Goal: Book appointment/travel/reservation

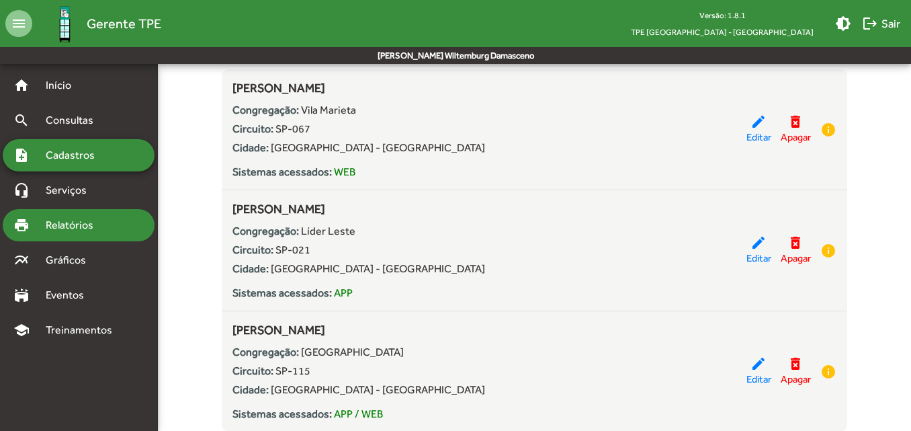
scroll to position [269, 0]
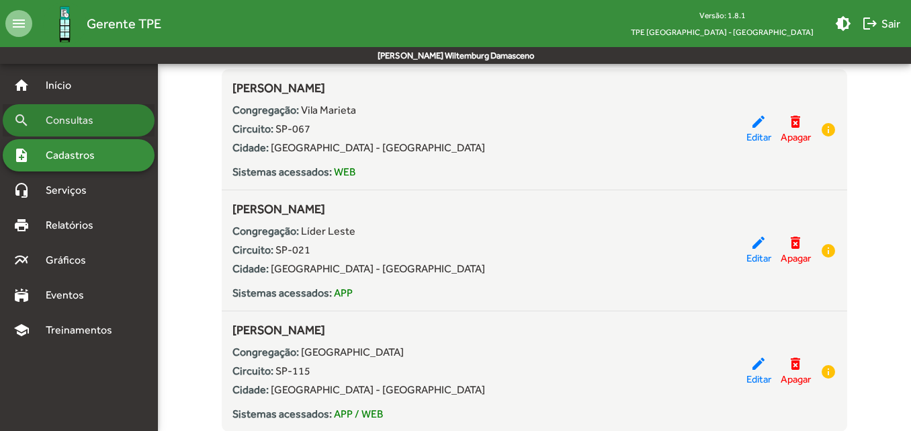
click at [117, 132] on div "search Consultas" at bounding box center [79, 120] width 152 height 32
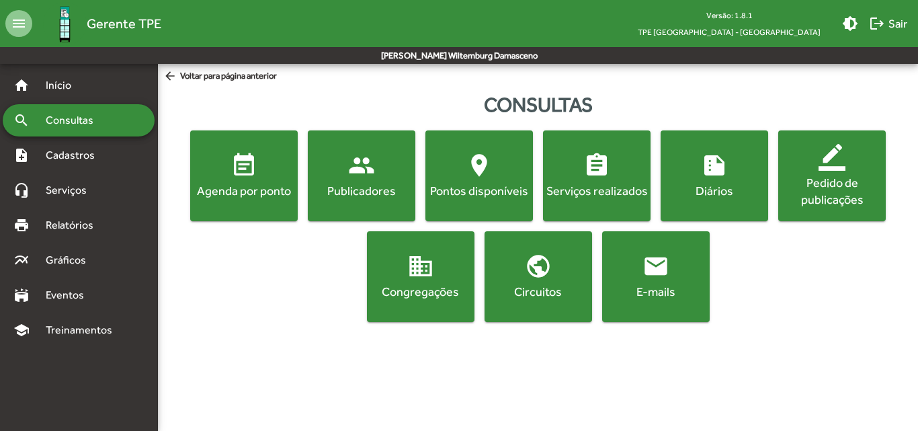
click at [229, 204] on button "event_note Agenda por ponto" at bounding box center [243, 175] width 107 height 91
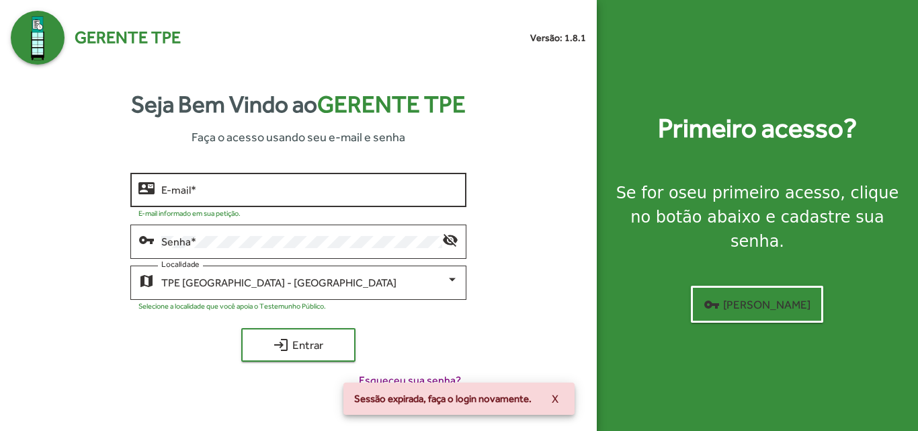
click at [326, 188] on input "E-mail *" at bounding box center [309, 190] width 296 height 12
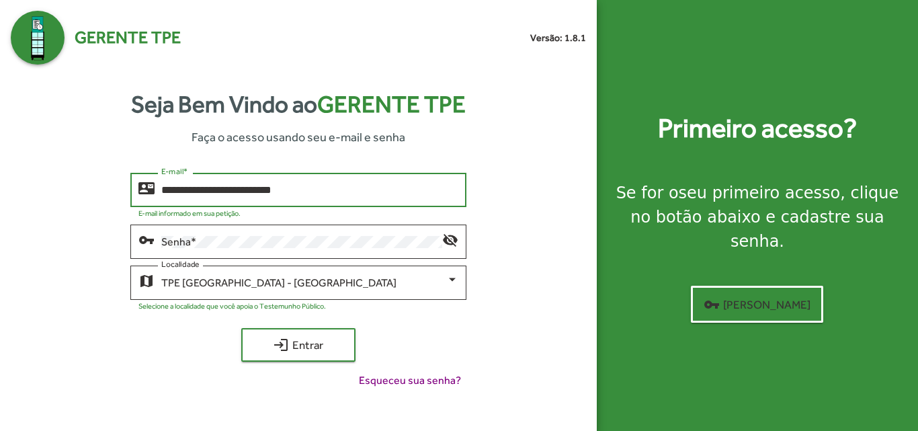
type input "**********"
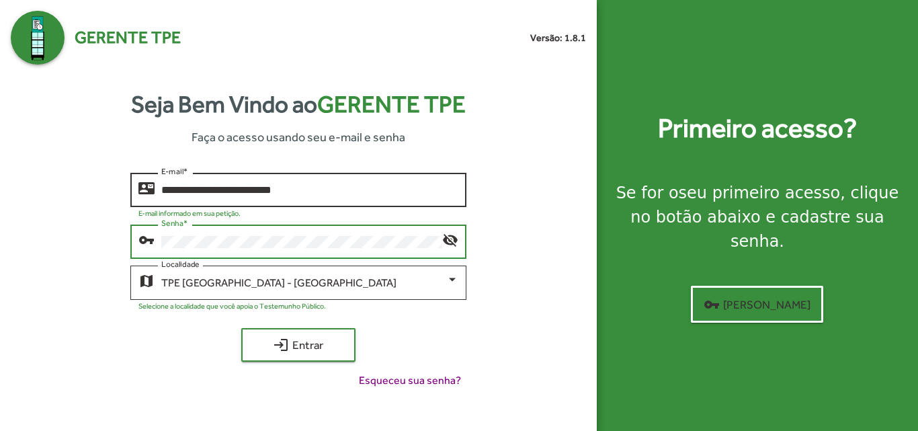
click at [241, 328] on button "login Entrar" at bounding box center [298, 345] width 114 height 34
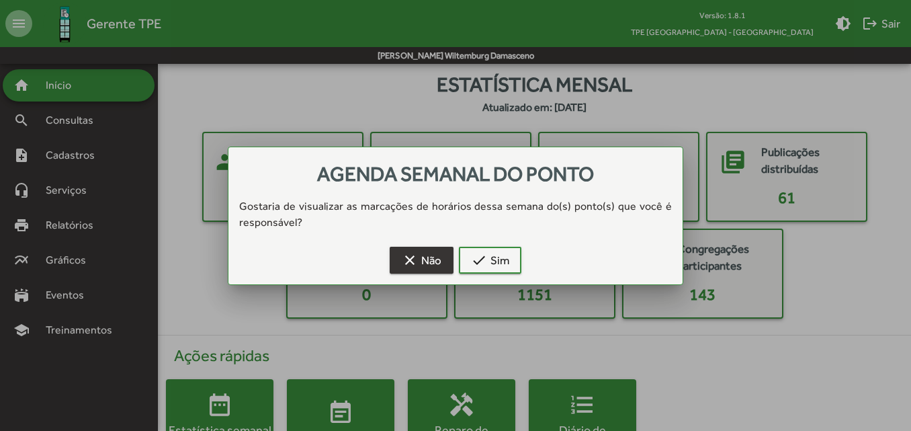
click at [429, 262] on span "clear Não" at bounding box center [422, 260] width 40 height 24
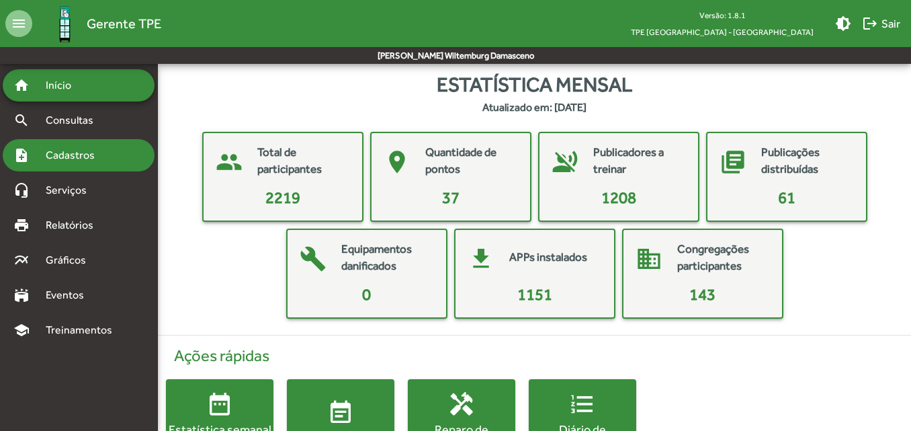
click at [147, 139] on mat-accordion "home Início search Consultas note_add Cadastros headset_mic Serviços print Rela…" at bounding box center [79, 207] width 152 height 277
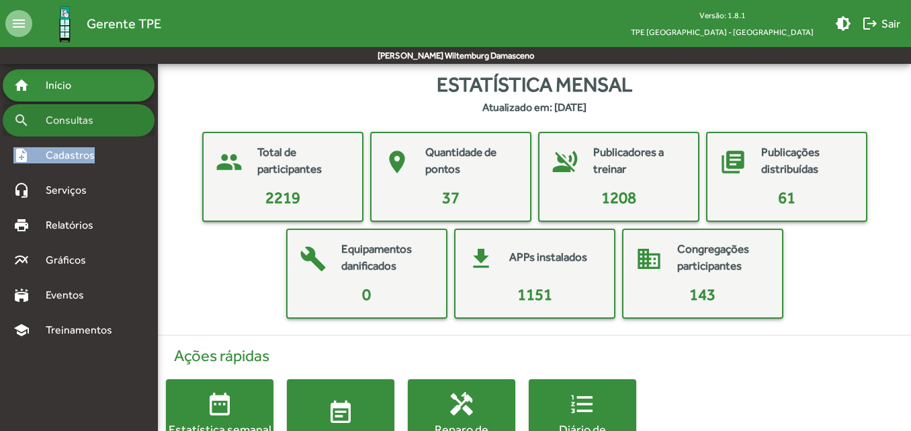
click at [138, 124] on div "search Consultas" at bounding box center [79, 120] width 152 height 32
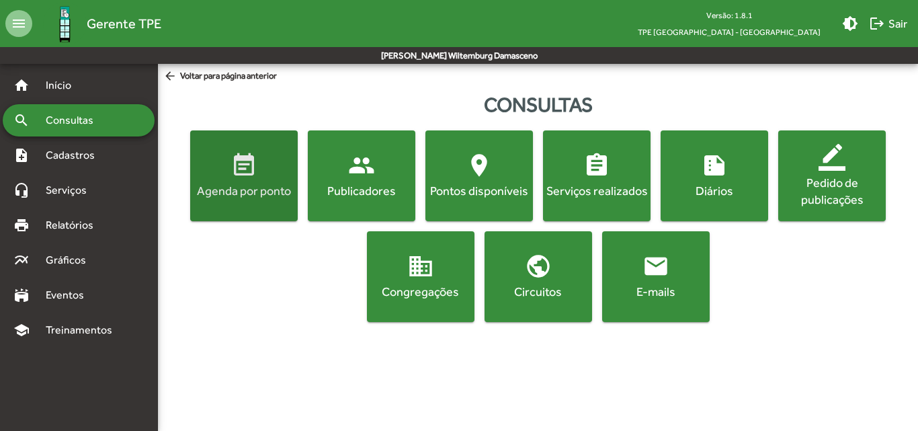
click at [271, 210] on button "event_note Agenda por ponto" at bounding box center [243, 175] width 107 height 91
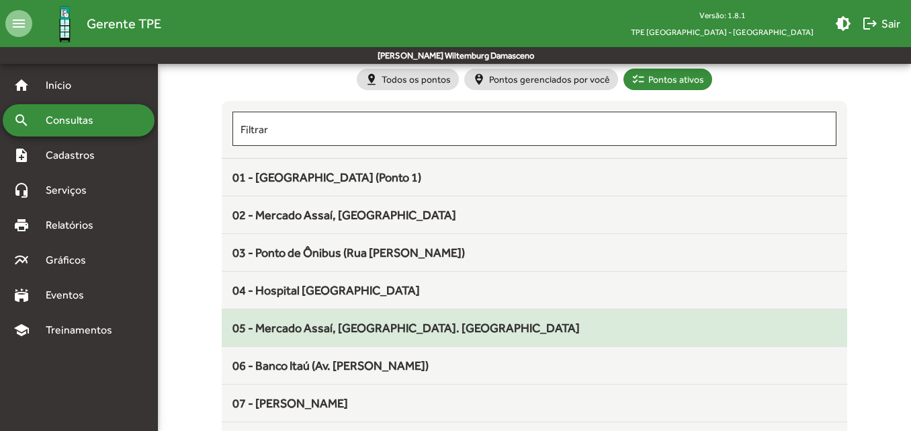
scroll to position [134, 0]
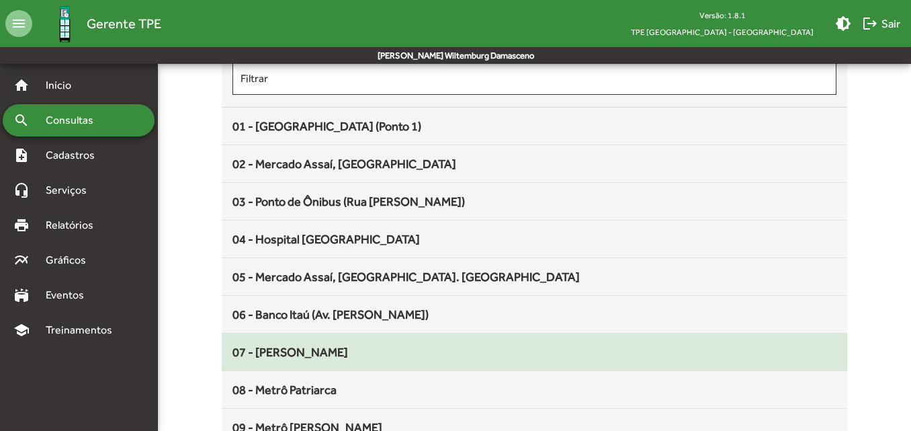
click at [302, 351] on span "07 - [PERSON_NAME]" at bounding box center [290, 352] width 116 height 14
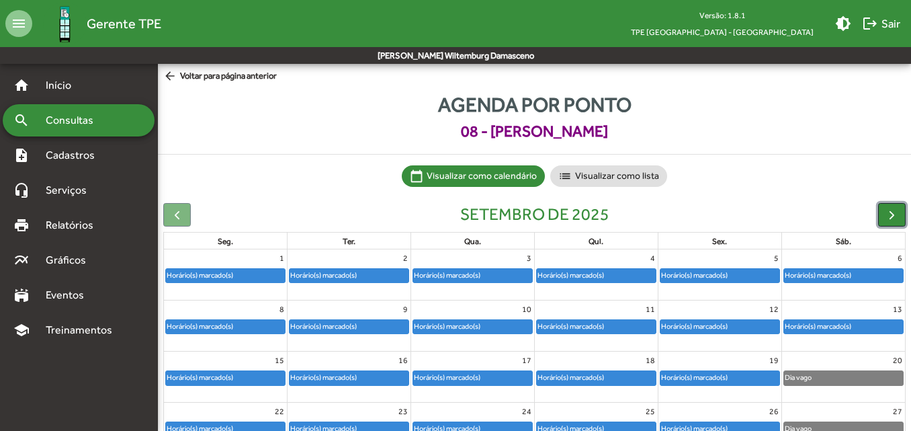
click at [891, 219] on span "button" at bounding box center [892, 215] width 14 height 14
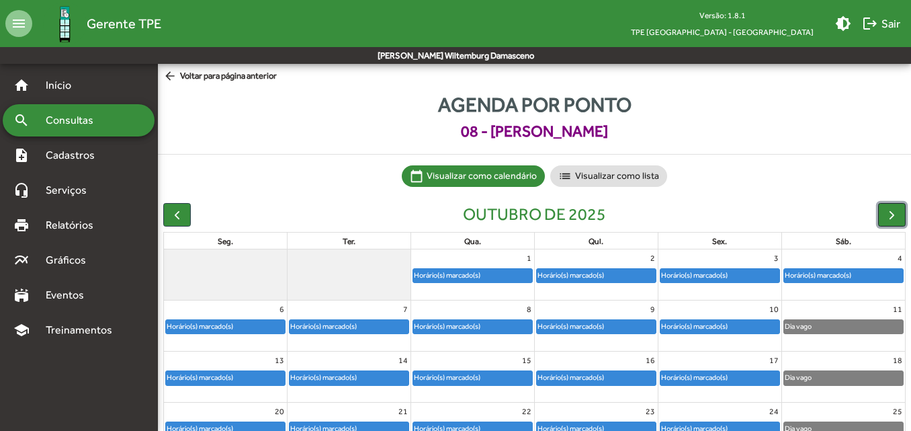
click at [891, 219] on span "button" at bounding box center [892, 215] width 14 height 14
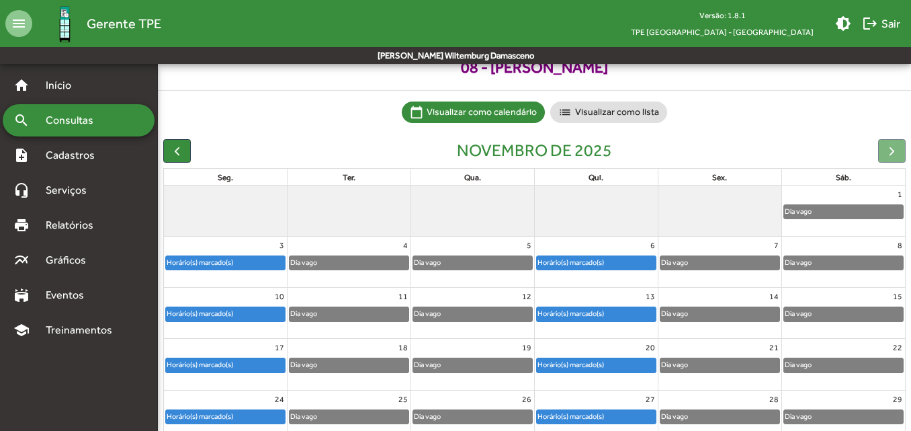
scroll to position [67, 0]
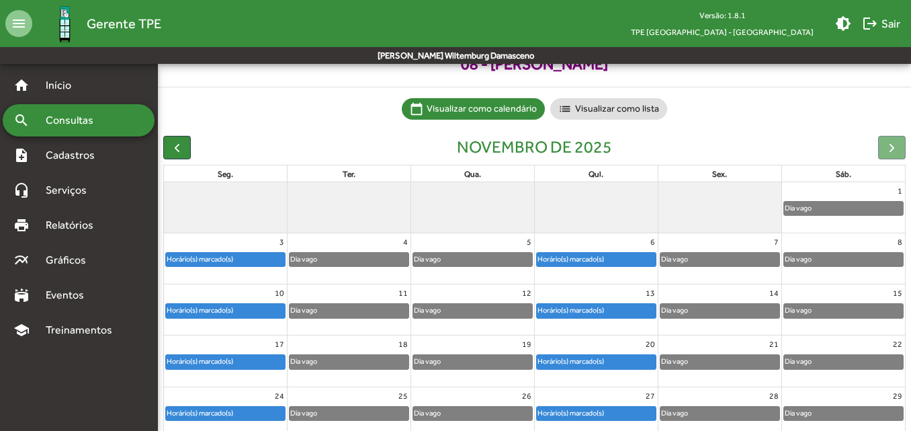
click at [252, 269] on div "Horário(s) marcado(s)" at bounding box center [225, 261] width 123 height 21
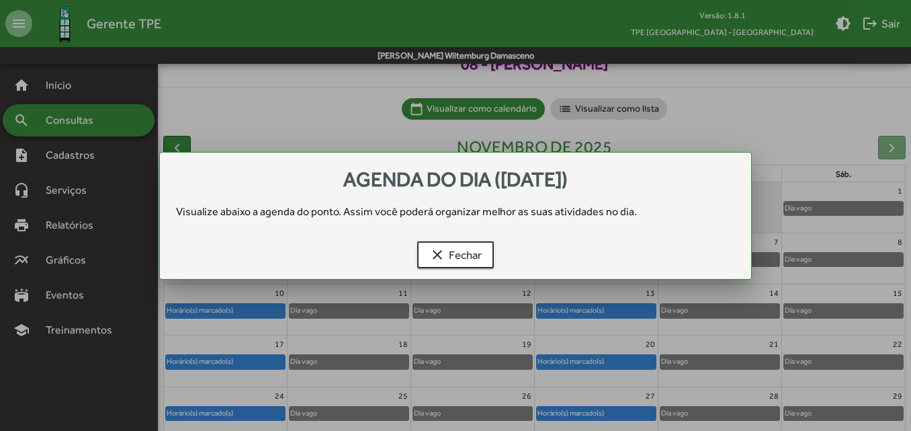
scroll to position [0, 0]
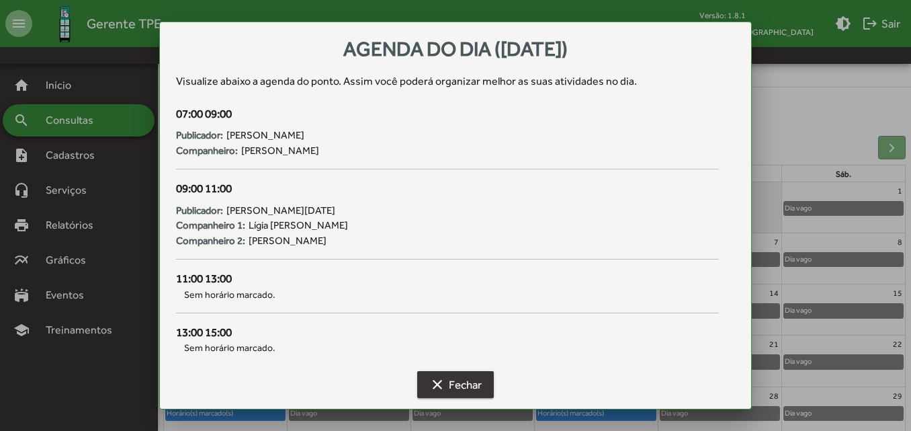
click at [453, 383] on span "clear Fechar" at bounding box center [455, 384] width 52 height 24
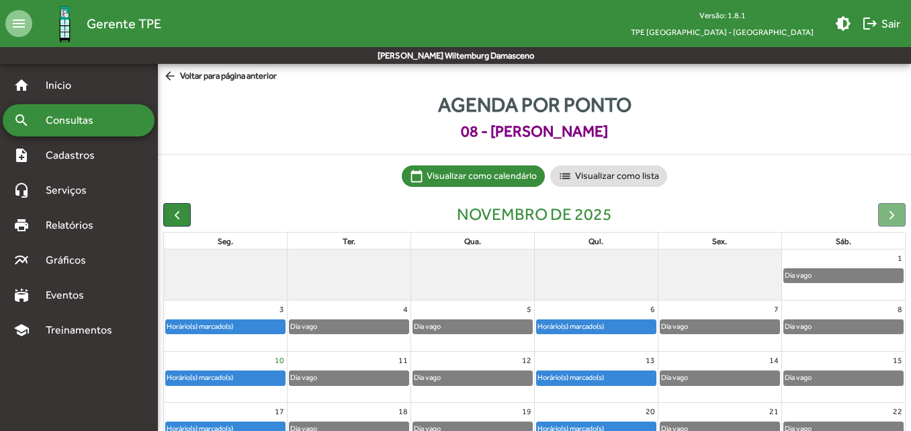
scroll to position [67, 0]
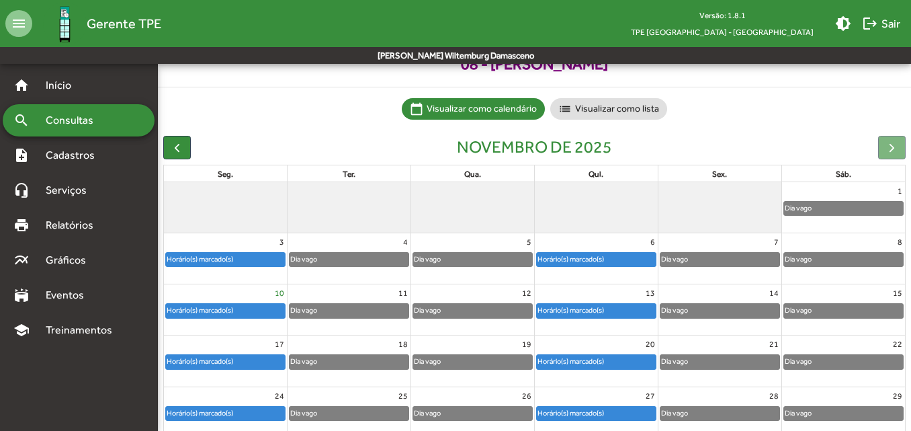
click at [276, 301] on link "10" at bounding box center [279, 292] width 15 height 17
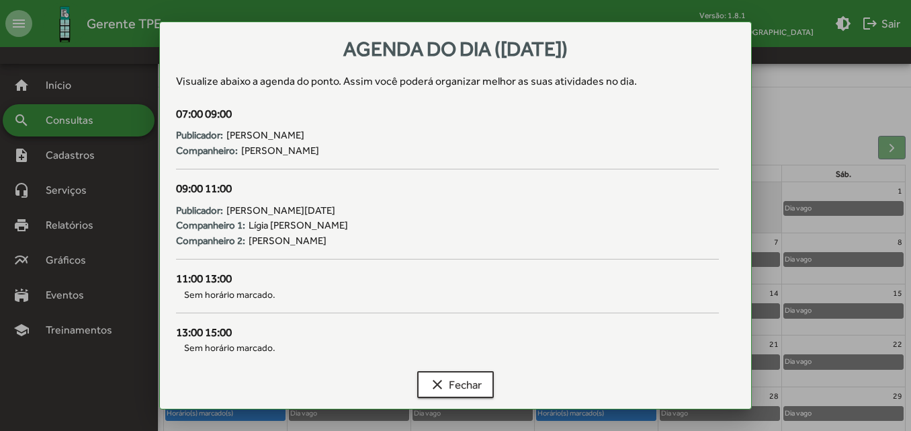
scroll to position [0, 0]
click at [451, 390] on span "clear Fechar" at bounding box center [455, 384] width 52 height 24
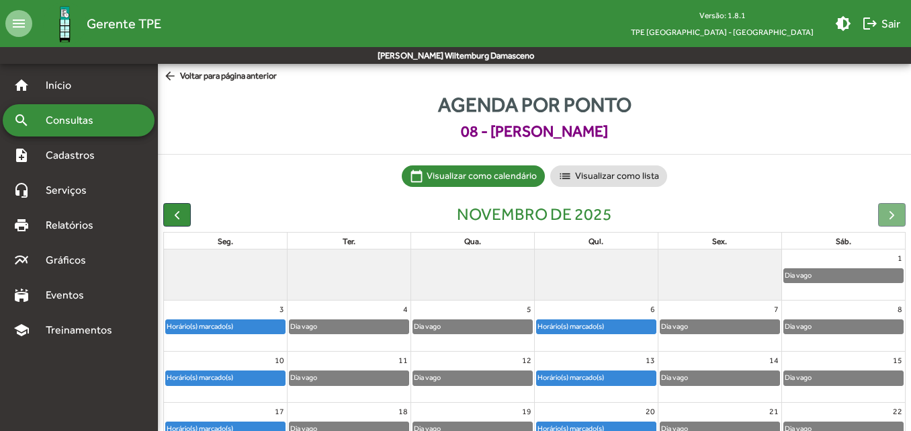
scroll to position [67, 0]
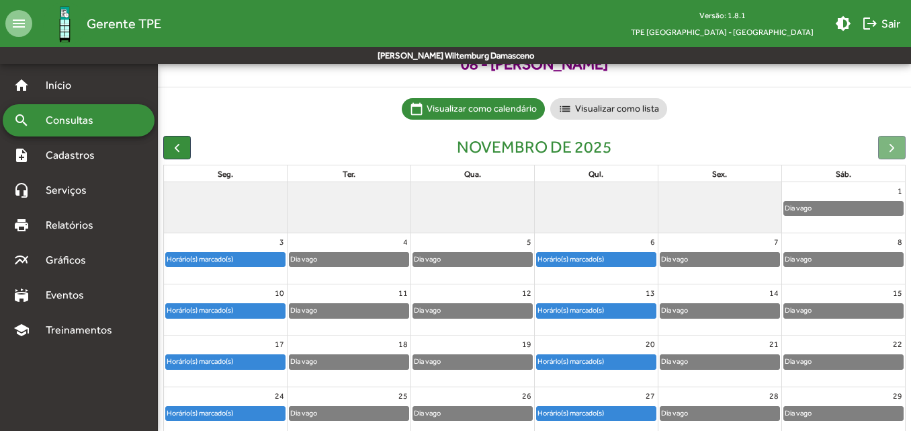
click at [232, 354] on link "Horário(s) marcado(s)" at bounding box center [225, 361] width 120 height 15
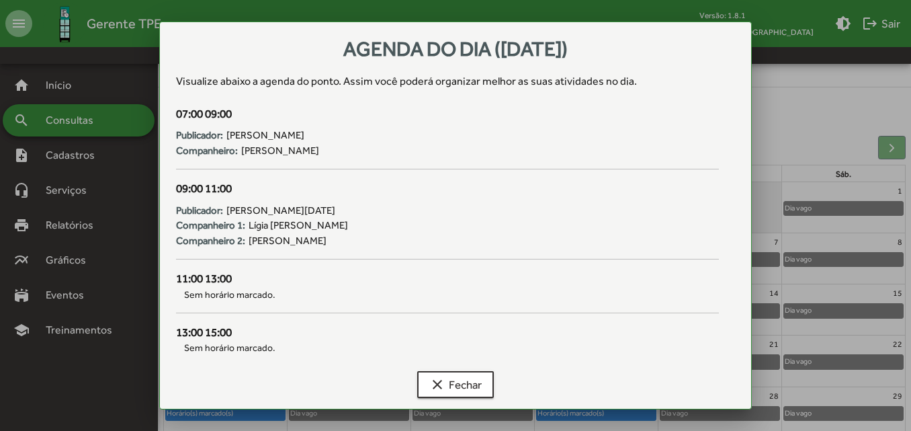
scroll to position [0, 0]
click at [458, 391] on span "clear Fechar" at bounding box center [455, 384] width 52 height 24
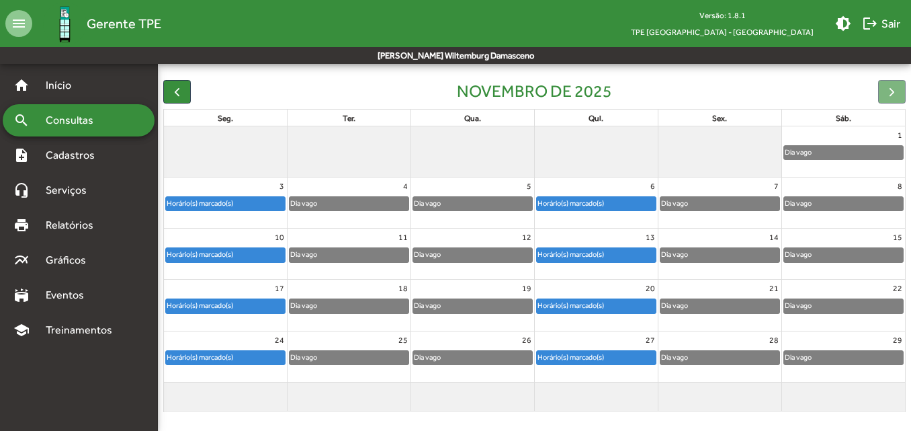
scroll to position [126, 0]
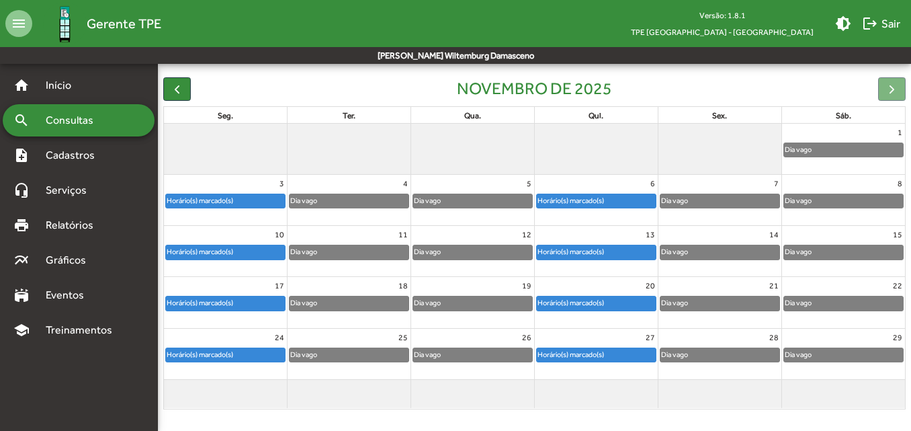
click at [254, 352] on div "Horário(s) marcado(s)" at bounding box center [225, 354] width 119 height 13
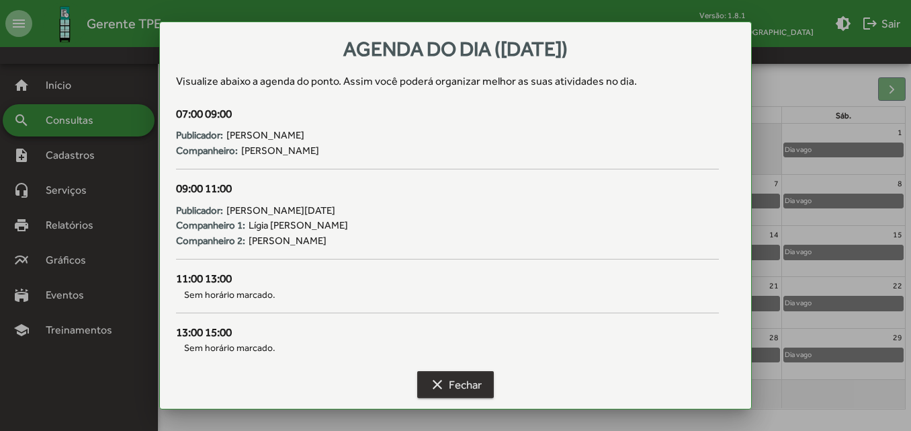
click at [431, 384] on mat-icon "clear" at bounding box center [437, 384] width 16 height 16
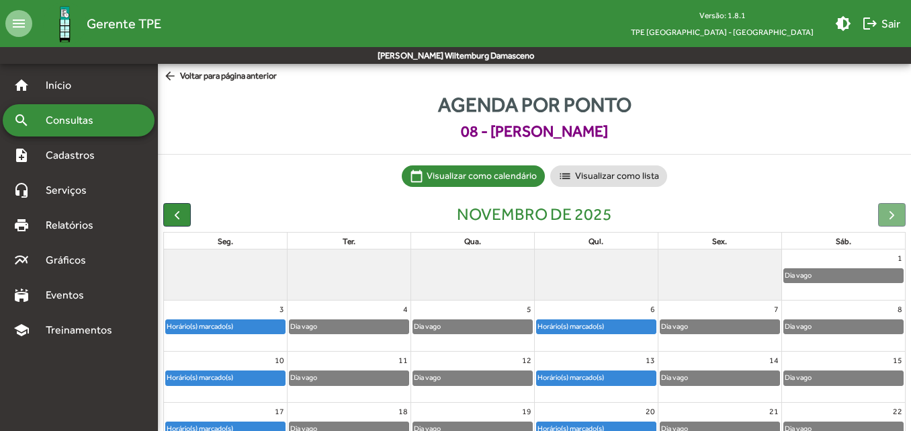
scroll to position [126, 0]
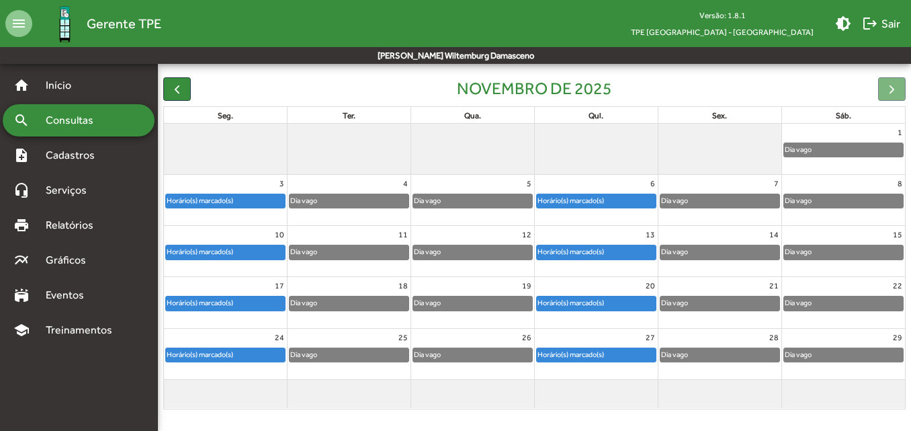
click at [889, 93] on div at bounding box center [892, 89] width 28 height 24
click at [253, 255] on div "Horário(s) marcado(s)" at bounding box center [225, 251] width 119 height 13
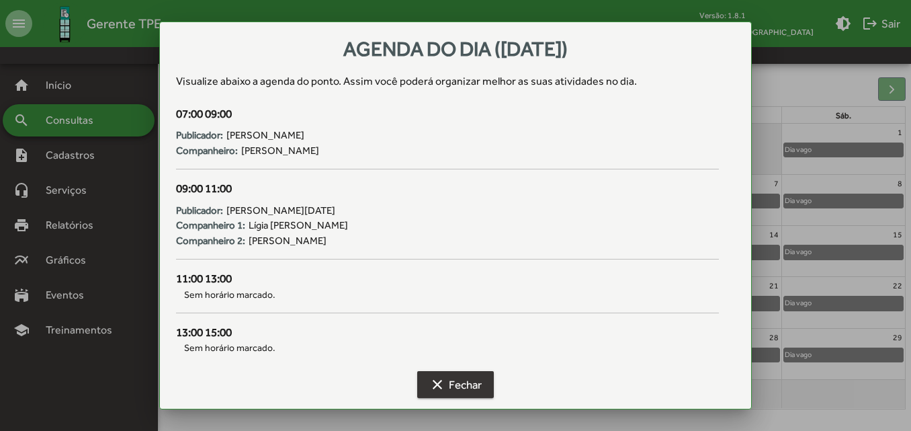
click at [471, 387] on span "clear Fechar" at bounding box center [455, 384] width 52 height 24
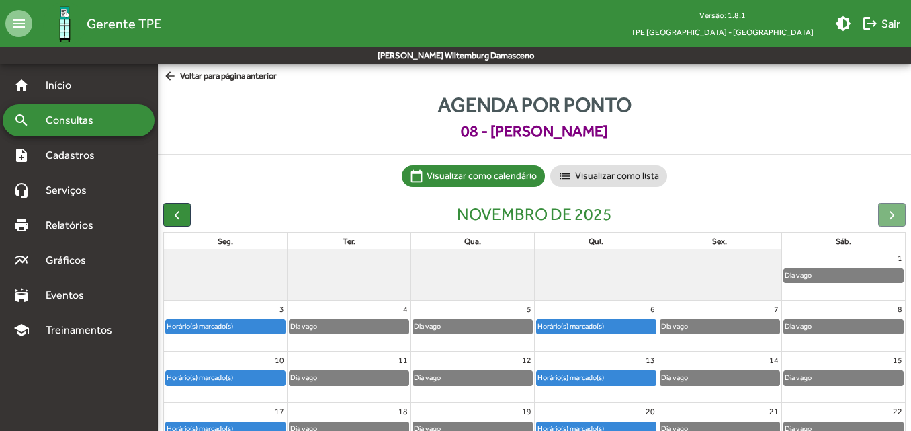
scroll to position [126, 0]
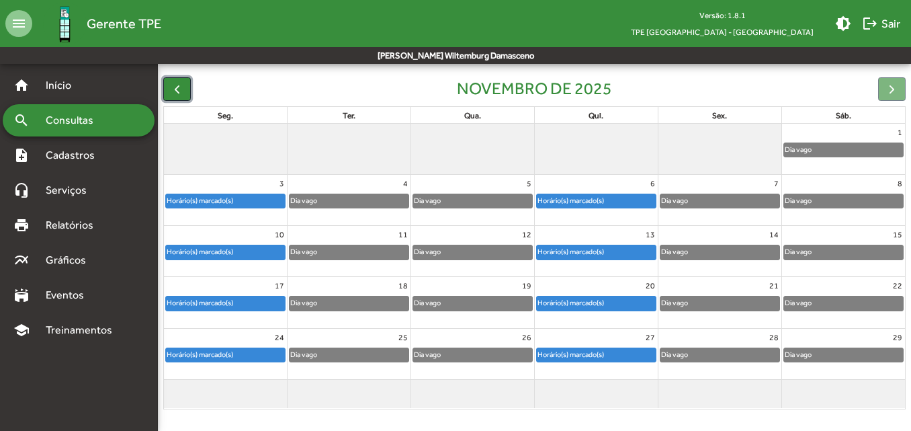
click at [184, 93] on span "button" at bounding box center [177, 89] width 14 height 14
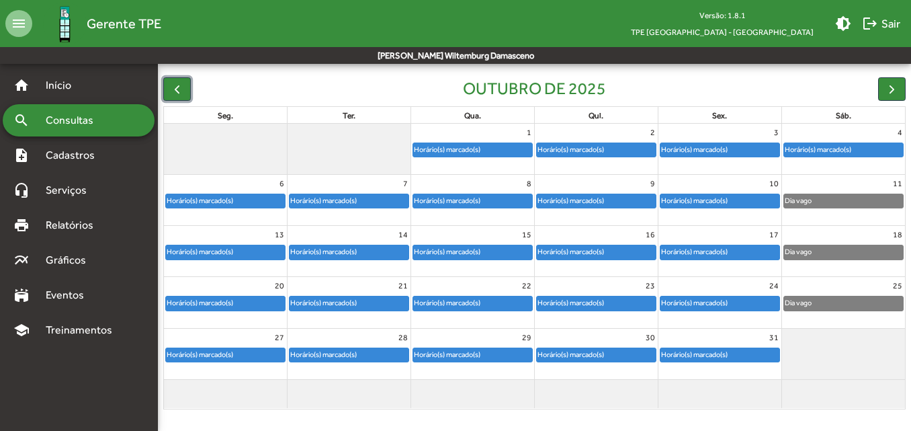
click at [225, 202] on div "Horário(s) marcado(s)" at bounding box center [200, 200] width 68 height 13
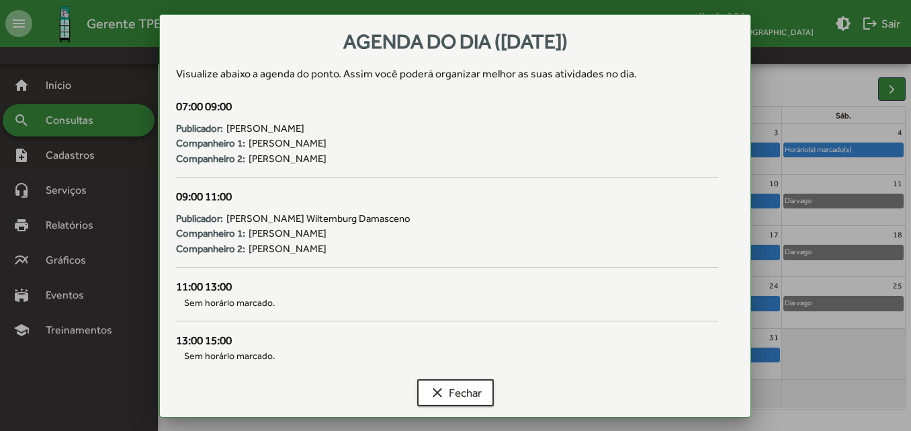
scroll to position [0, 0]
click at [446, 398] on span "clear Fechar" at bounding box center [455, 392] width 52 height 24
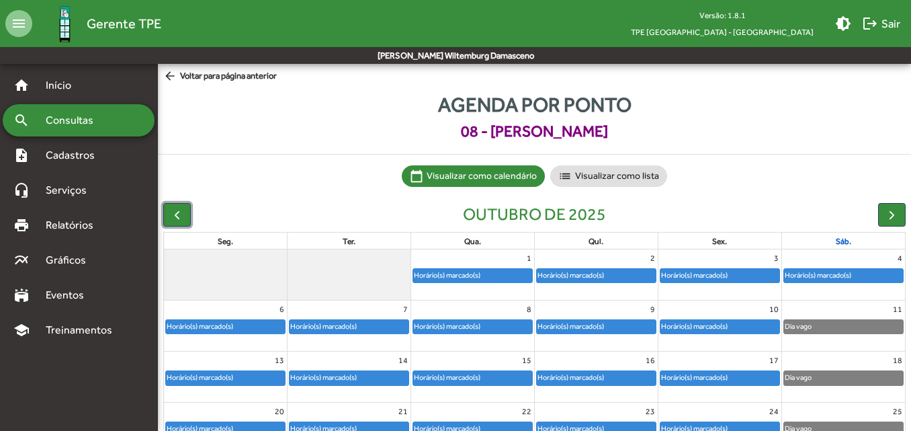
scroll to position [126, 0]
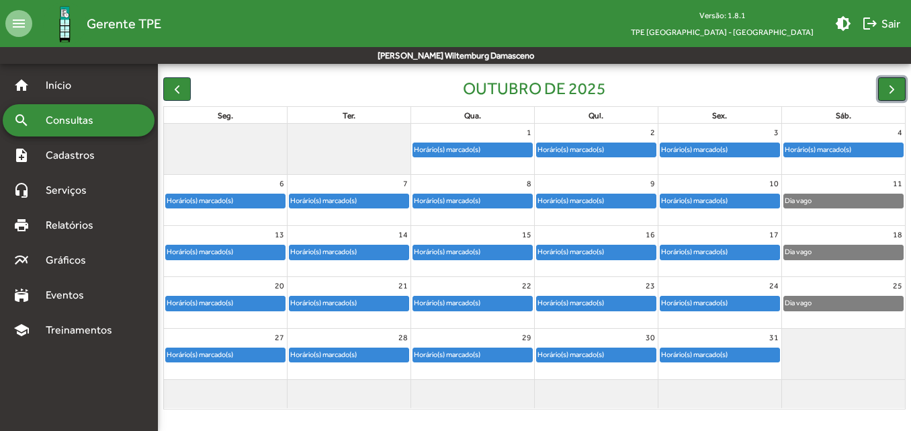
click at [891, 84] on button "button" at bounding box center [892, 89] width 28 height 24
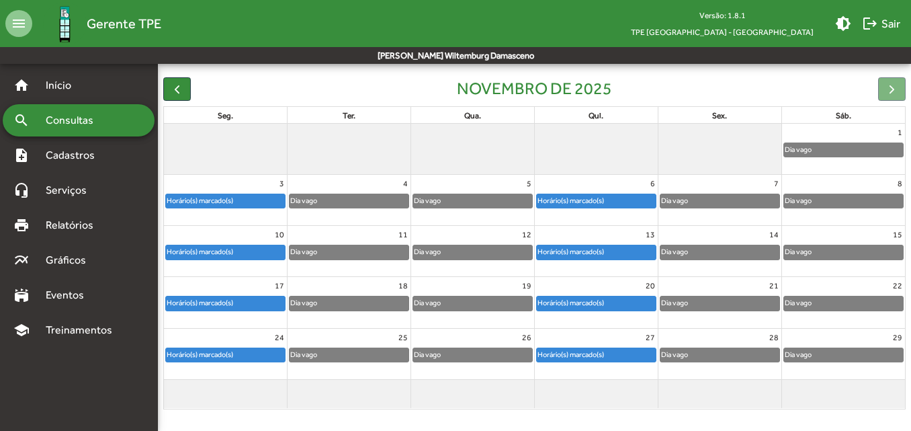
click at [198, 210] on div "Horário(s) marcado(s)" at bounding box center [225, 203] width 123 height 21
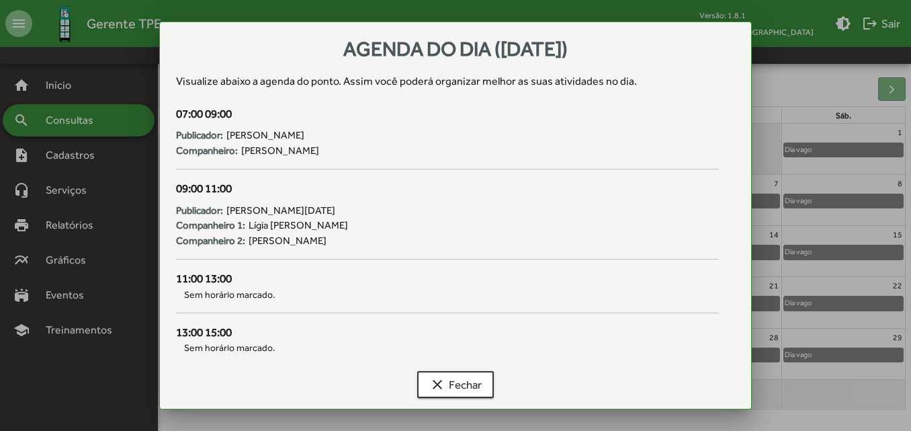
scroll to position [0, 0]
click at [437, 392] on mat-icon "clear" at bounding box center [437, 384] width 16 height 16
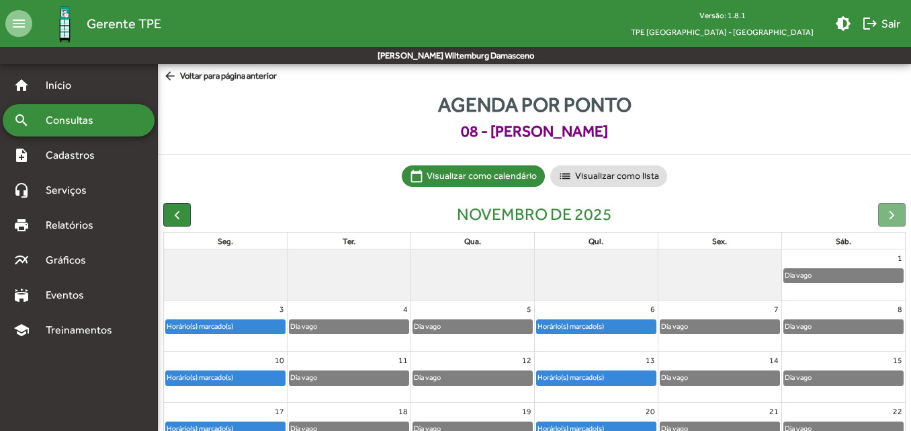
scroll to position [126, 0]
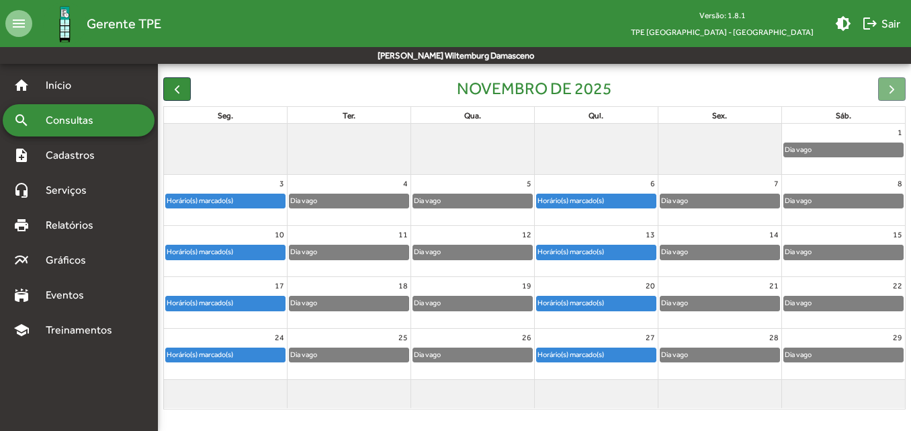
click at [107, 114] on span "Consultas" at bounding box center [74, 120] width 73 height 16
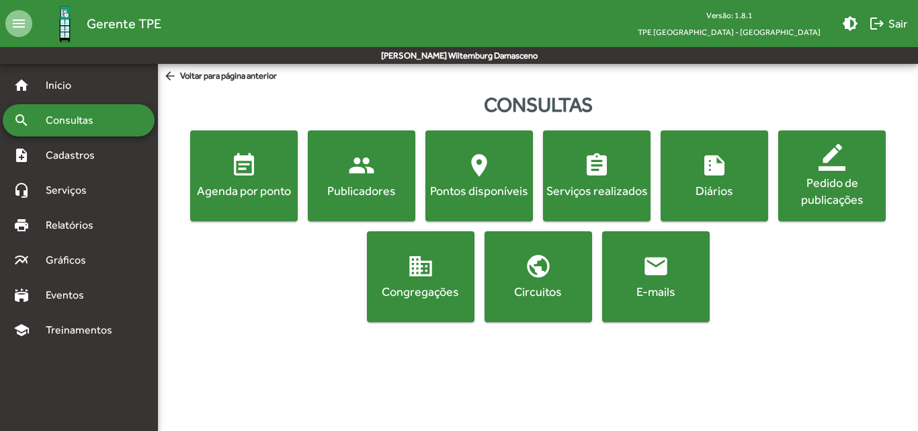
click at [247, 195] on div "Agenda por ponto" at bounding box center [244, 190] width 102 height 17
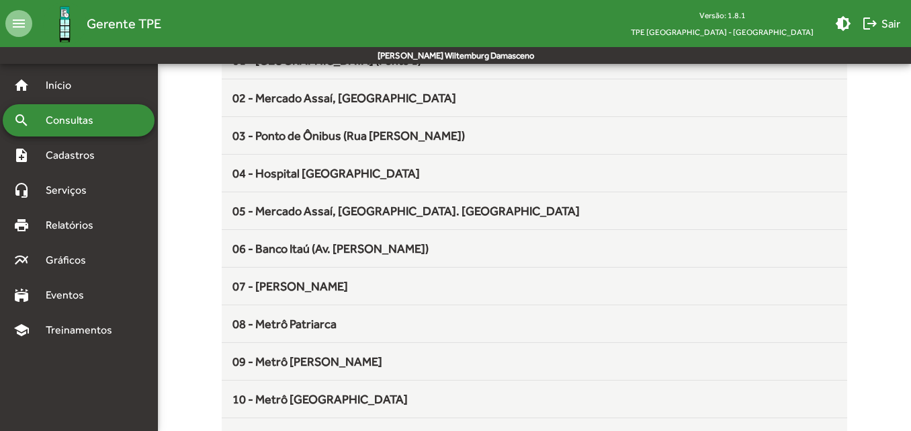
scroll to position [202, 0]
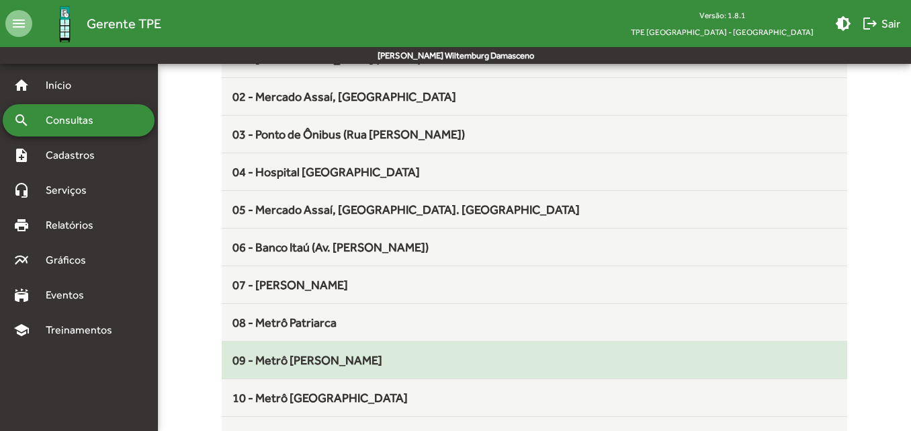
click at [267, 365] on span "09 - Metrô [PERSON_NAME]" at bounding box center [307, 360] width 150 height 14
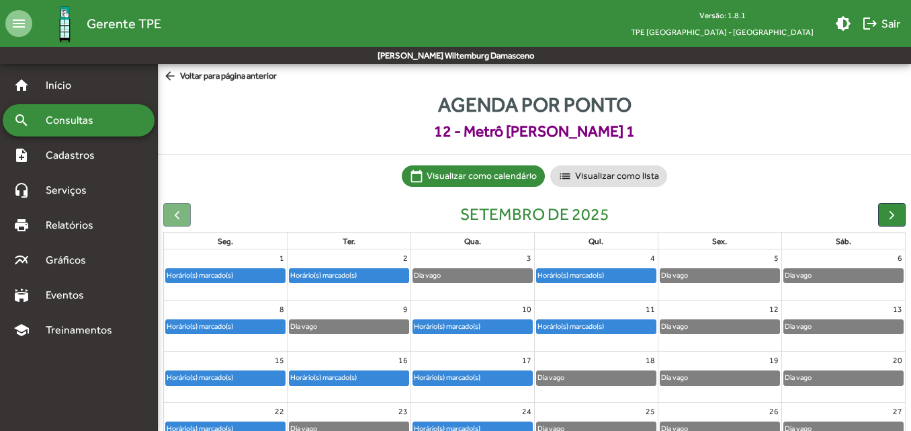
click at [337, 280] on div "Horário(s) marcado(s)" at bounding box center [324, 275] width 68 height 13
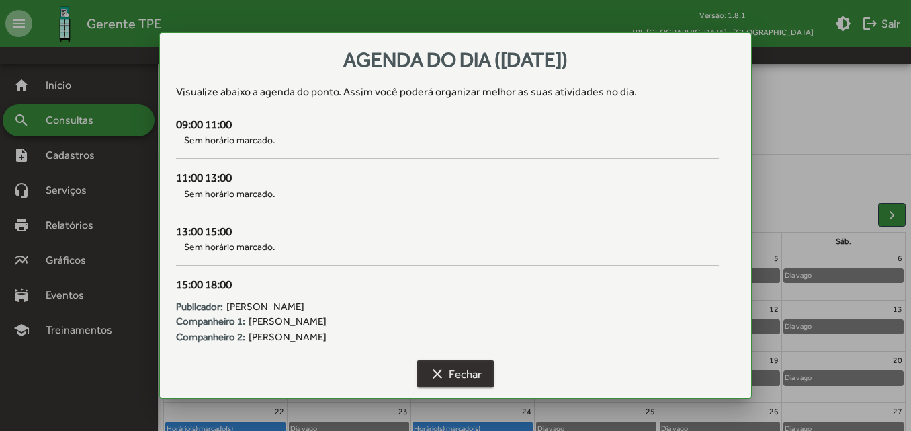
click at [455, 371] on span "clear Fechar" at bounding box center [455, 373] width 52 height 24
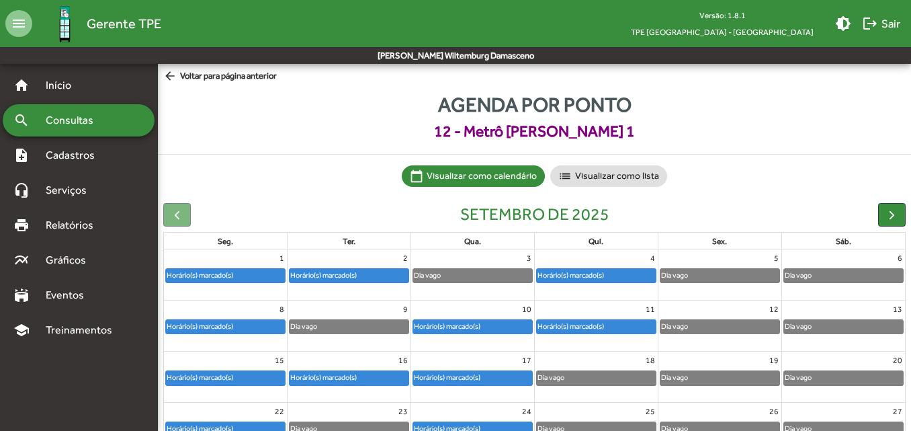
click at [214, 77] on span "arrow_back Voltar para página anterior" at bounding box center [220, 76] width 114 height 15
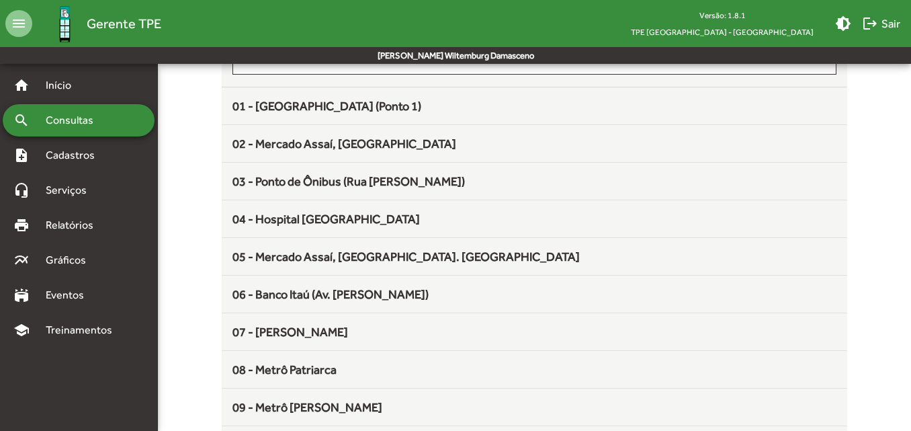
scroll to position [202, 0]
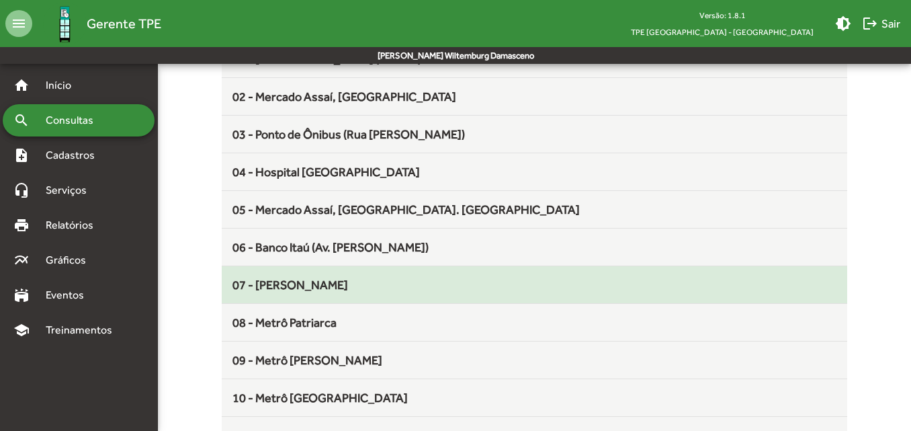
click at [250, 290] on span "07 - [PERSON_NAME]" at bounding box center [290, 284] width 116 height 14
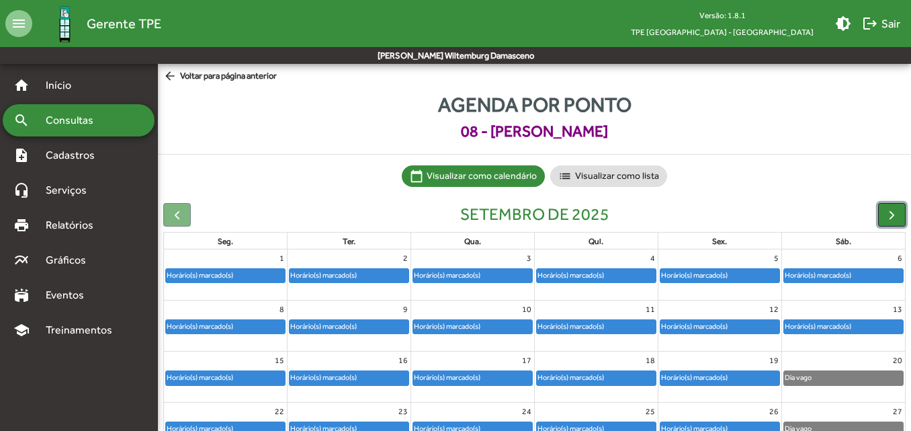
click at [895, 212] on span "button" at bounding box center [892, 215] width 14 height 14
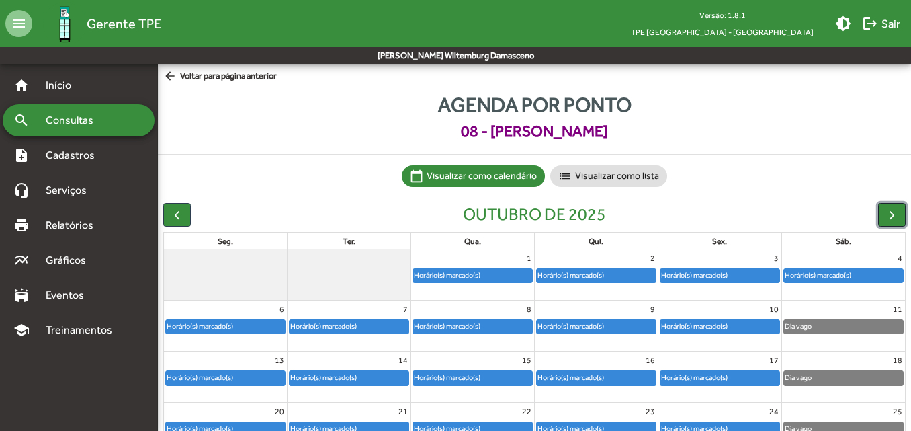
click at [886, 214] on span "button" at bounding box center [892, 215] width 14 height 14
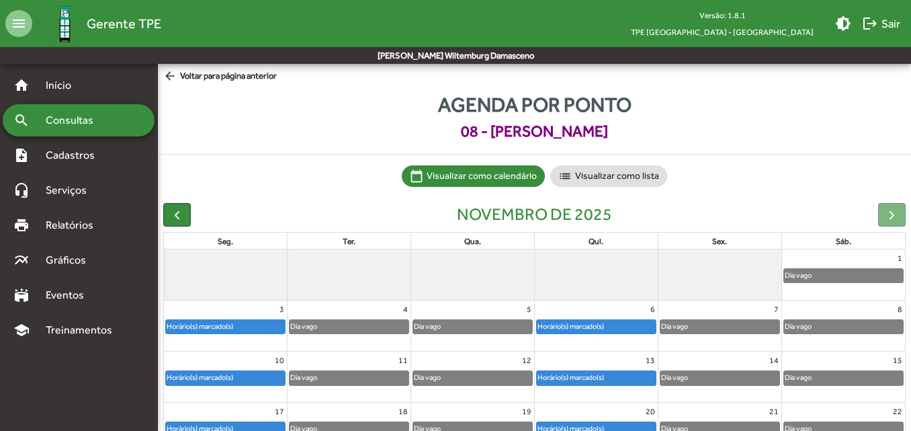
click at [206, 325] on div "Horário(s) marcado(s)" at bounding box center [200, 326] width 68 height 13
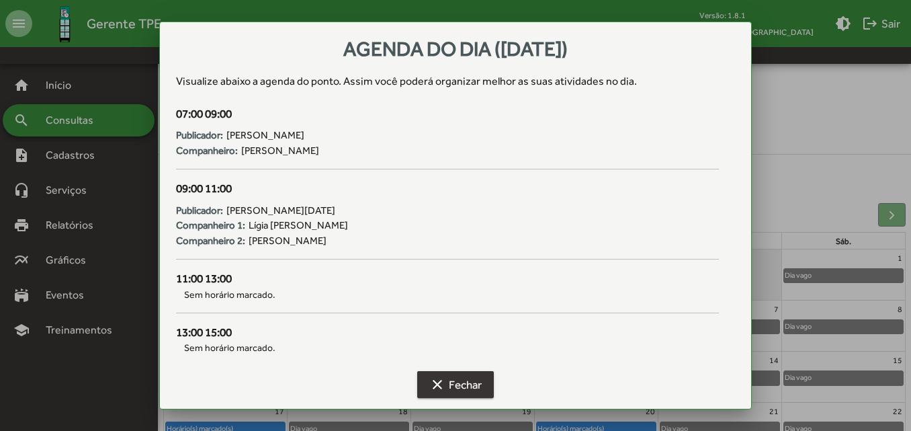
click at [464, 379] on span "clear Fechar" at bounding box center [455, 384] width 52 height 24
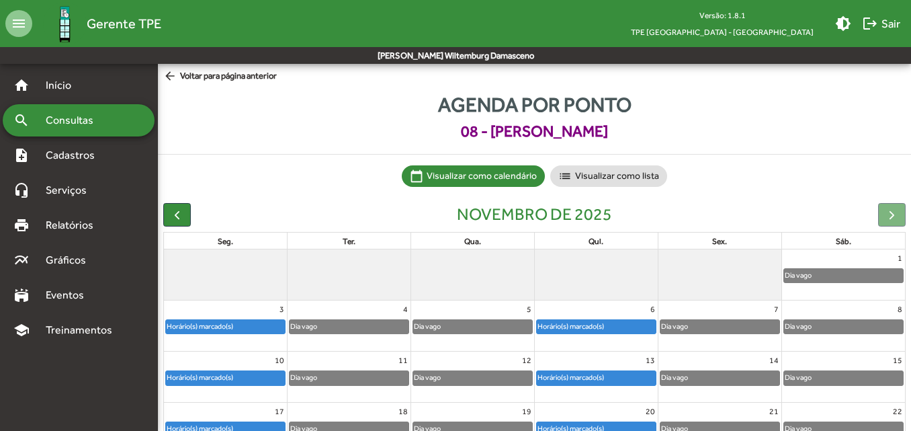
click at [198, 79] on span "arrow_back Voltar para página anterior" at bounding box center [220, 76] width 114 height 15
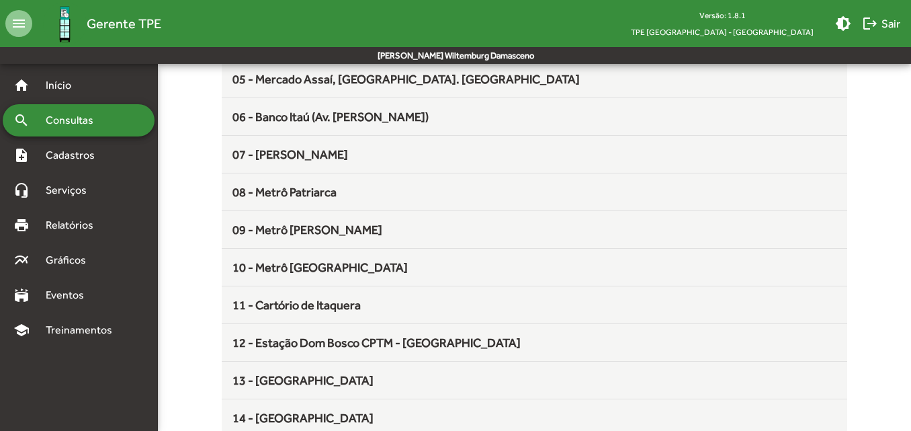
scroll to position [353, 0]
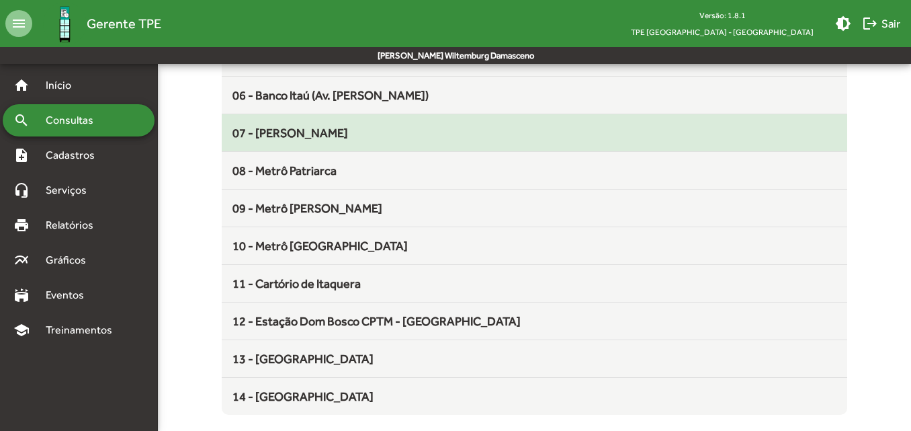
click at [312, 145] on mat-list-item "07 - [PERSON_NAME]" at bounding box center [534, 133] width 625 height 38
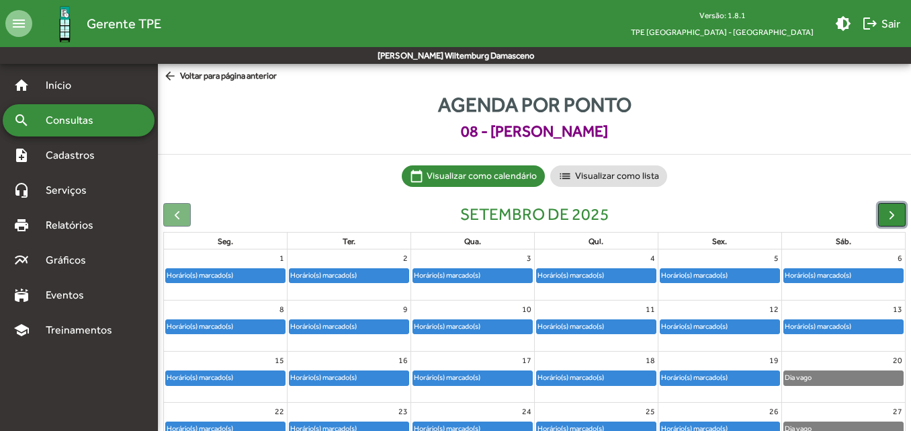
click at [893, 215] on span "button" at bounding box center [892, 215] width 14 height 14
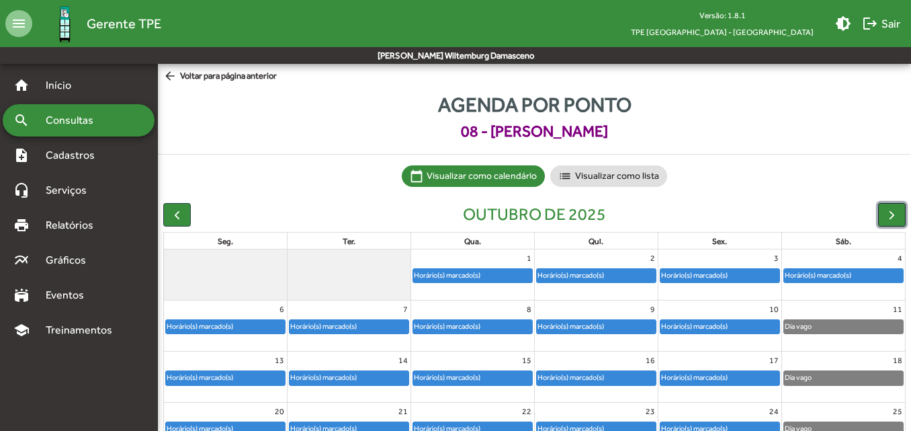
click at [889, 210] on span "button" at bounding box center [892, 215] width 14 height 14
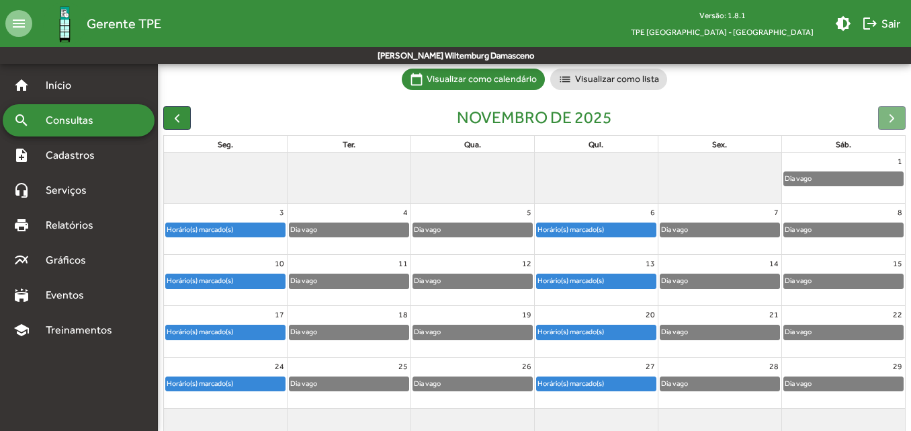
scroll to position [126, 0]
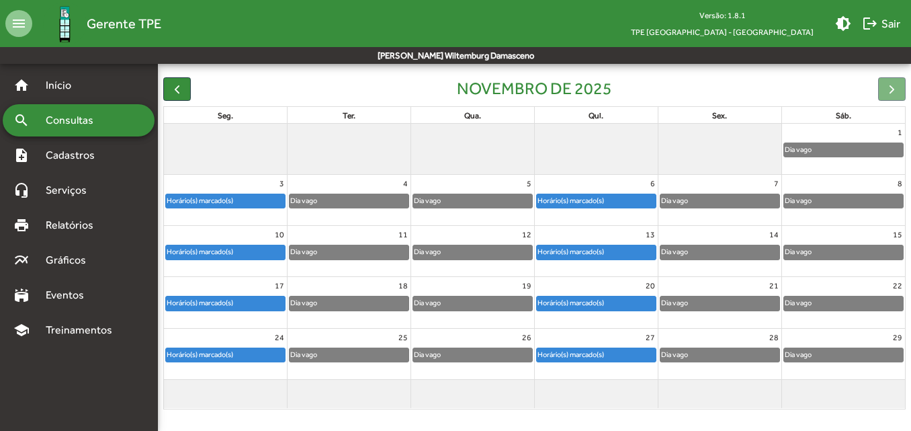
click at [613, 198] on div "Horário(s) marcado(s)" at bounding box center [596, 200] width 119 height 13
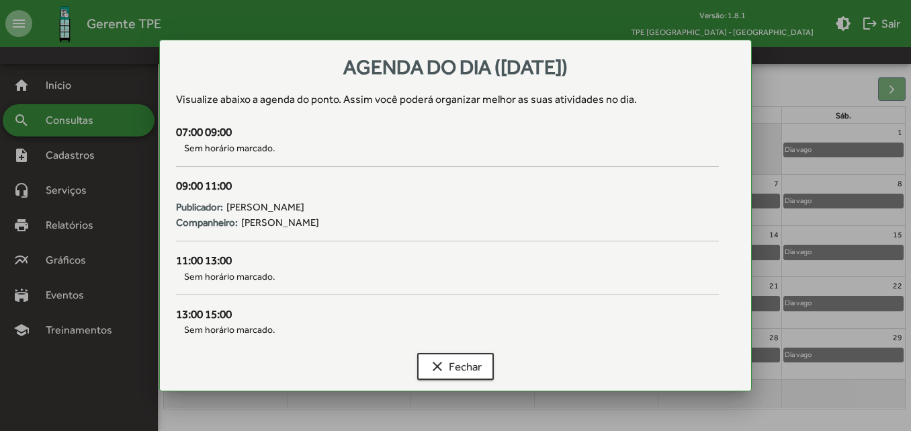
scroll to position [0, 0]
click at [443, 365] on mat-icon "clear" at bounding box center [437, 366] width 16 height 16
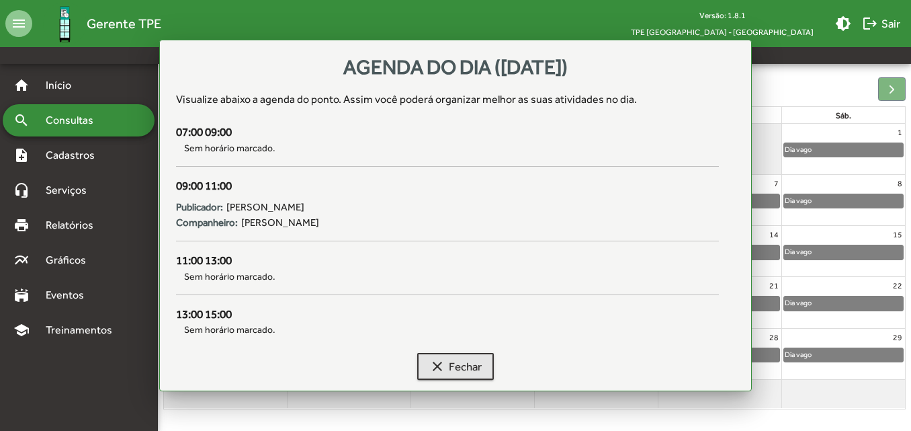
scroll to position [126, 0]
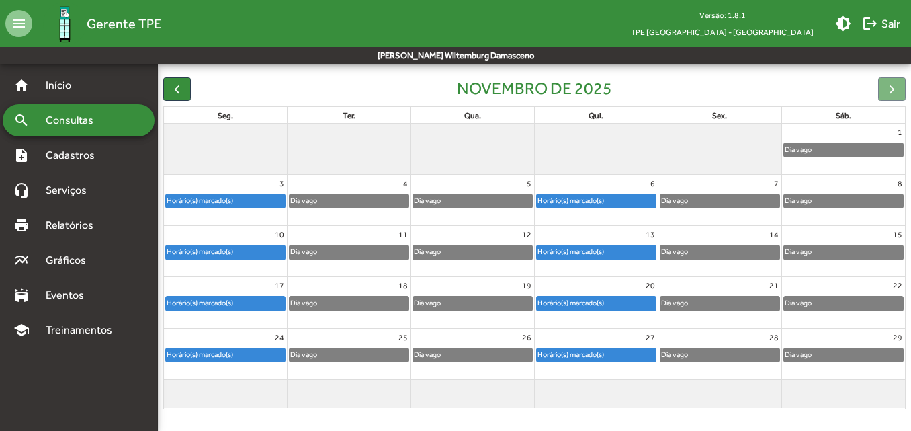
click at [323, 204] on div "Dia vago" at bounding box center [349, 200] width 119 height 13
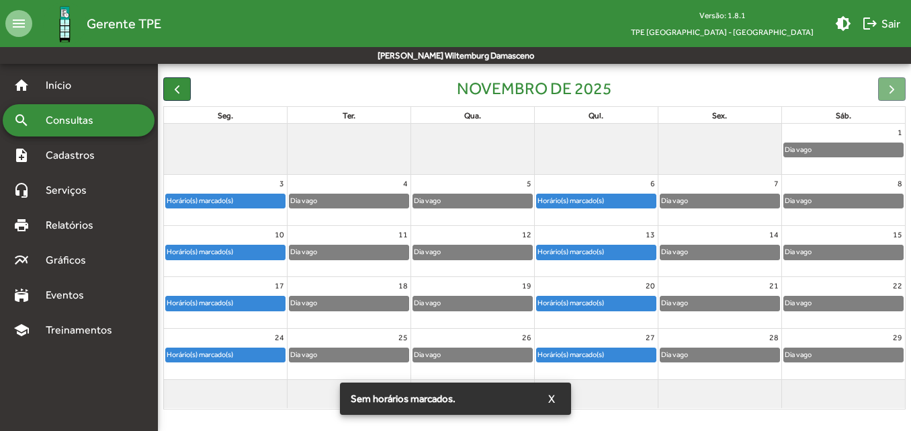
click at [331, 94] on div "novembro de 2025" at bounding box center [534, 89] width 742 height 24
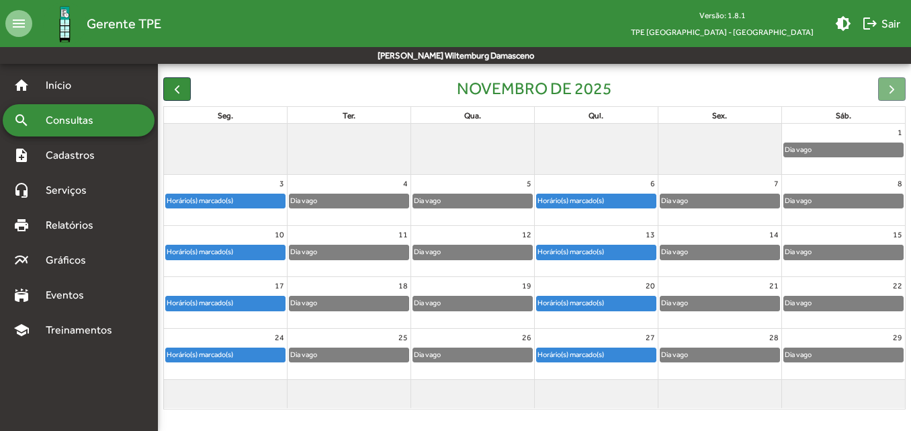
click at [234, 206] on div "Horário(s) marcado(s)" at bounding box center [200, 200] width 68 height 13
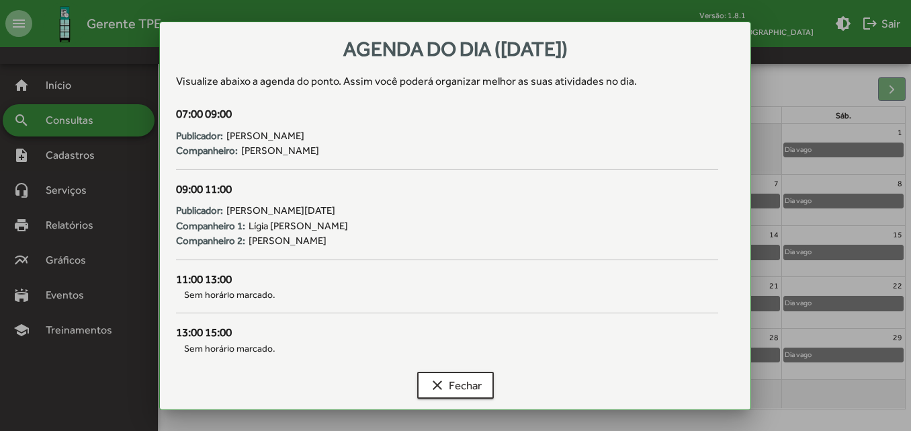
scroll to position [0, 0]
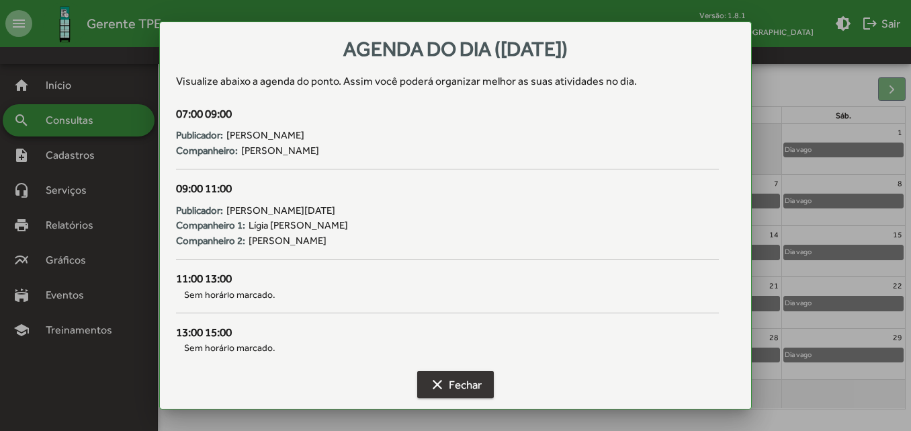
click at [446, 391] on span "clear Fechar" at bounding box center [455, 384] width 52 height 24
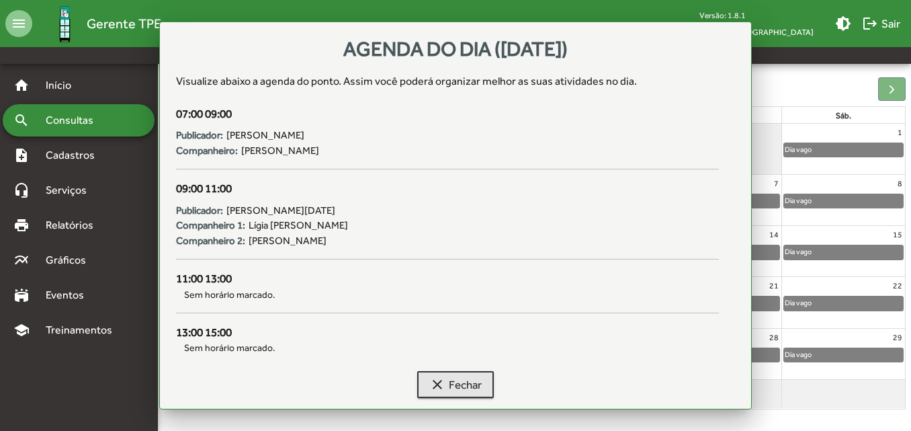
scroll to position [126, 0]
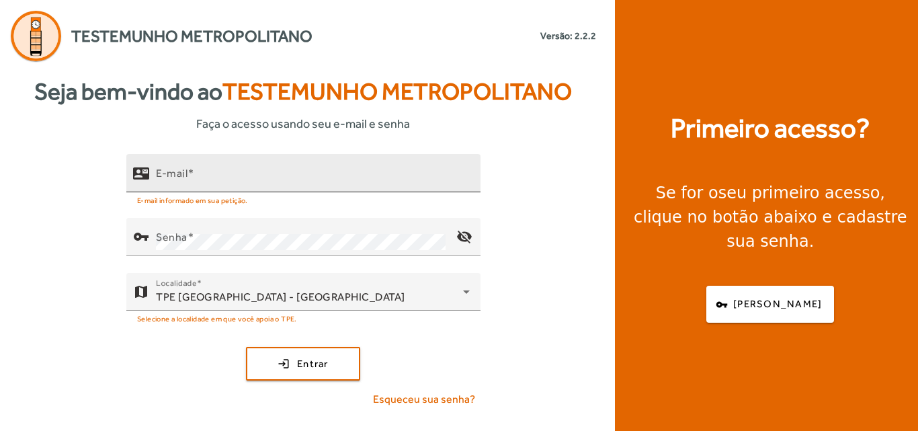
click at [220, 182] on input "E-mail" at bounding box center [313, 179] width 314 height 16
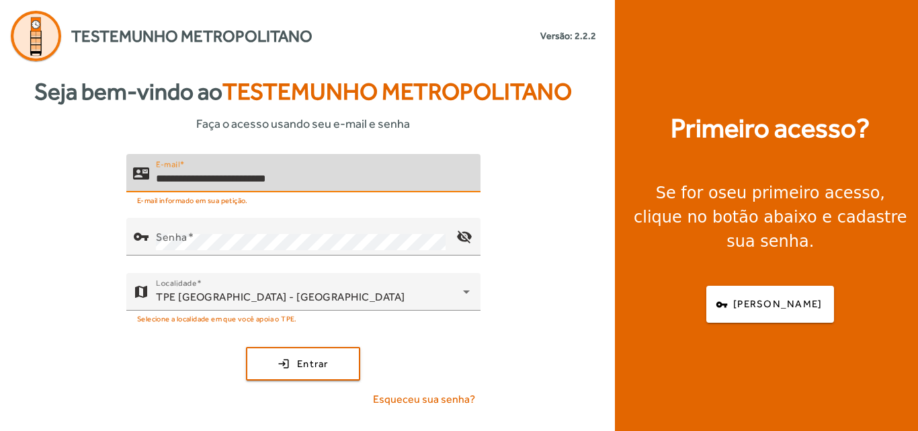
type input "**********"
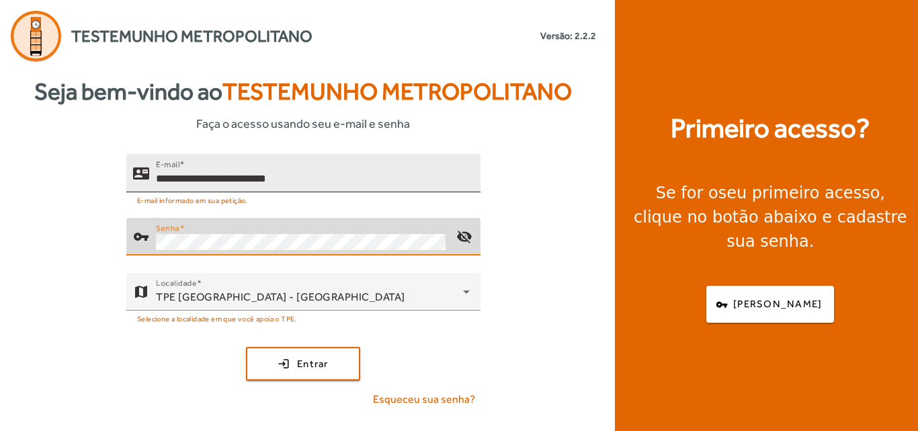
click at [246, 347] on button "login Entrar" at bounding box center [303, 364] width 114 height 34
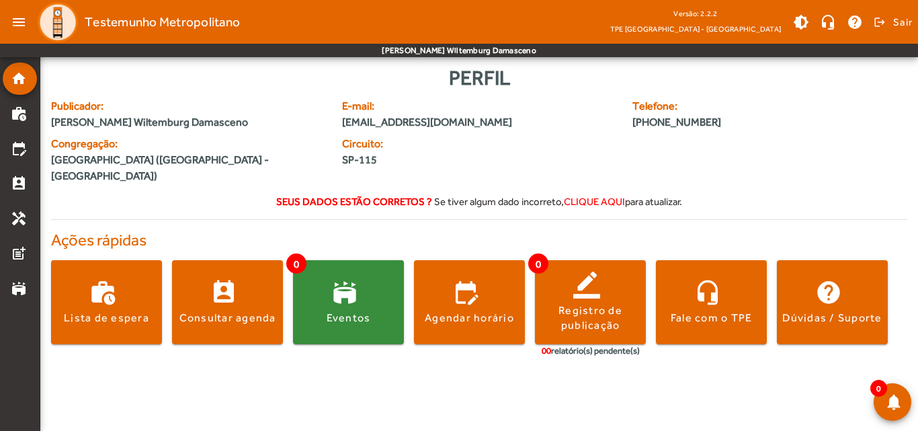
click at [857, 161] on div "Publicador: [PERSON_NAME] Damasceno E-mail: [EMAIL_ADDRESS][DOMAIN_NAME] Telefo…" at bounding box center [479, 143] width 872 height 91
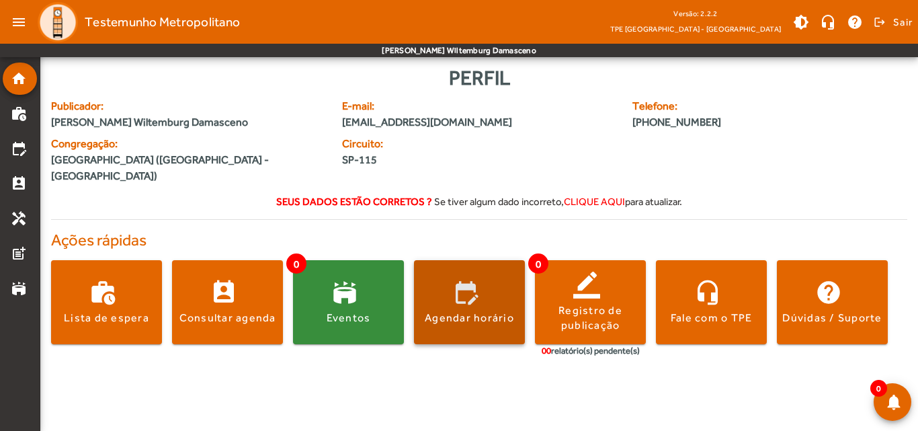
click at [460, 310] on div "Agendar horário" at bounding box center [469, 317] width 89 height 15
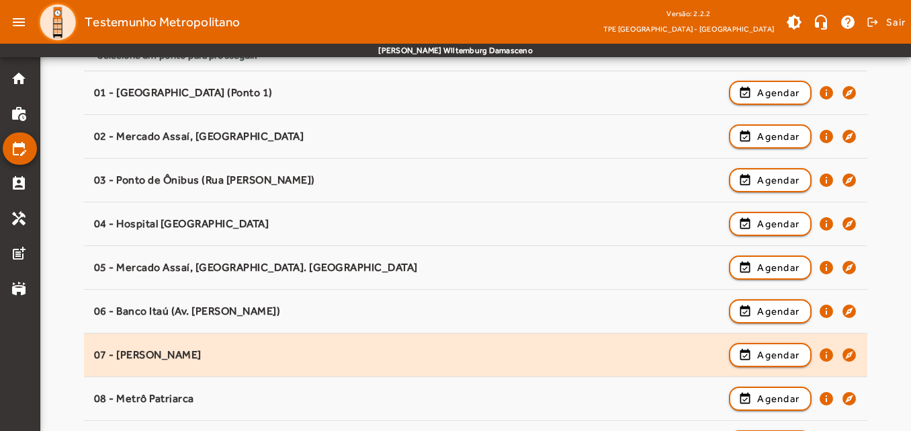
scroll to position [202, 0]
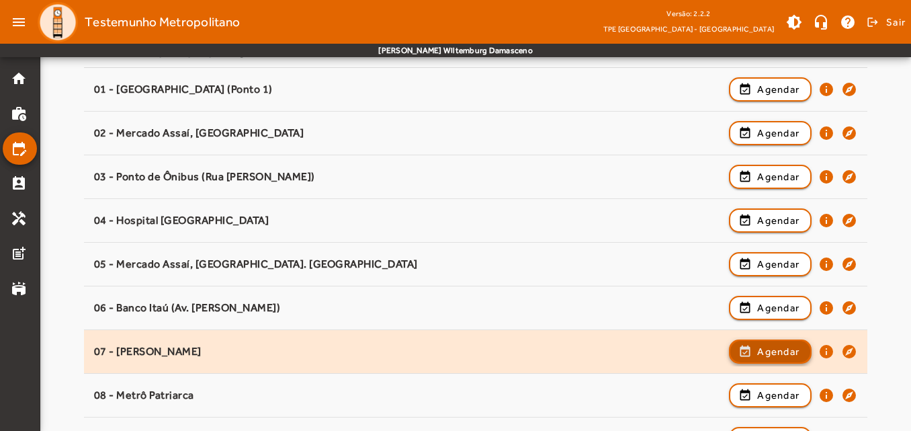
click at [780, 353] on span "Agendar" at bounding box center [778, 351] width 42 height 16
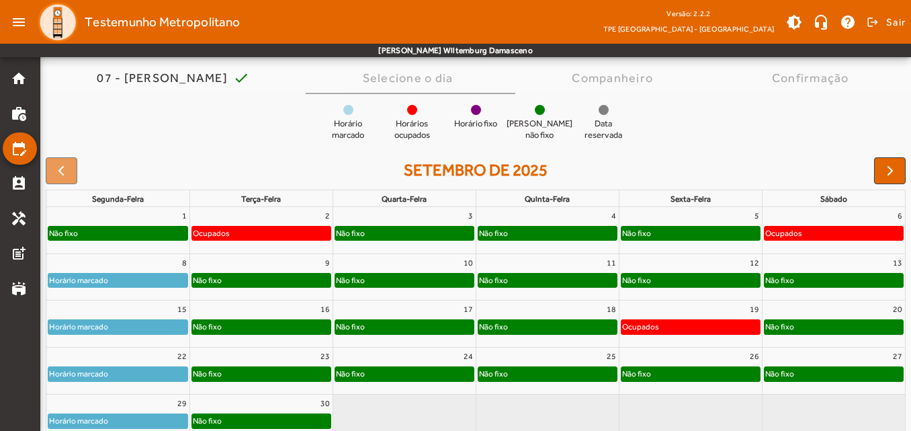
scroll to position [97, 0]
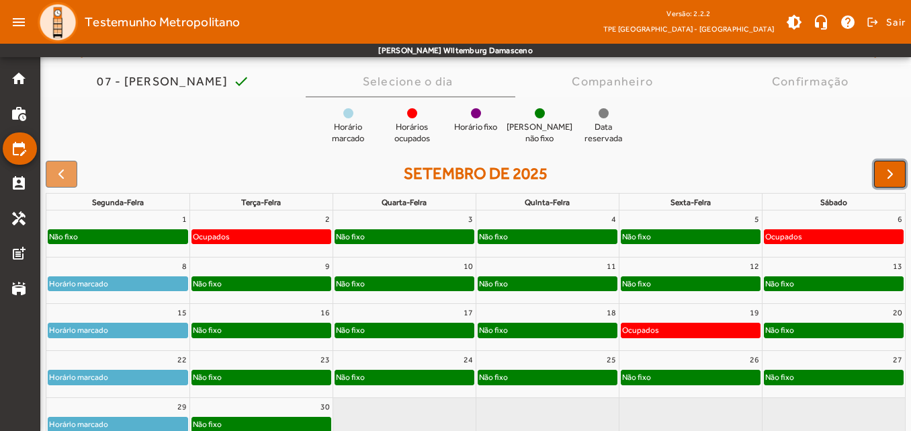
click at [880, 181] on button "button" at bounding box center [890, 174] width 32 height 27
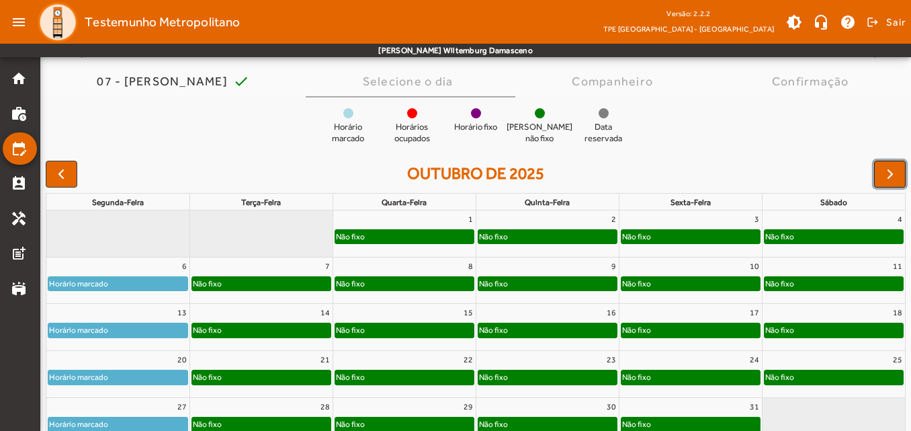
click at [880, 181] on button "button" at bounding box center [890, 174] width 32 height 27
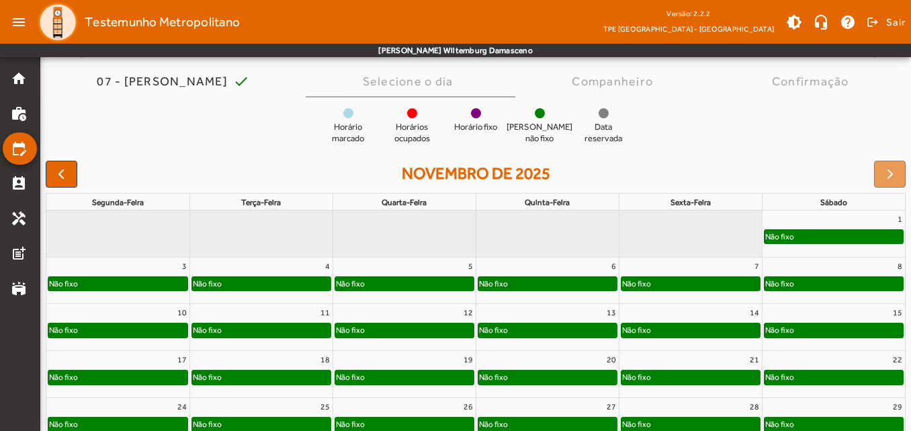
click at [880, 181] on div at bounding box center [890, 174] width 32 height 27
click at [103, 279] on div "Não fixo" at bounding box center [117, 283] width 139 height 13
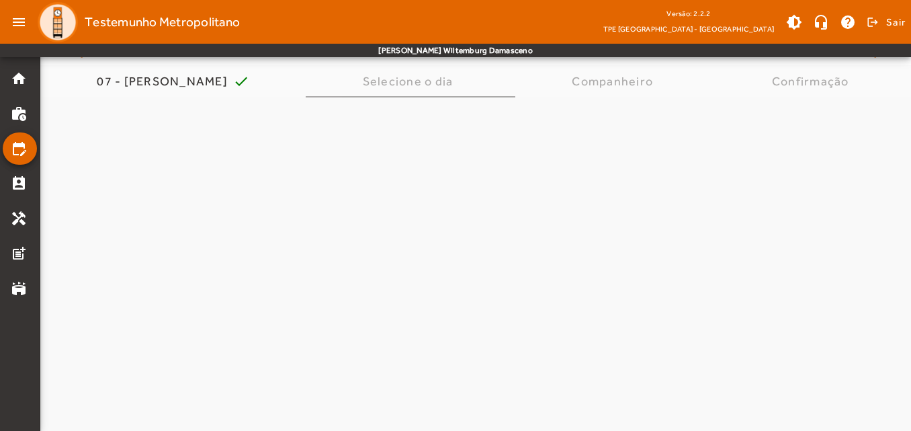
scroll to position [0, 0]
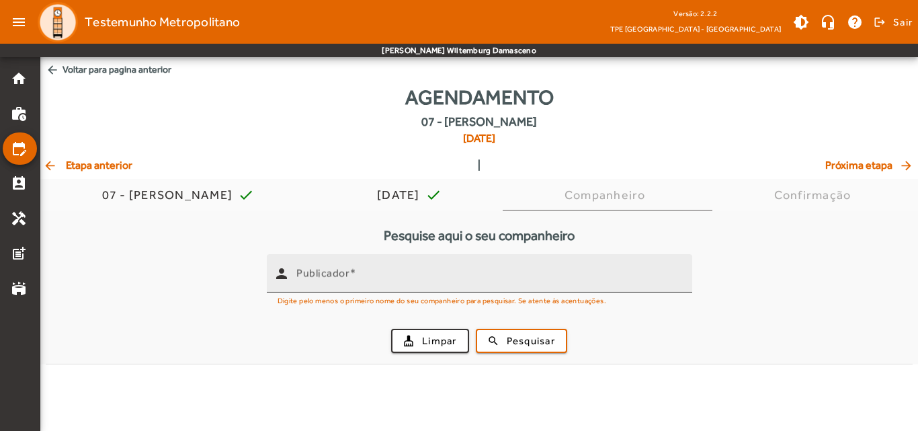
click at [349, 278] on mat-label "Publicador" at bounding box center [322, 273] width 53 height 13
click at [349, 278] on input "Publicador" at bounding box center [488, 279] width 385 height 16
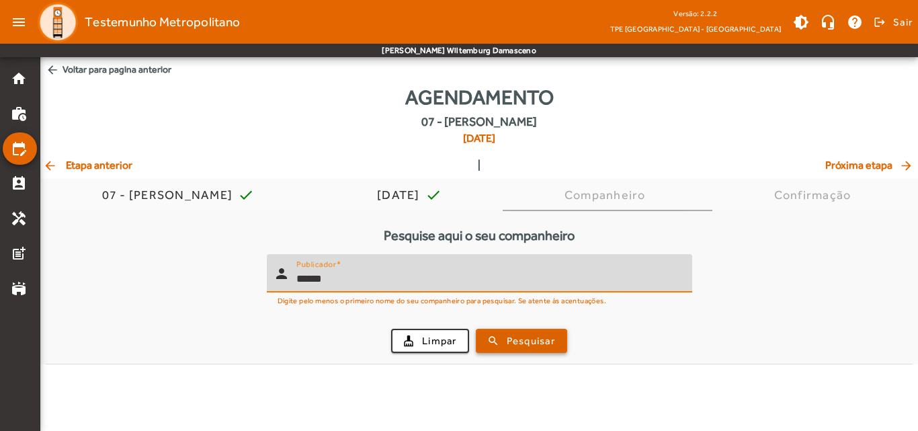
type input "******"
click at [519, 343] on span "Pesquisar" at bounding box center [531, 340] width 48 height 15
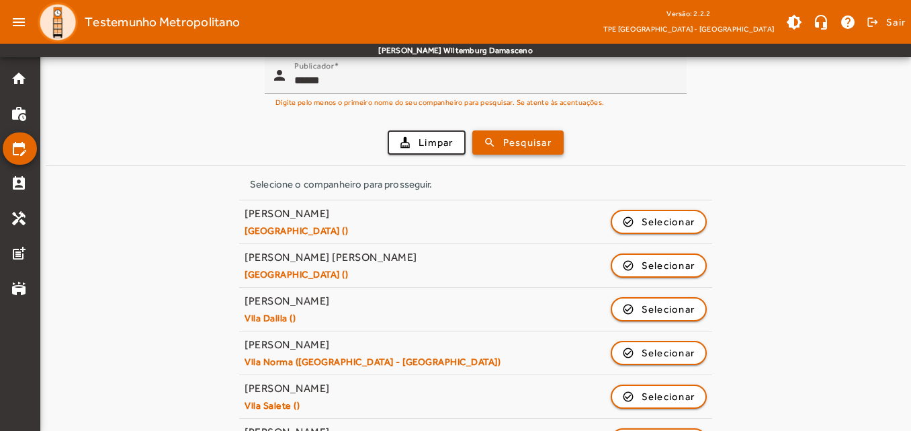
scroll to position [202, 0]
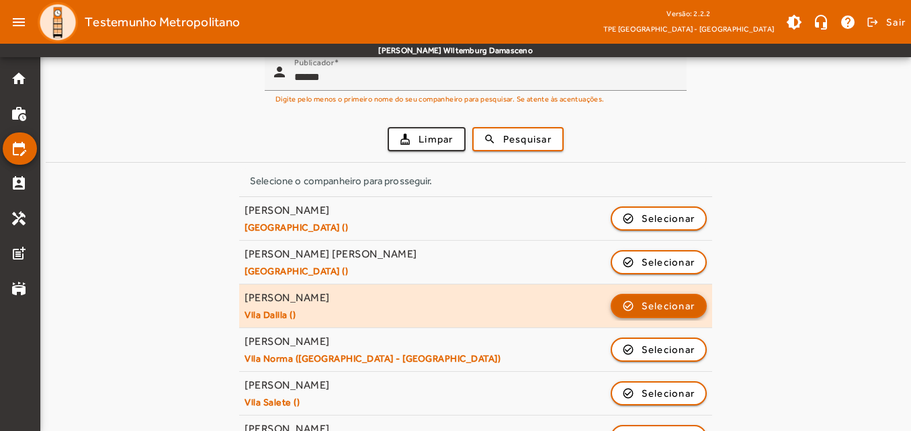
click at [668, 309] on span "Selecionar" at bounding box center [669, 306] width 54 height 16
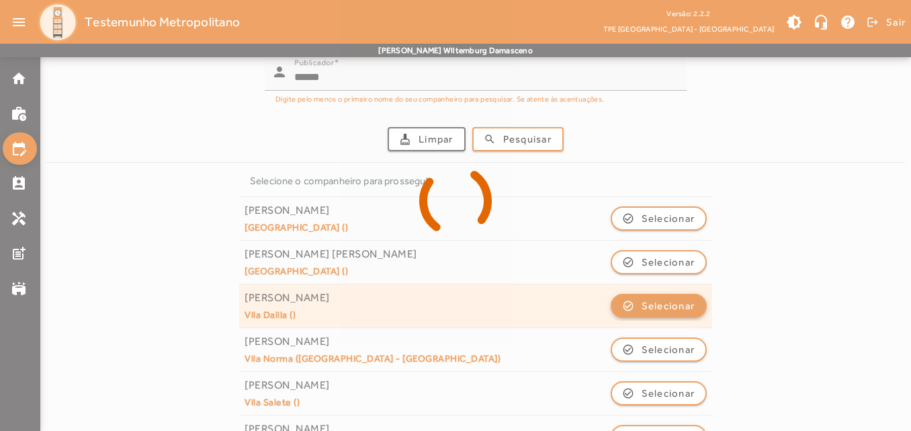
scroll to position [0, 0]
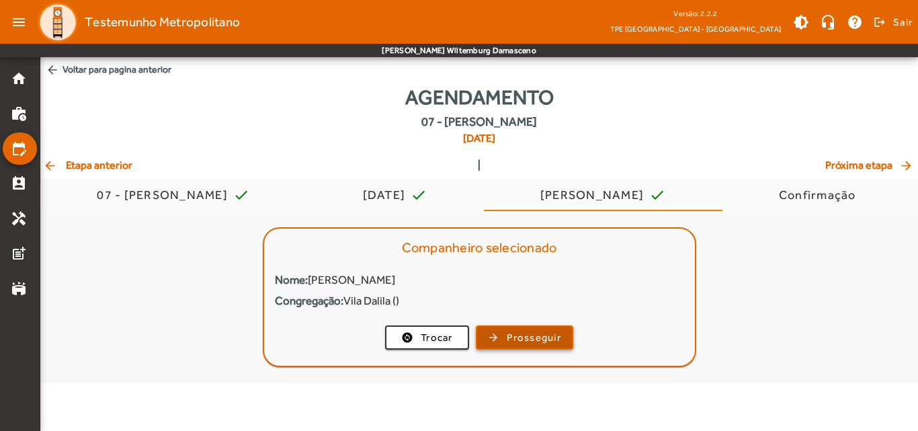
click at [511, 341] on span "Prosseguir" at bounding box center [534, 337] width 54 height 15
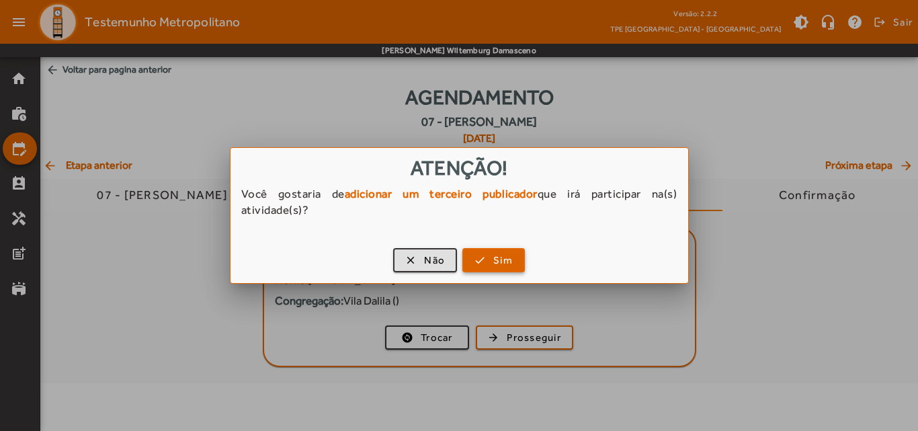
click at [488, 256] on span "button" at bounding box center [494, 260] width 60 height 32
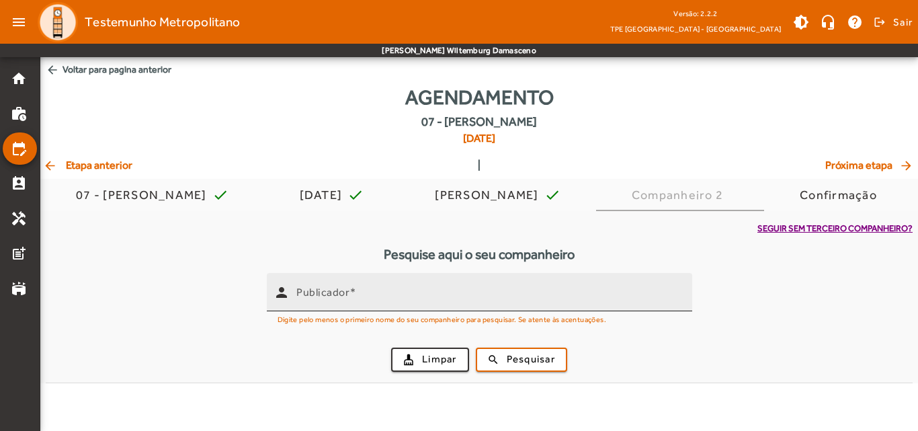
click at [486, 292] on input "Publicador" at bounding box center [488, 298] width 385 height 16
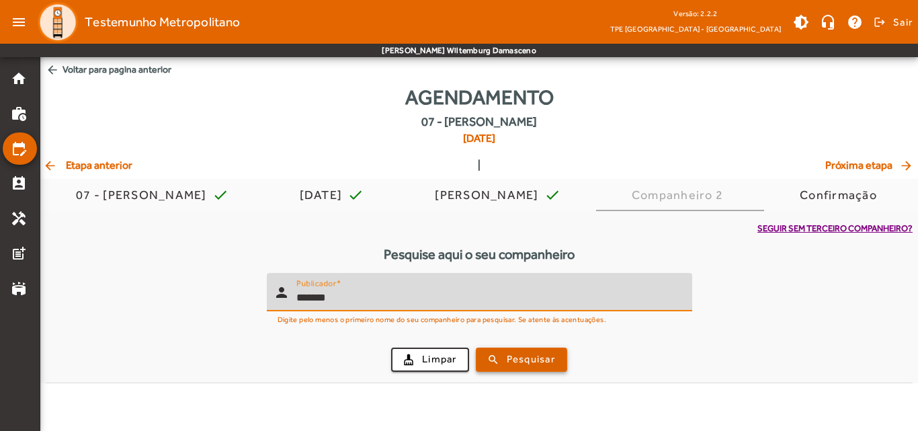
type input "*******"
click at [522, 348] on span "submit" at bounding box center [521, 359] width 89 height 32
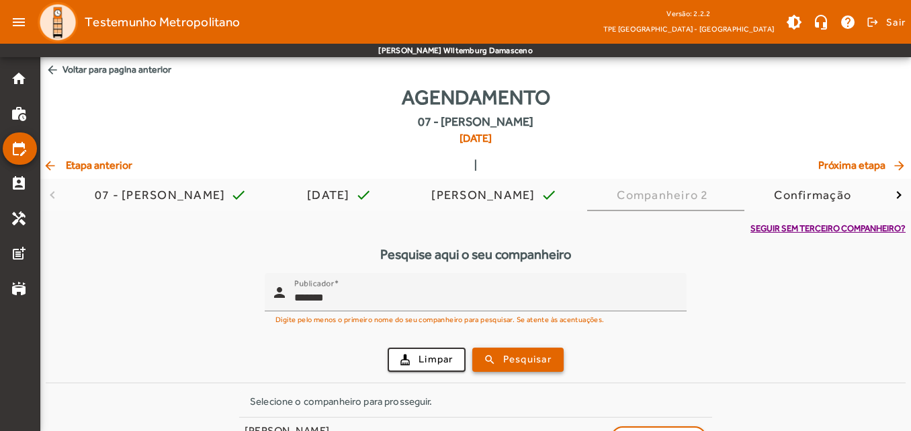
scroll to position [40, 0]
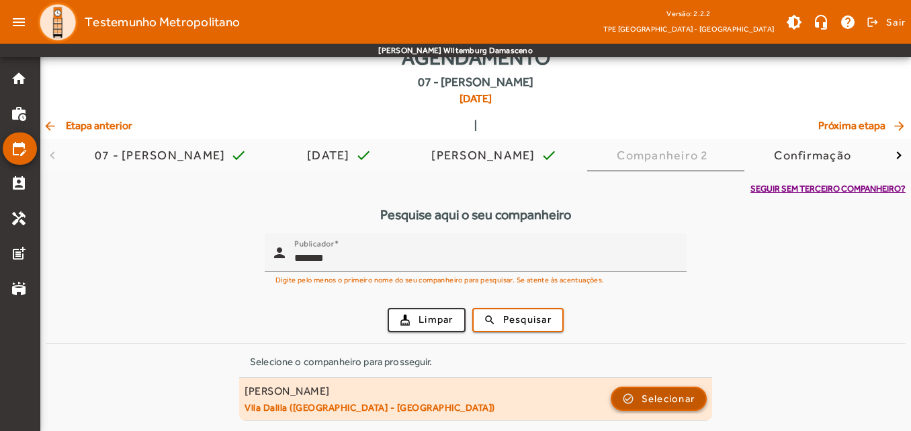
click at [649, 401] on span "Selecionar" at bounding box center [669, 398] width 54 height 16
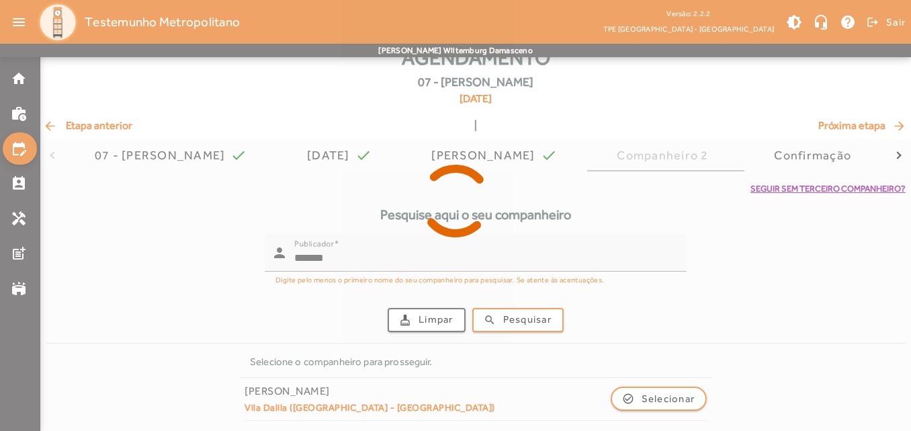
scroll to position [0, 0]
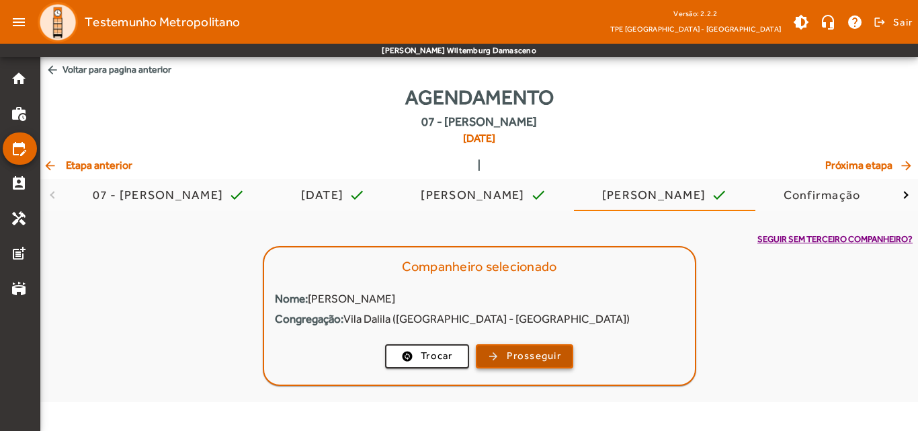
click at [531, 364] on span "button" at bounding box center [524, 356] width 95 height 32
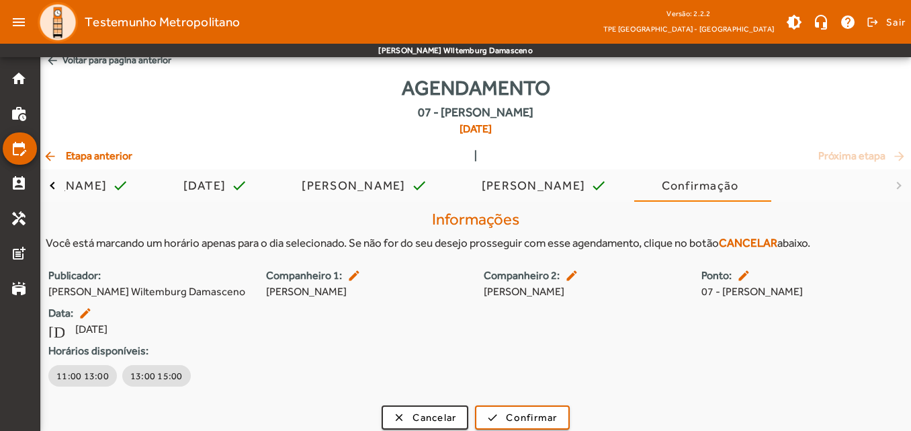
scroll to position [19, 0]
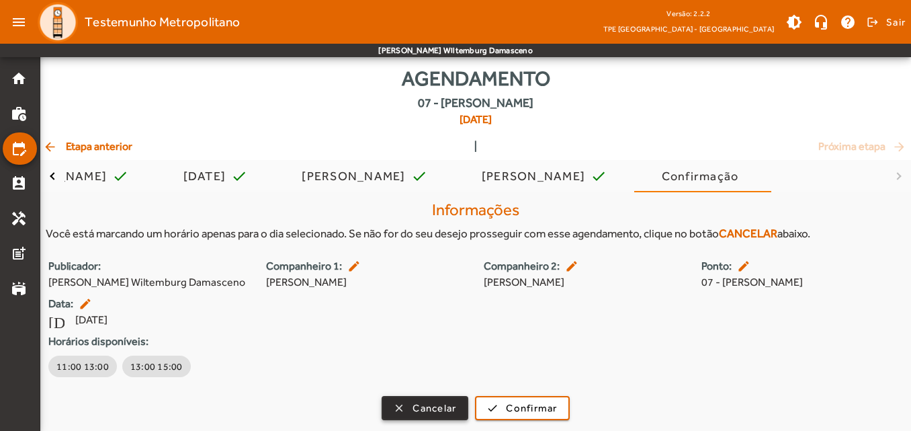
click at [406, 405] on span "button" at bounding box center [425, 408] width 84 height 32
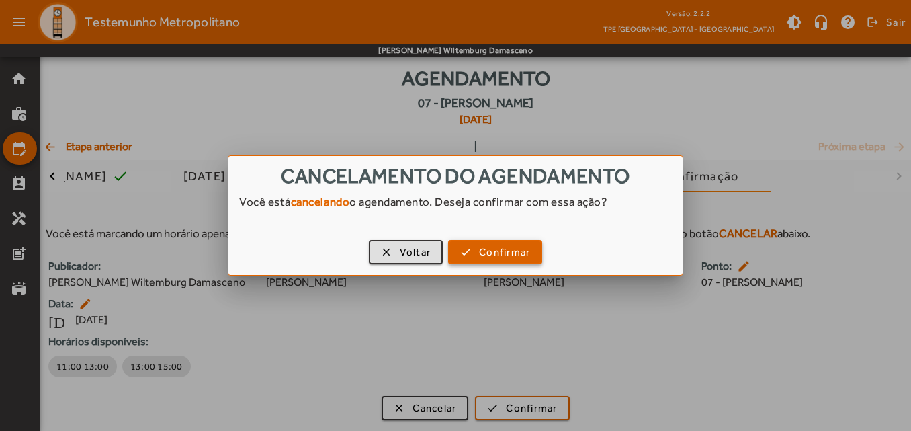
click at [476, 261] on span "button" at bounding box center [494, 252] width 91 height 32
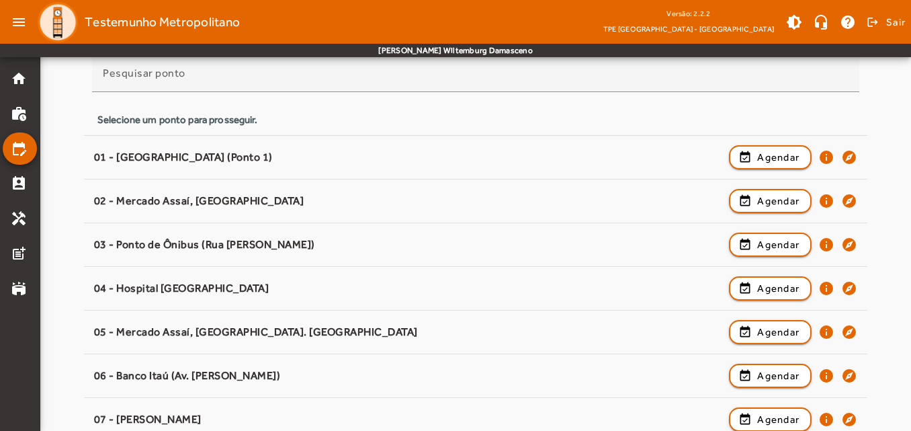
scroll to position [134, 0]
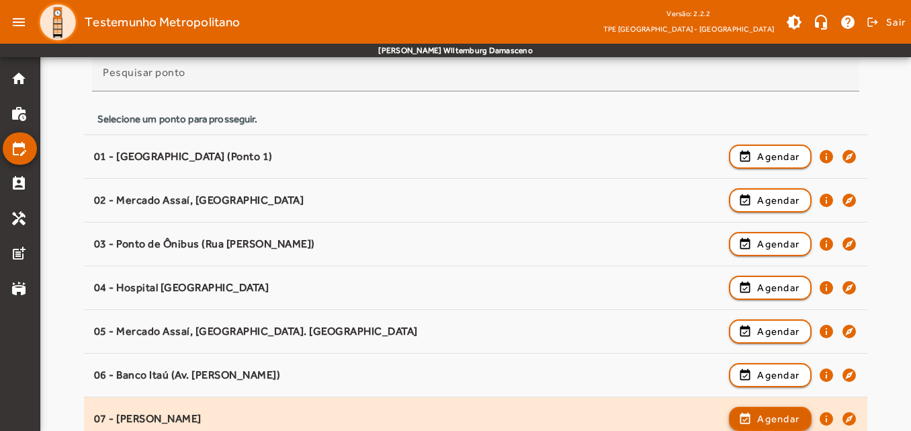
click at [763, 423] on span "Agendar" at bounding box center [778, 418] width 42 height 16
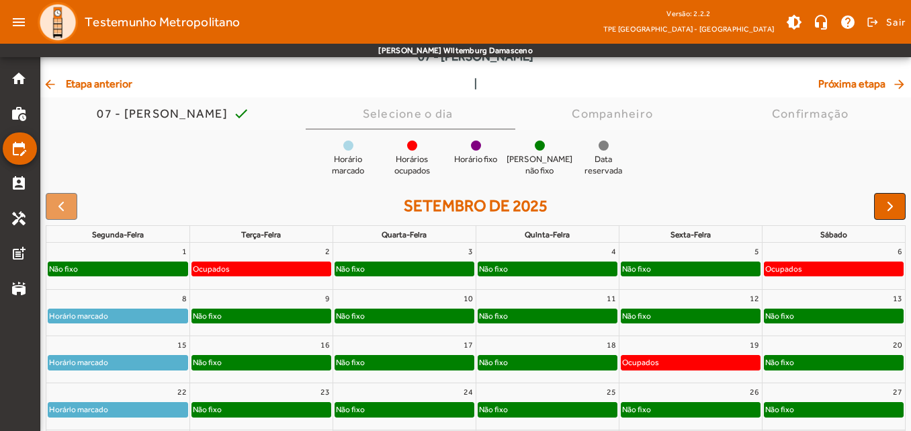
scroll to position [67, 0]
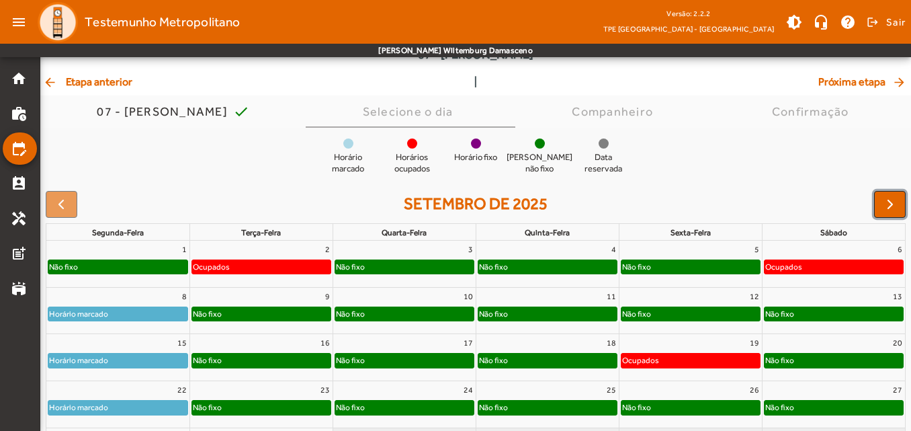
click at [895, 206] on span "button" at bounding box center [890, 204] width 16 height 16
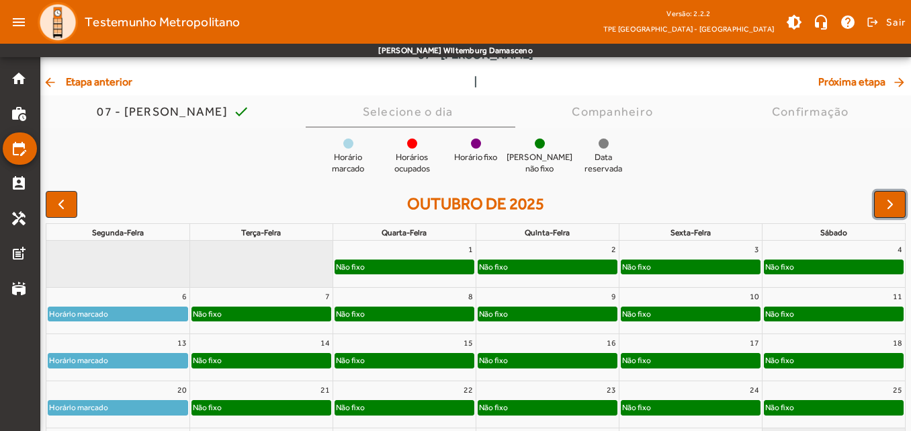
click at [895, 206] on span "button" at bounding box center [890, 204] width 16 height 16
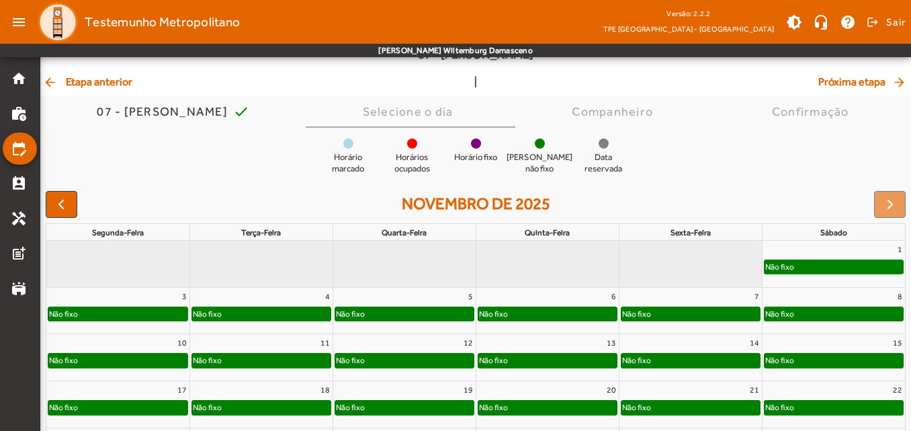
click at [889, 205] on div at bounding box center [890, 204] width 32 height 27
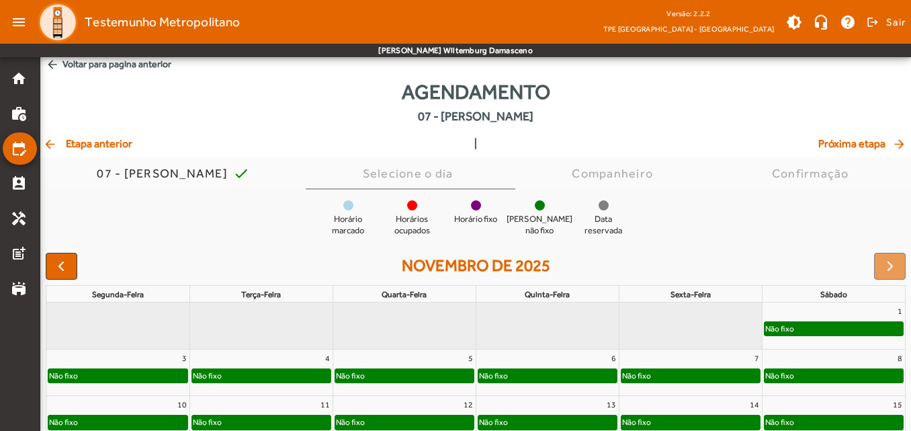
scroll to position [0, 0]
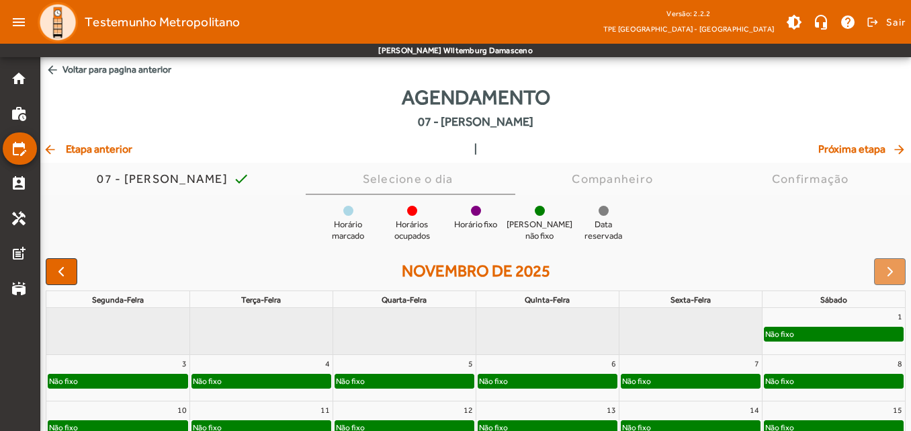
click at [112, 152] on span "arrow_back Etapa anterior" at bounding box center [87, 149] width 89 height 16
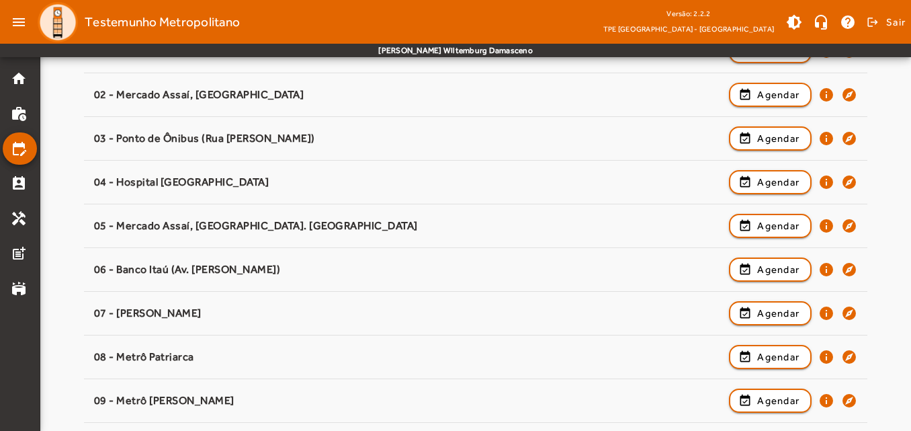
scroll to position [269, 0]
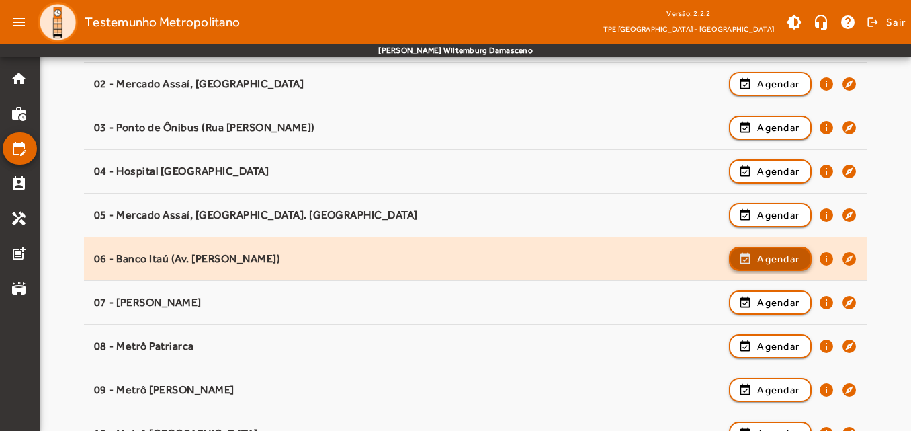
click at [781, 267] on span "button" at bounding box center [770, 259] width 80 height 32
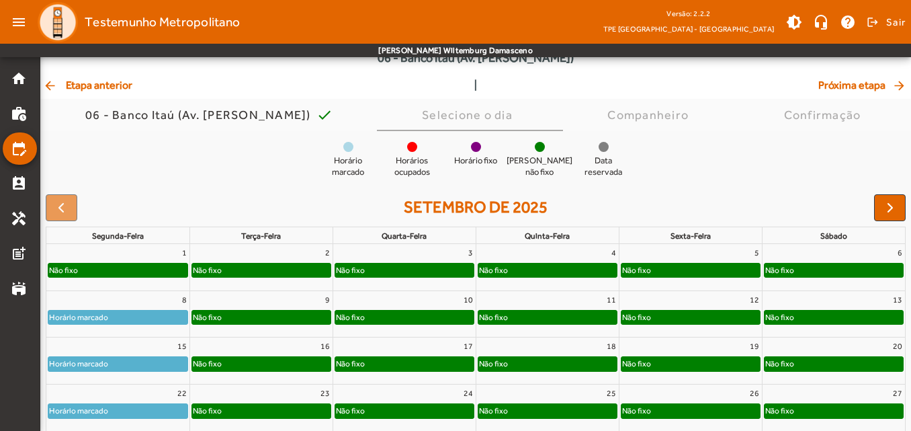
scroll to position [67, 0]
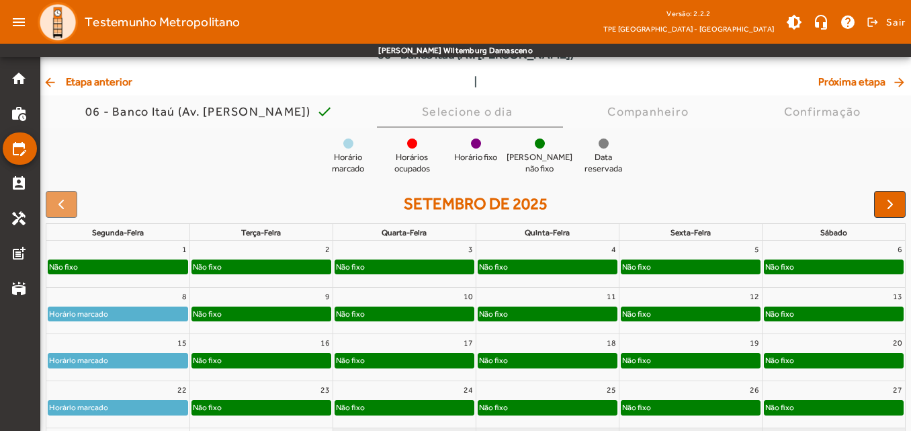
click at [277, 271] on div "Não fixo" at bounding box center [261, 266] width 138 height 13
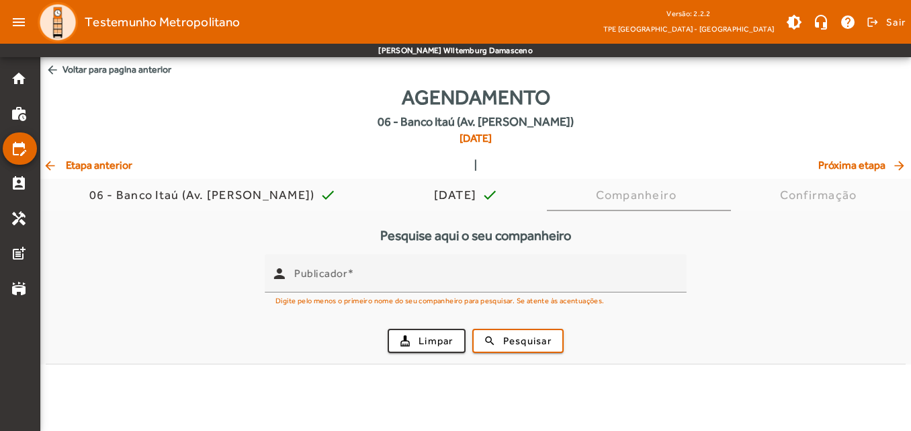
scroll to position [0, 0]
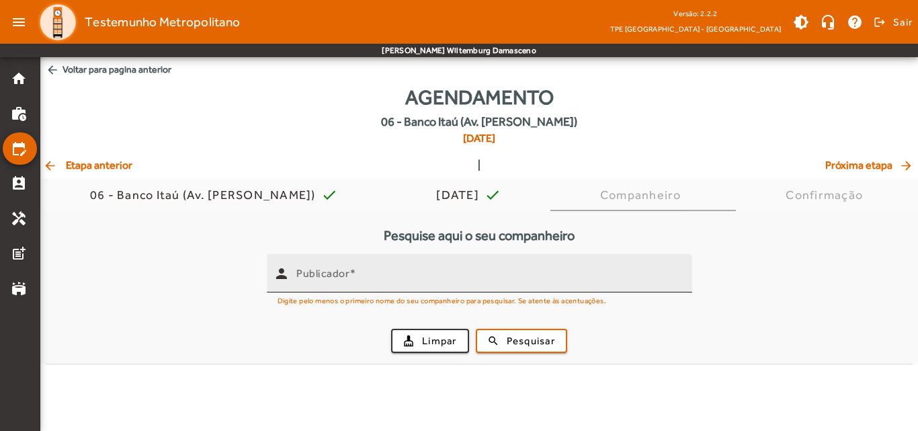
click at [347, 274] on mat-label "Publicador" at bounding box center [322, 273] width 53 height 13
click at [347, 274] on input "Publicador" at bounding box center [488, 279] width 385 height 16
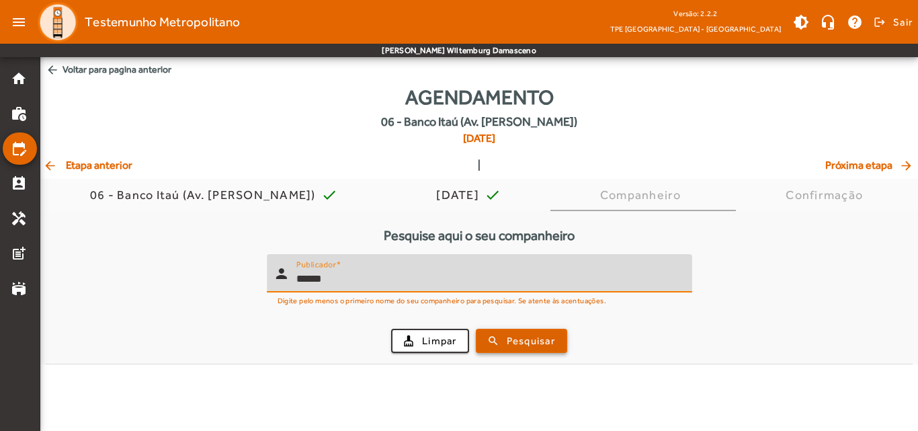
type input "******"
click at [505, 339] on span "submit" at bounding box center [521, 340] width 89 height 32
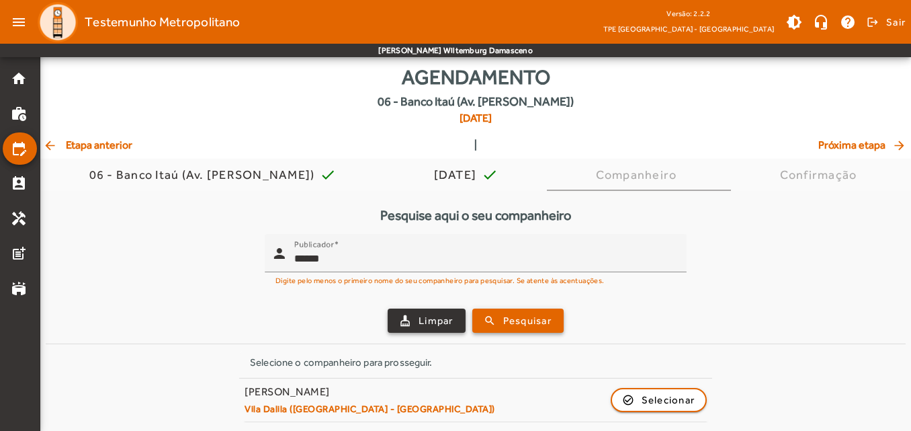
scroll to position [21, 0]
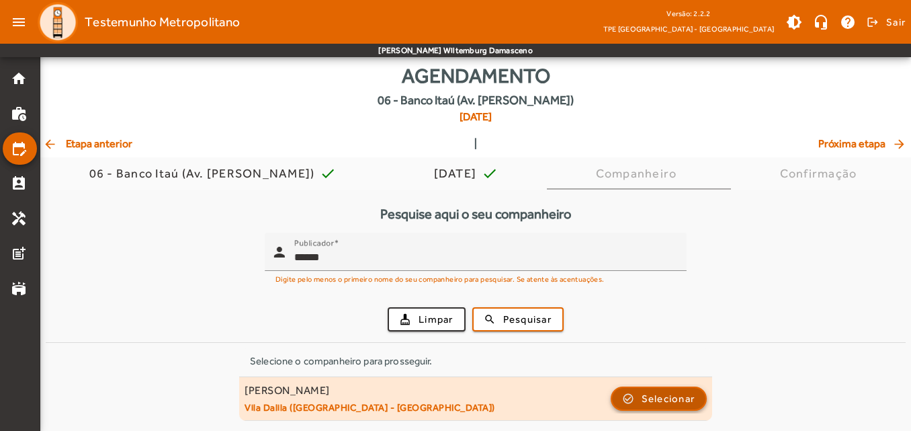
click at [655, 396] on span "Selecionar" at bounding box center [669, 398] width 54 height 16
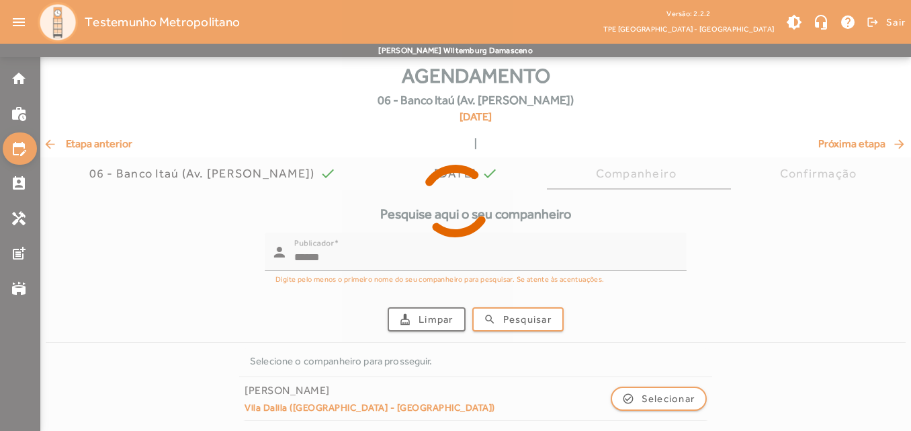
scroll to position [0, 0]
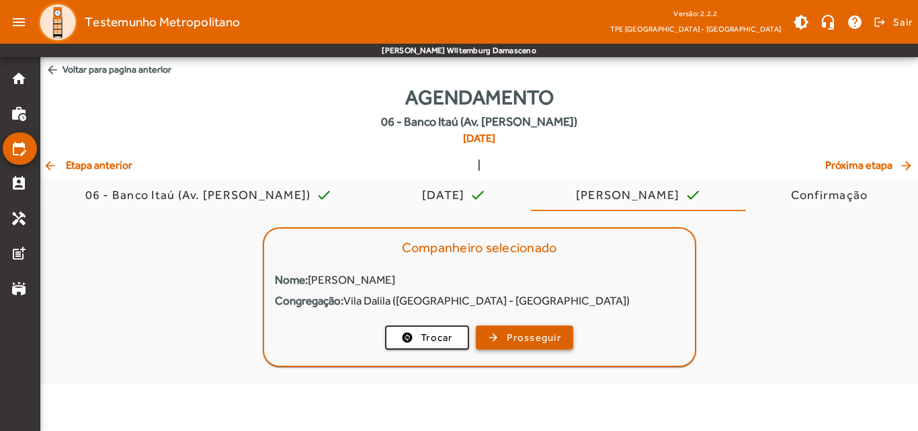
click at [500, 341] on span "button" at bounding box center [524, 337] width 95 height 32
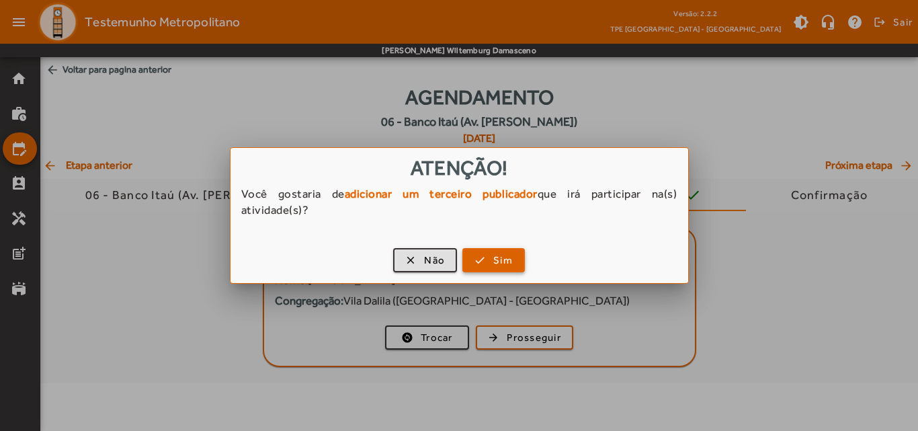
click at [497, 258] on span "Sim" at bounding box center [502, 260] width 19 height 15
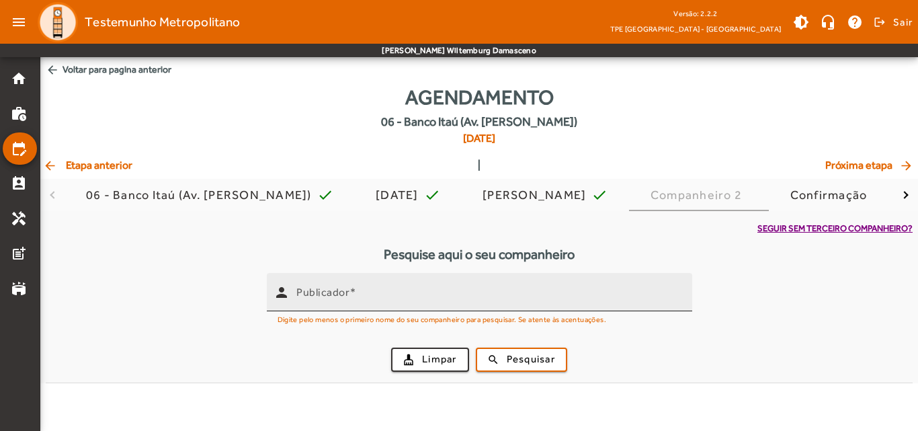
click at [359, 301] on input "Publicador" at bounding box center [488, 298] width 385 height 16
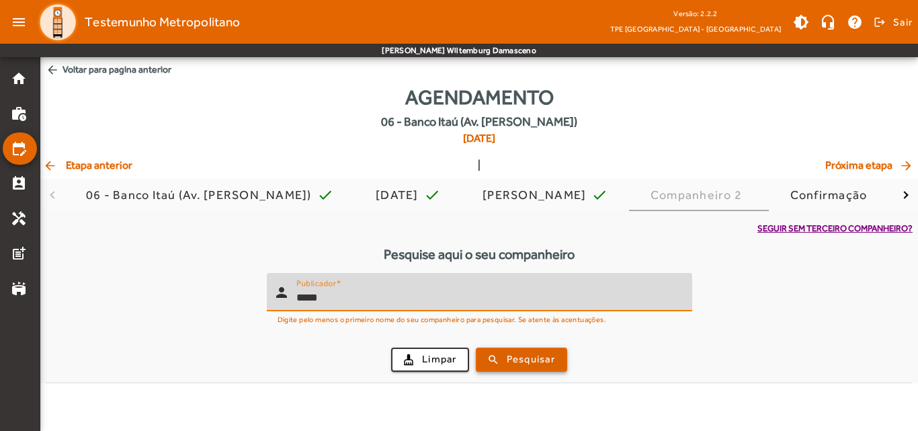
type input "*****"
click at [523, 365] on span "Pesquisar" at bounding box center [531, 358] width 48 height 15
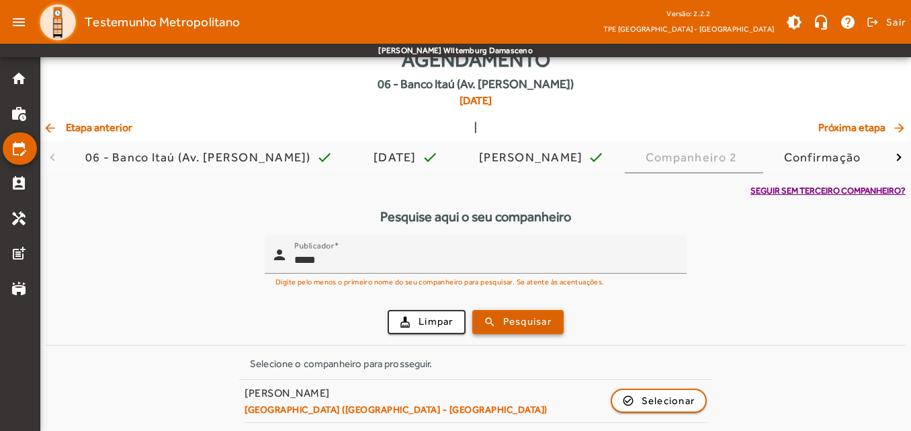
scroll to position [40, 0]
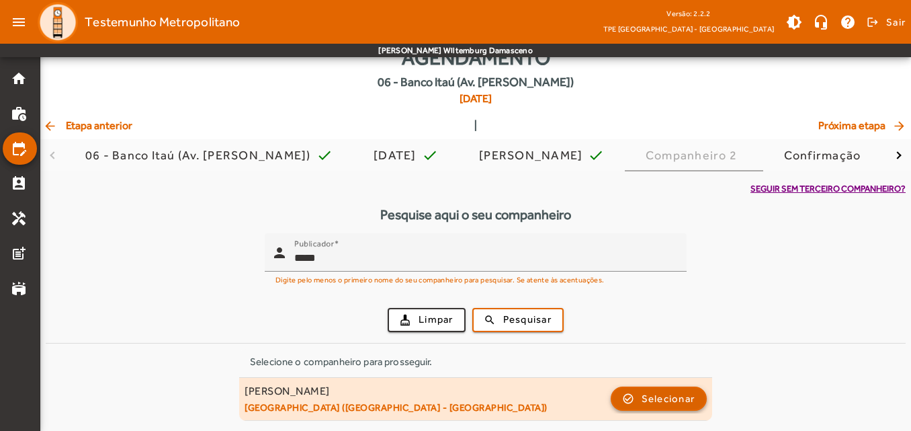
click at [662, 402] on span "Selecionar" at bounding box center [669, 398] width 54 height 16
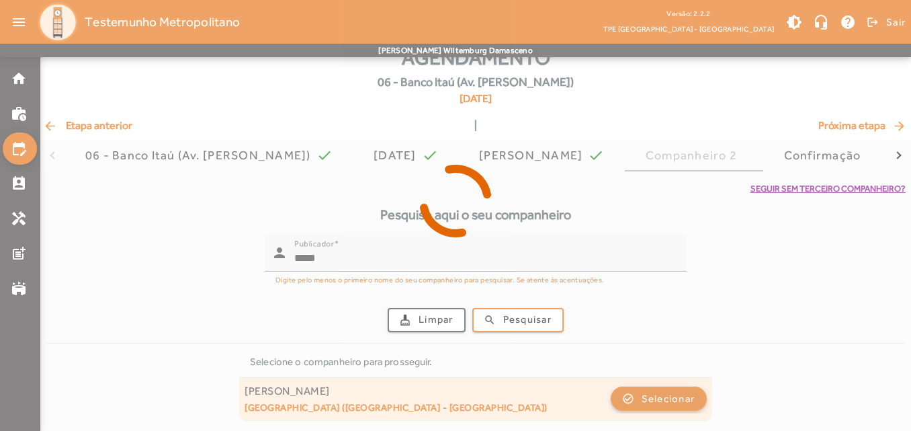
scroll to position [0, 0]
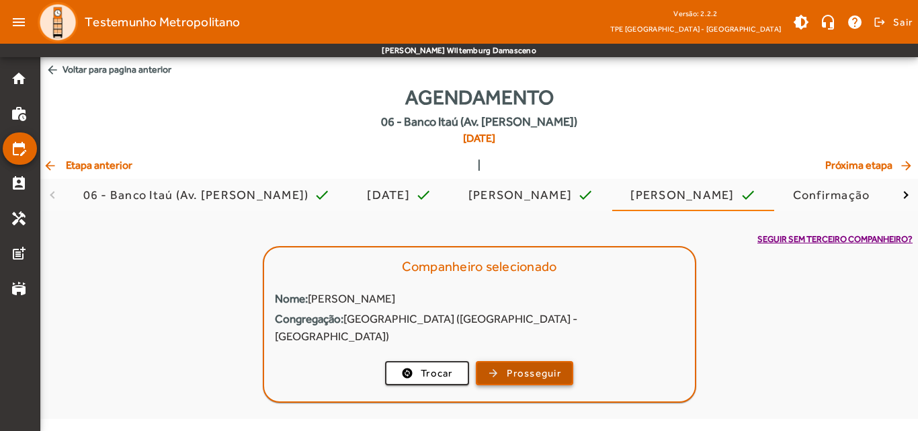
click at [489, 363] on span "button" at bounding box center [524, 373] width 95 height 32
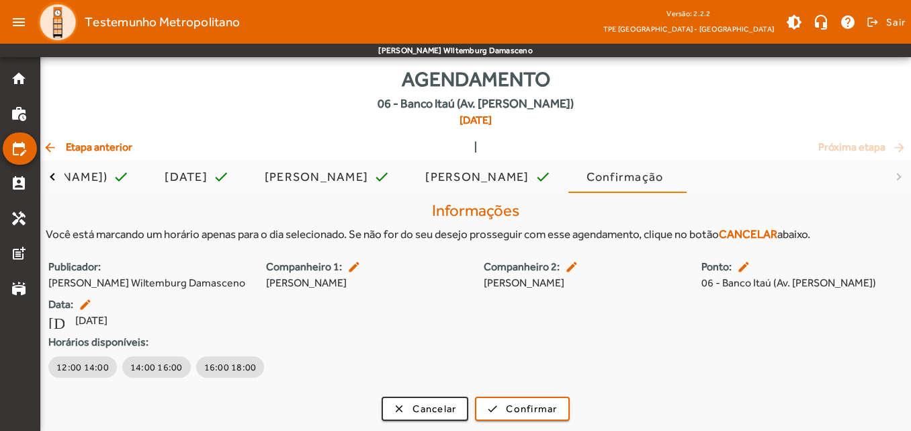
scroll to position [35, 0]
click at [80, 370] on span "12:00 14:00" at bounding box center [82, 365] width 52 height 13
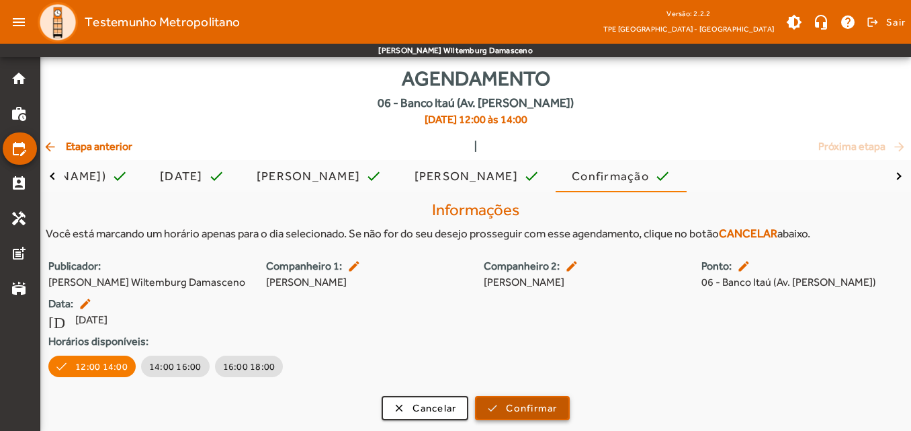
click at [539, 408] on span "Confirmar" at bounding box center [531, 407] width 51 height 15
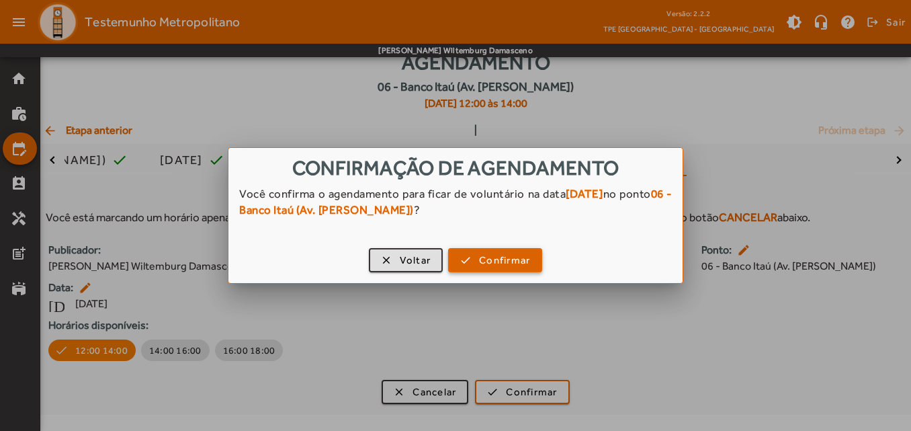
click at [485, 261] on span "Confirmar" at bounding box center [504, 260] width 51 height 15
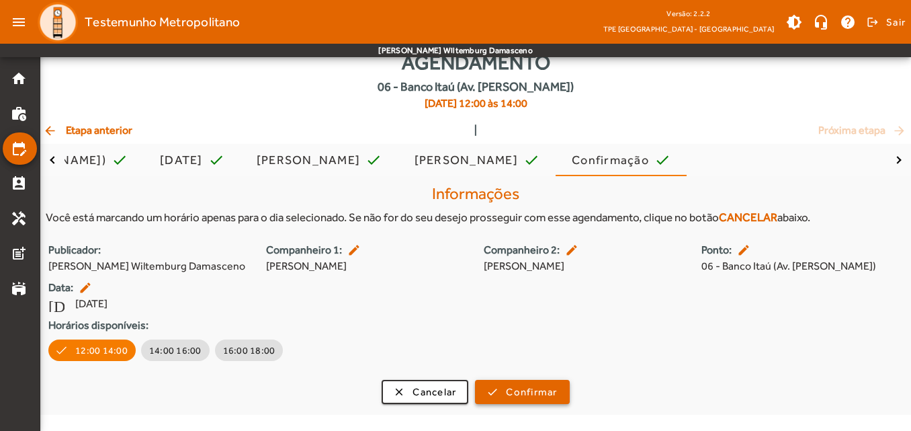
scroll to position [35, 0]
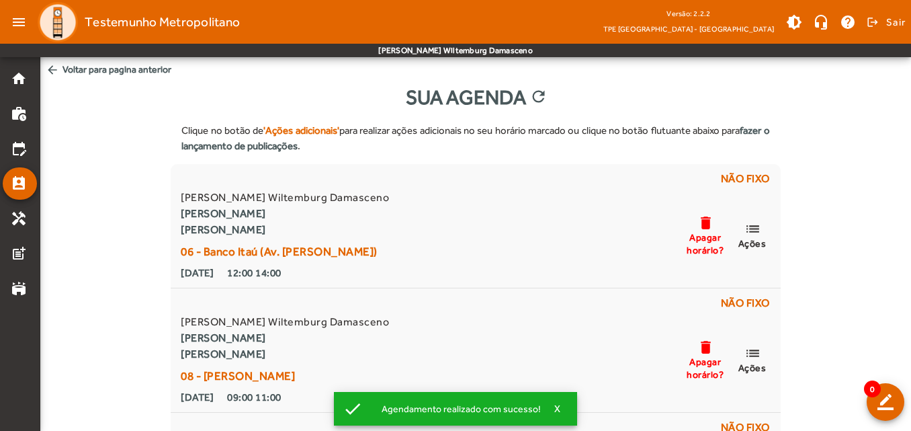
click at [68, 70] on span "arrow_back Voltar para pagina anterior" at bounding box center [475, 69] width 871 height 25
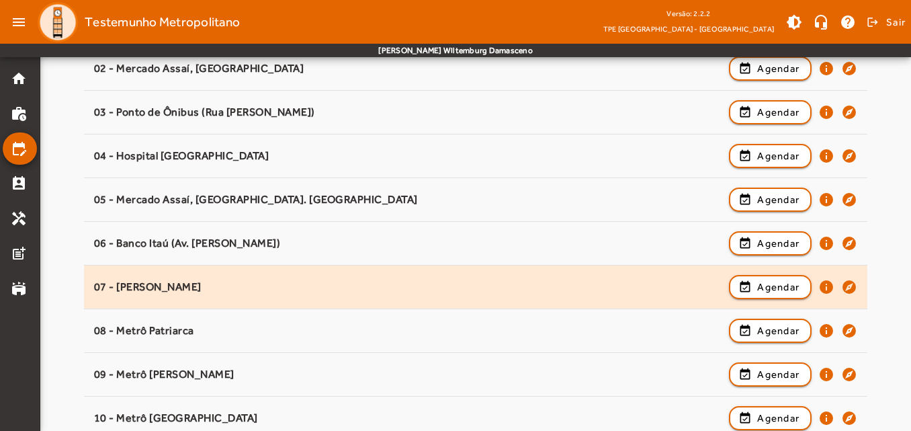
scroll to position [269, 0]
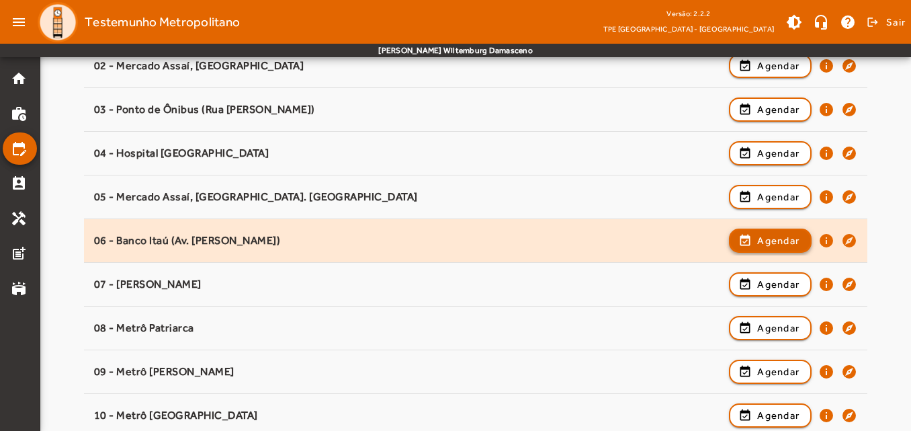
click at [751, 245] on span "button" at bounding box center [770, 240] width 80 height 32
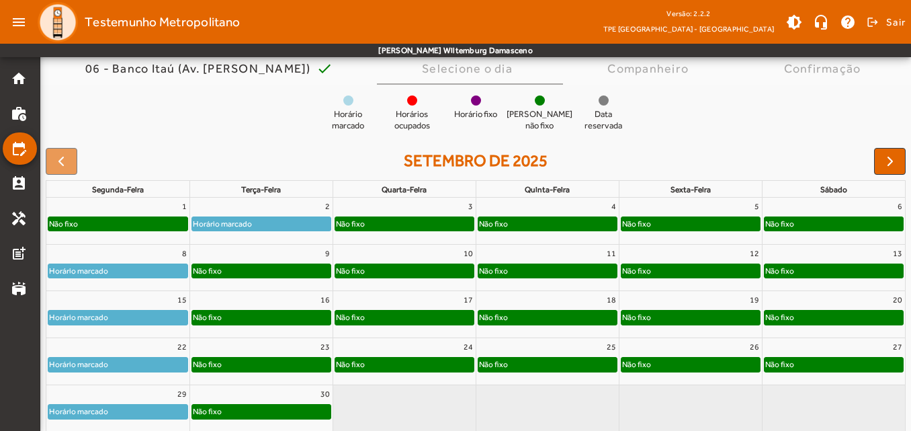
scroll to position [134, 0]
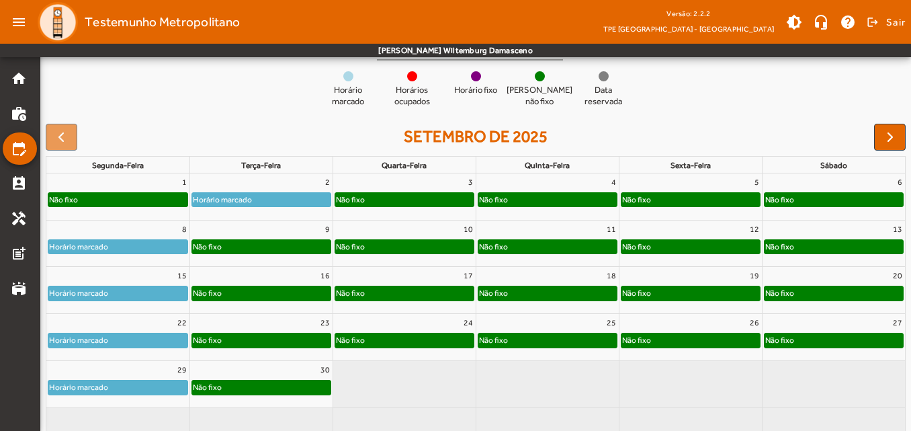
click at [296, 252] on div "Não fixo" at bounding box center [261, 246] width 138 height 13
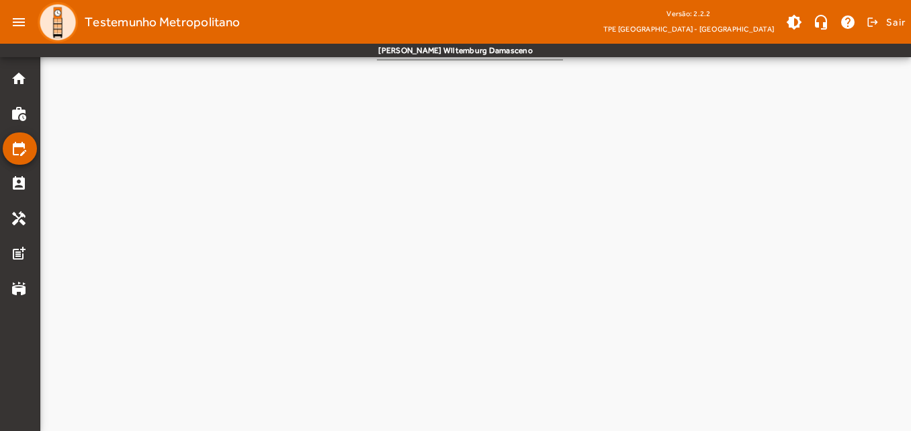
scroll to position [0, 0]
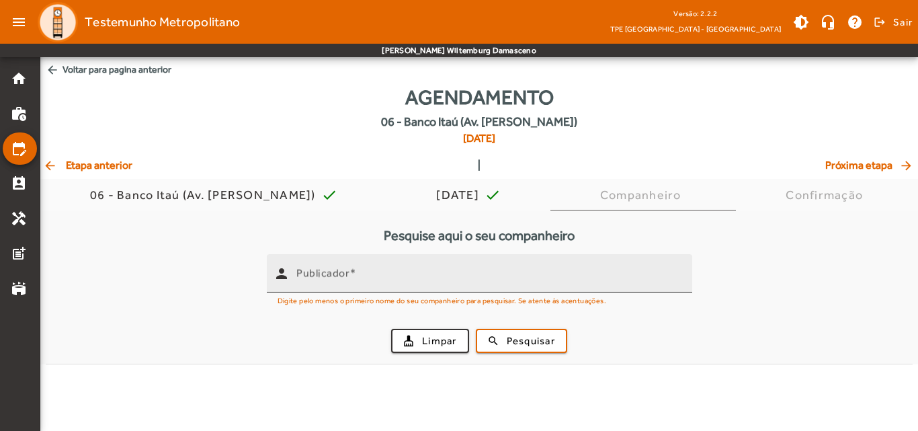
click at [326, 275] on mat-label "Publicador" at bounding box center [322, 273] width 53 height 13
click at [326, 275] on input "Publicador" at bounding box center [488, 279] width 385 height 16
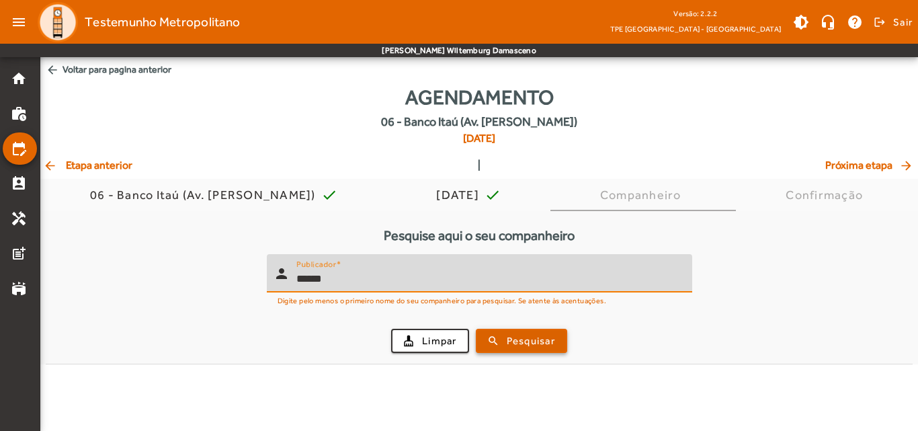
type input "******"
click at [490, 341] on span "submit" at bounding box center [521, 340] width 89 height 32
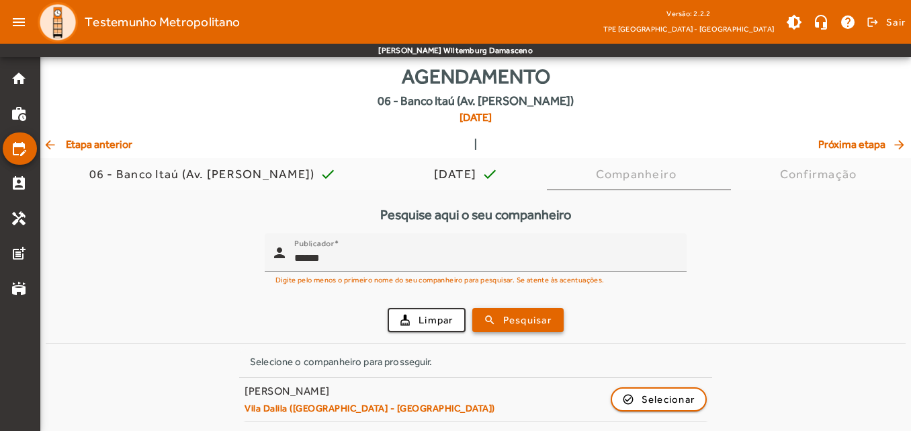
scroll to position [21, 0]
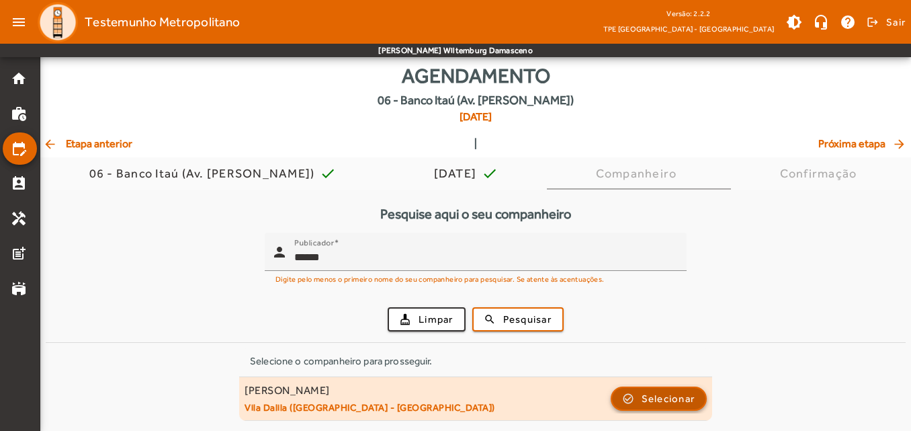
click at [634, 406] on span "button" at bounding box center [659, 398] width 94 height 32
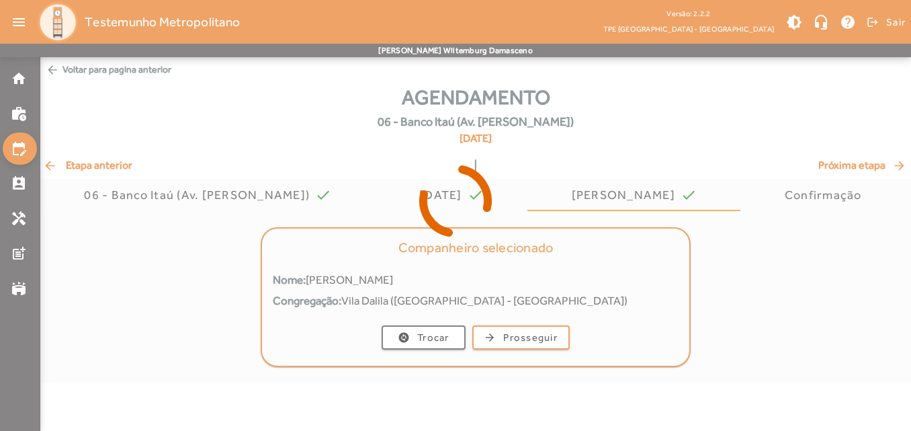
scroll to position [0, 0]
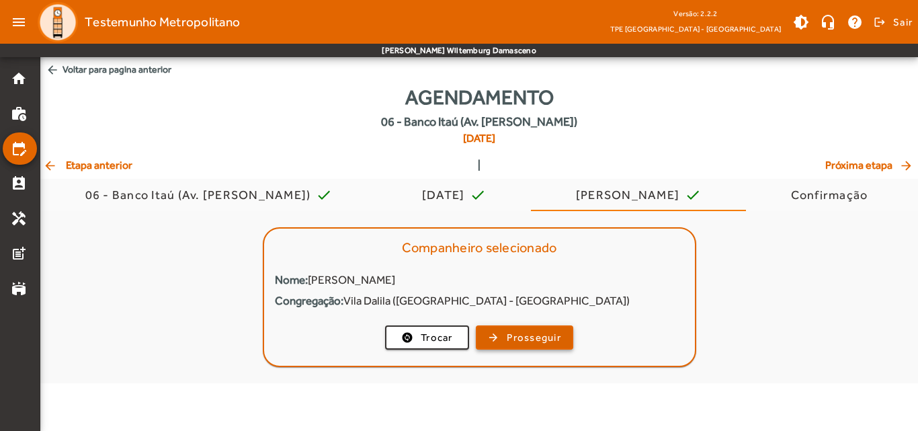
click at [540, 341] on span "Prosseguir" at bounding box center [534, 337] width 54 height 15
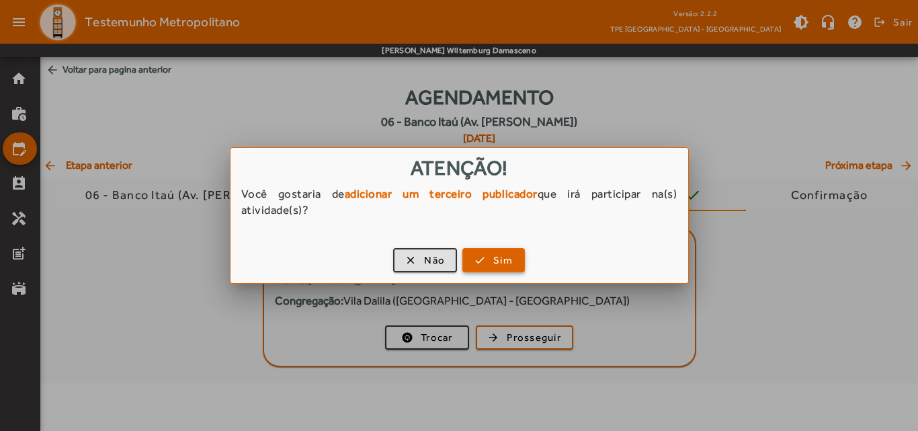
click at [480, 260] on span "button" at bounding box center [494, 260] width 60 height 32
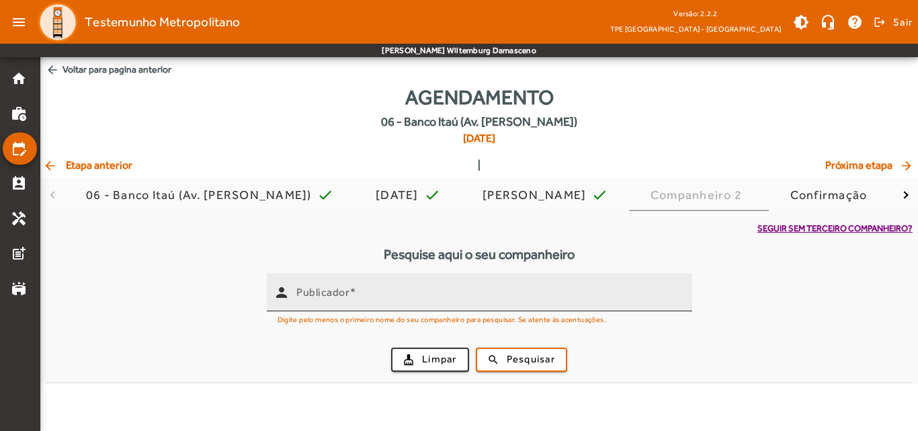
click at [349, 300] on input "Publicador" at bounding box center [488, 298] width 385 height 16
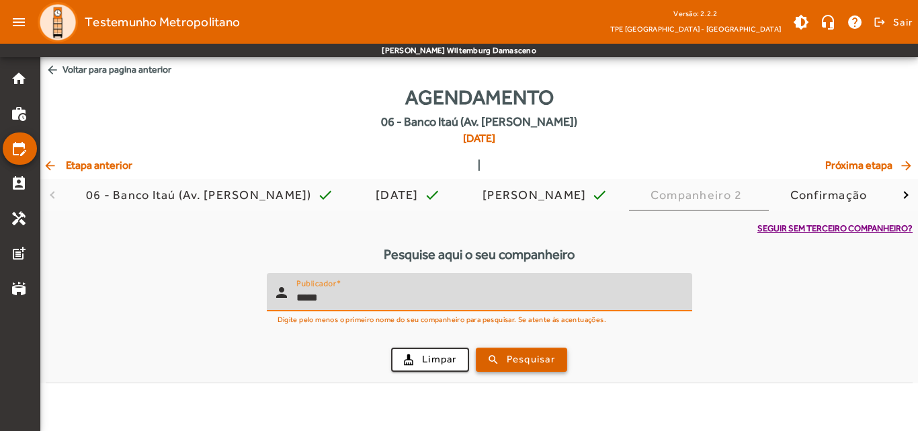
type input "*****"
click at [507, 357] on span "Pesquisar" at bounding box center [531, 358] width 48 height 15
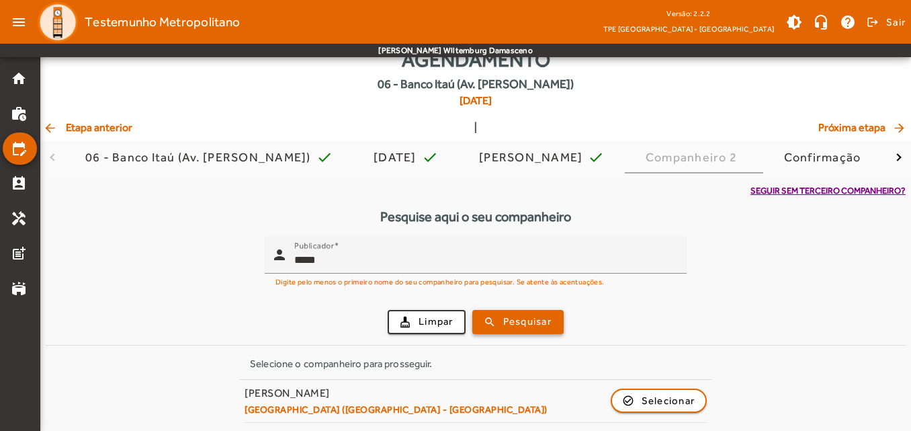
scroll to position [40, 0]
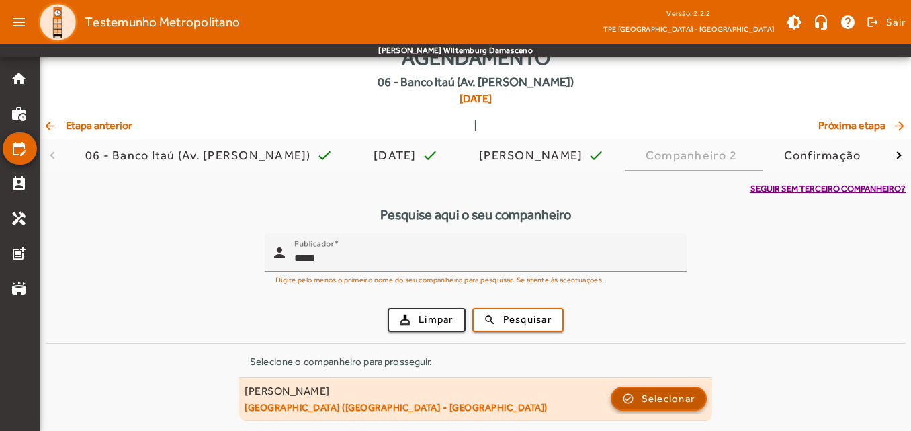
click at [625, 403] on span "button" at bounding box center [659, 398] width 94 height 32
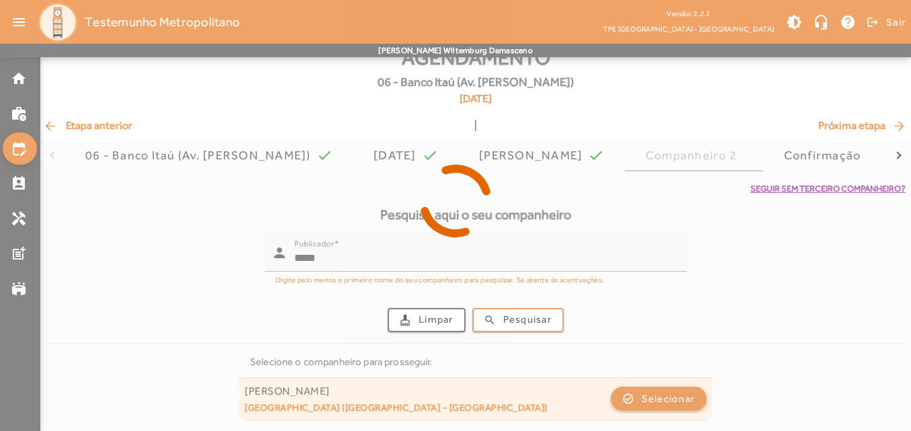
scroll to position [0, 0]
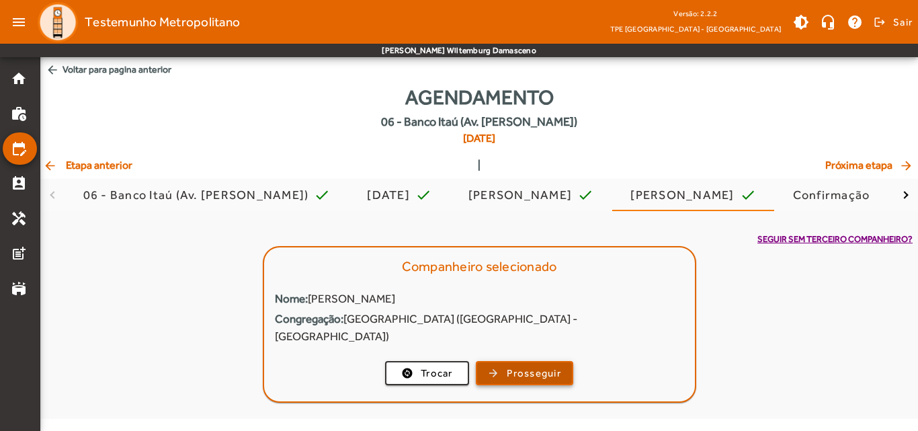
click at [547, 365] on span "Prosseguir" at bounding box center [534, 372] width 54 height 15
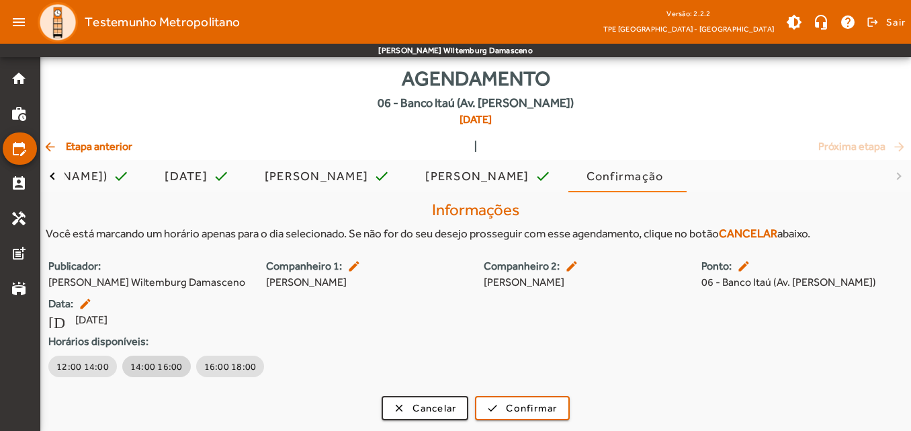
scroll to position [35, 0]
click at [78, 370] on span "12:00 14:00" at bounding box center [82, 365] width 52 height 13
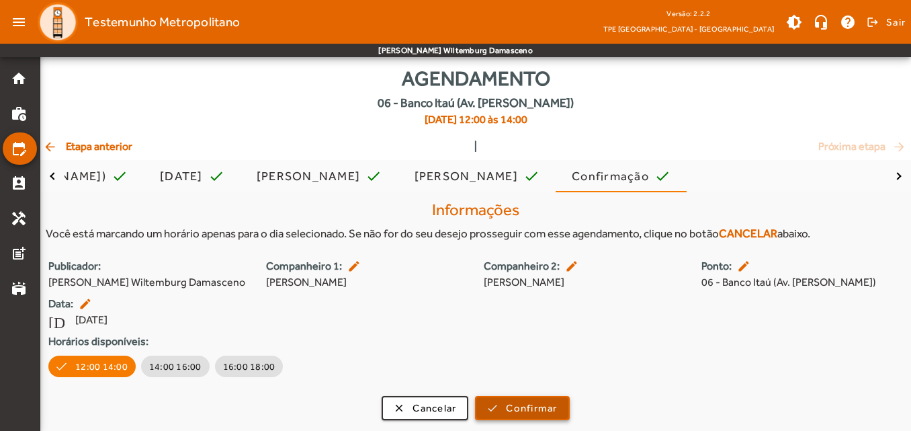
click at [555, 406] on span "Confirmar" at bounding box center [531, 407] width 51 height 15
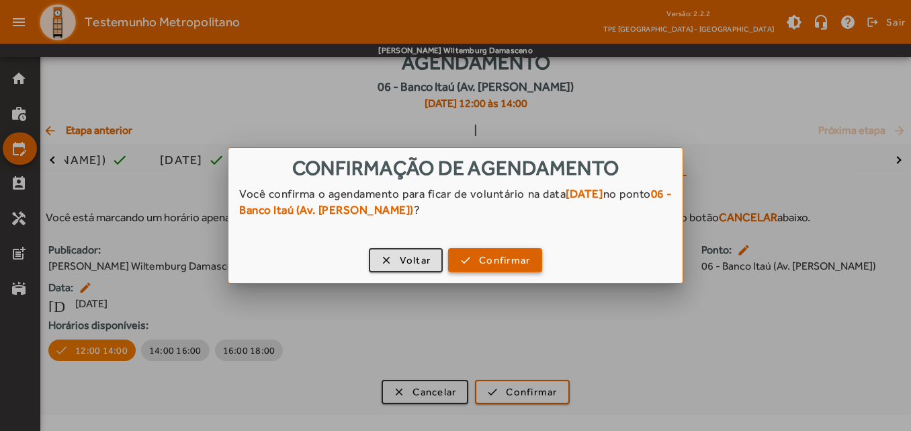
click at [505, 262] on span "Confirmar" at bounding box center [504, 260] width 51 height 15
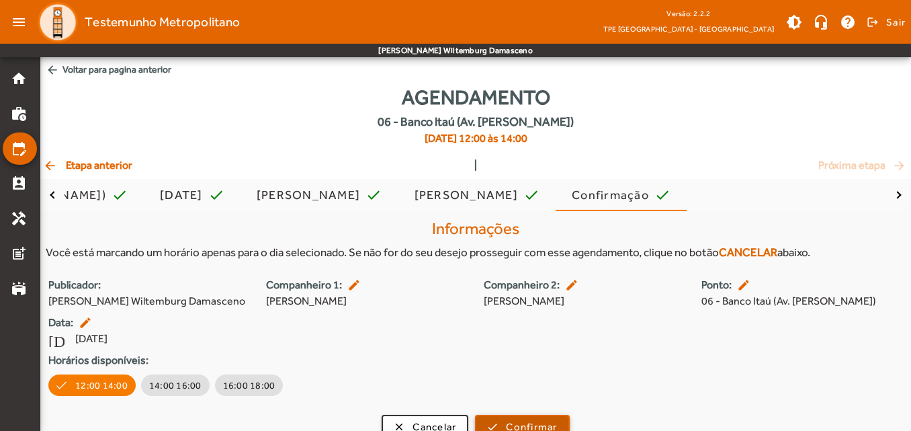
scroll to position [35, 0]
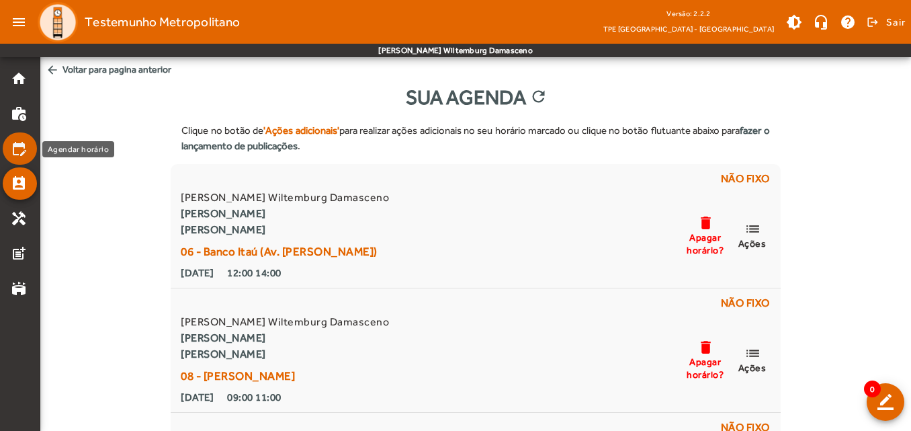
click at [20, 143] on mat-icon "edit_calendar" at bounding box center [19, 148] width 16 height 16
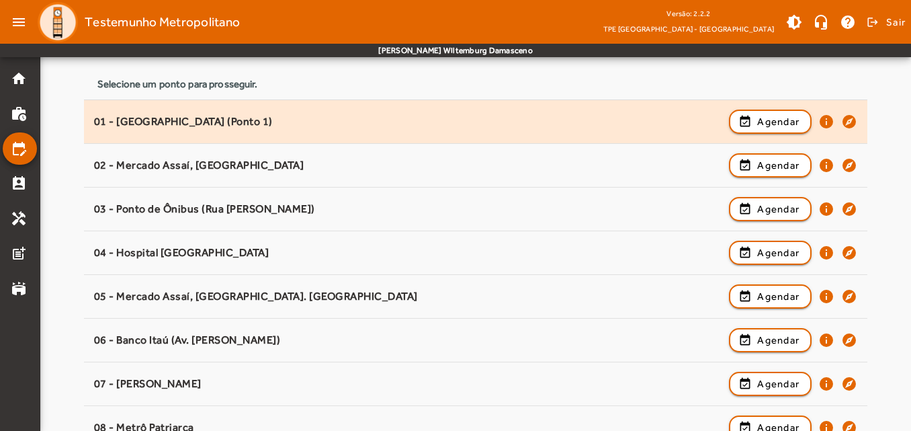
scroll to position [202, 0]
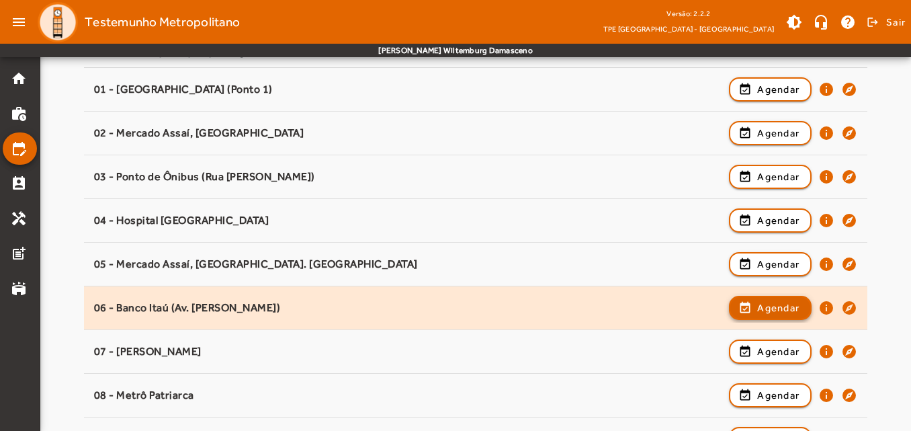
click at [781, 312] on span "Agendar" at bounding box center [778, 308] width 42 height 16
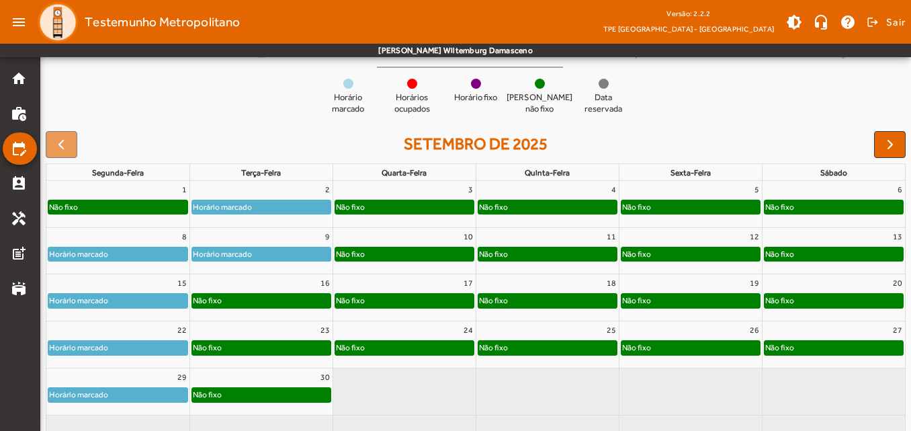
scroll to position [134, 0]
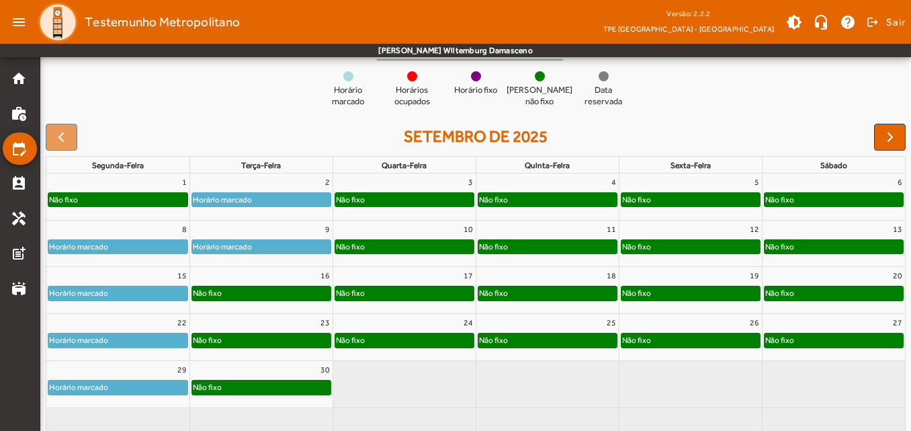
click at [271, 299] on div "Não fixo" at bounding box center [261, 292] width 138 height 13
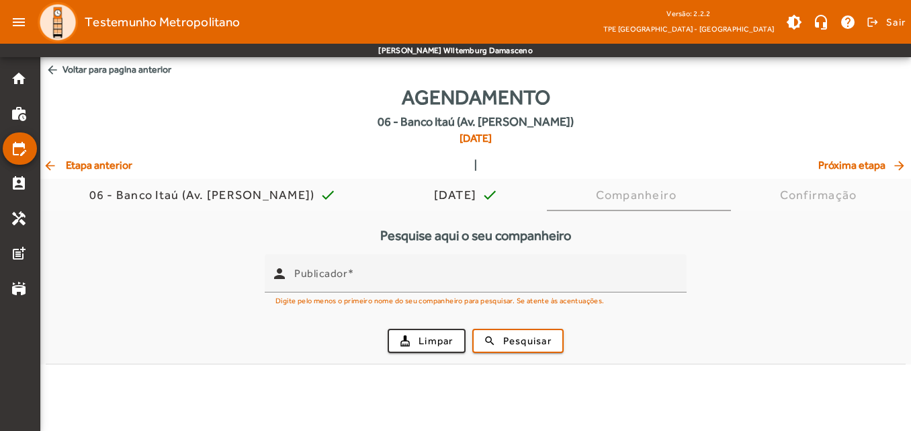
scroll to position [0, 0]
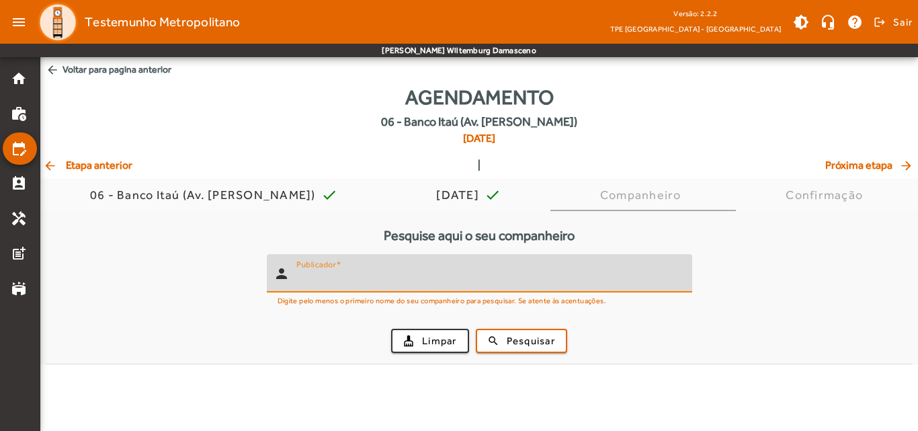
click at [383, 278] on input "Publicador" at bounding box center [488, 279] width 385 height 16
type input "******"
click at [498, 331] on span "submit" at bounding box center [521, 340] width 89 height 32
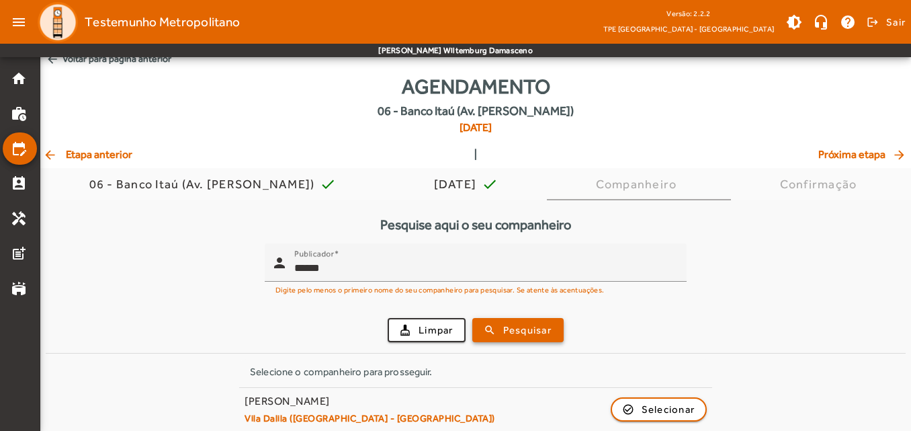
scroll to position [21, 0]
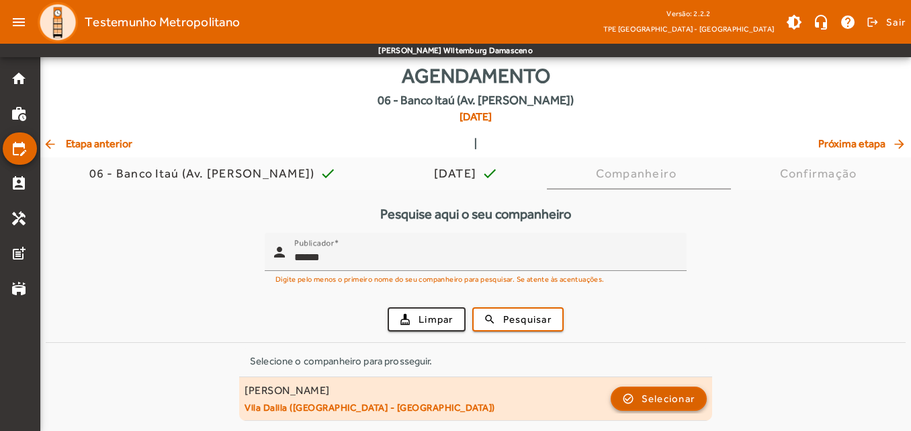
click at [640, 396] on span "button" at bounding box center [659, 398] width 94 height 32
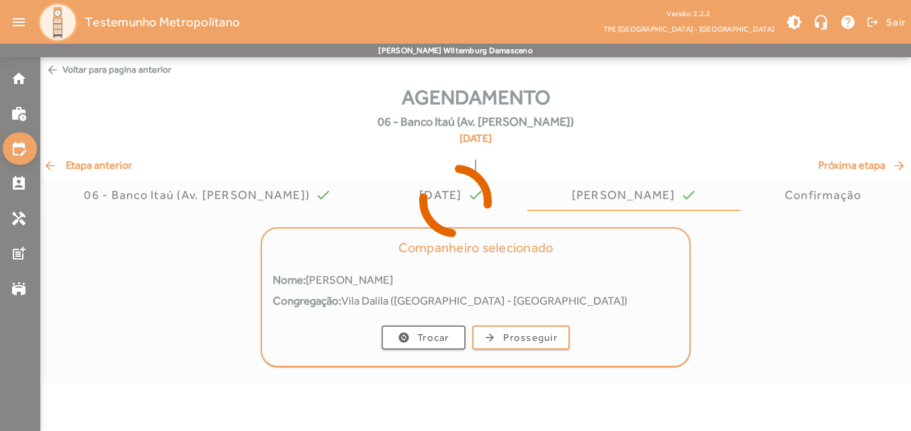
scroll to position [0, 0]
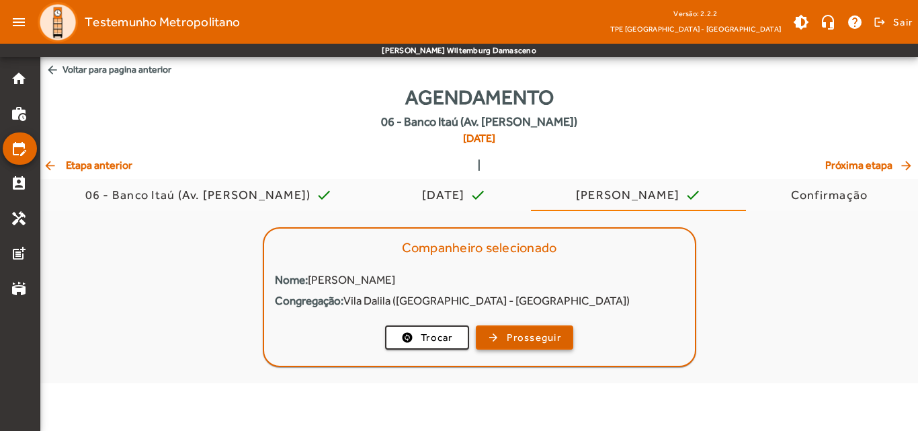
click at [533, 345] on span "button" at bounding box center [524, 337] width 95 height 32
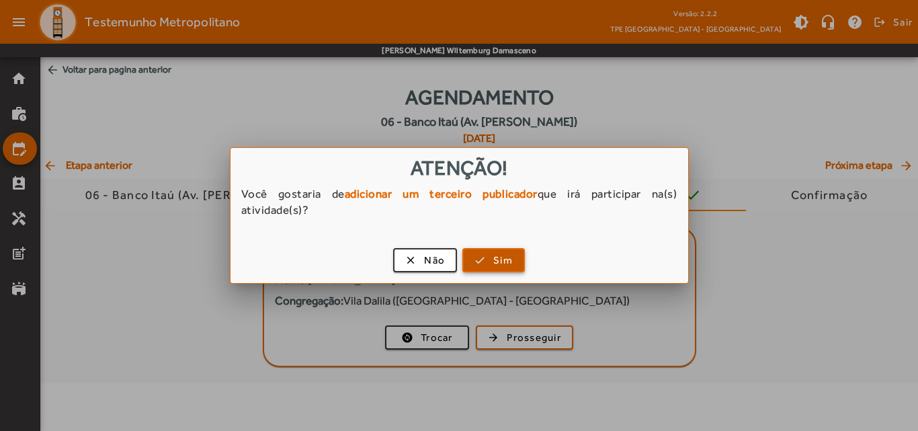
click at [480, 265] on span "button" at bounding box center [494, 260] width 60 height 32
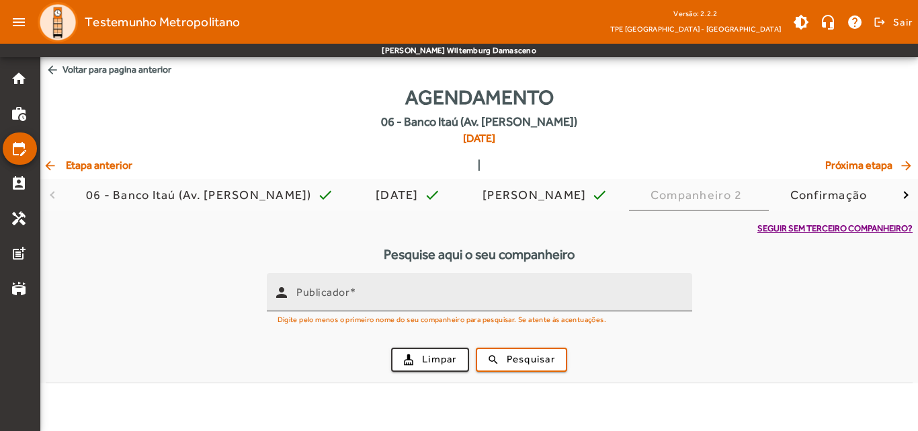
click at [447, 291] on input "Publicador" at bounding box center [488, 298] width 385 height 16
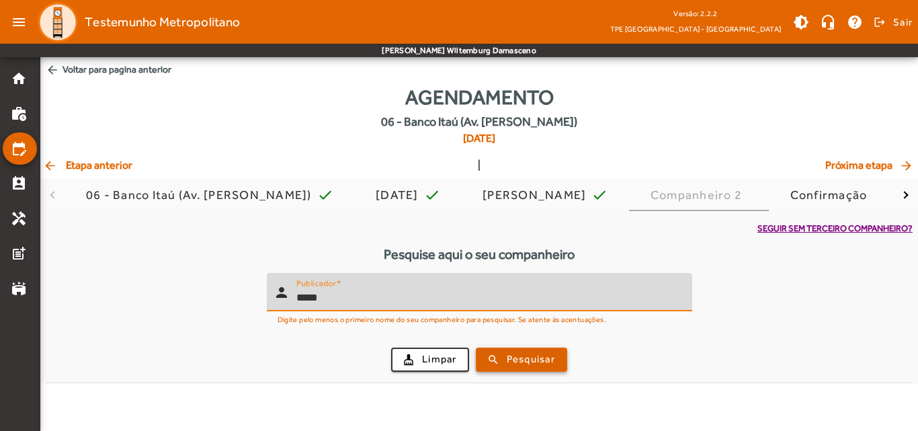
type input "*****"
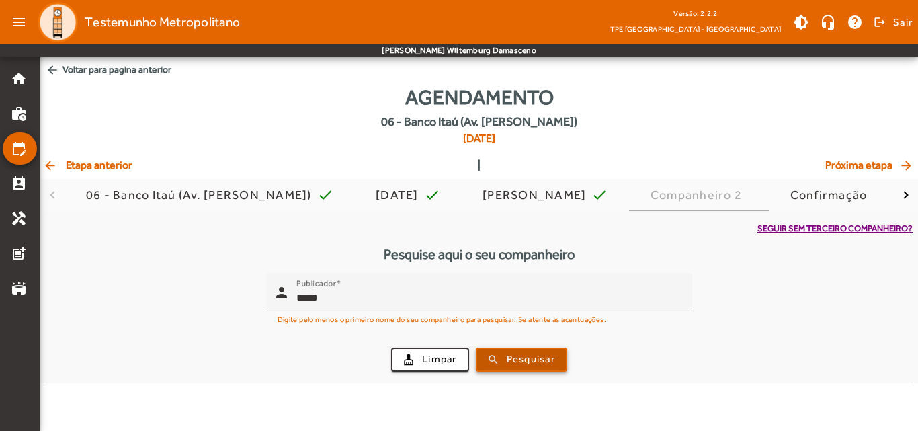
click at [518, 359] on span "Pesquisar" at bounding box center [531, 358] width 48 height 15
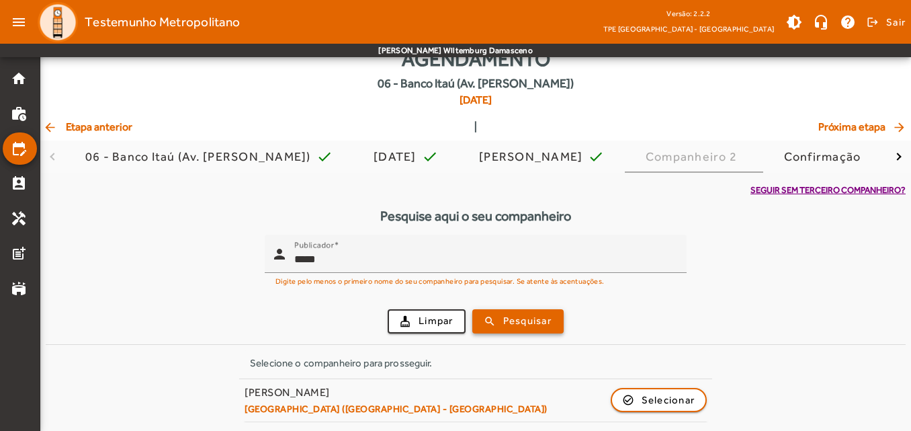
scroll to position [40, 0]
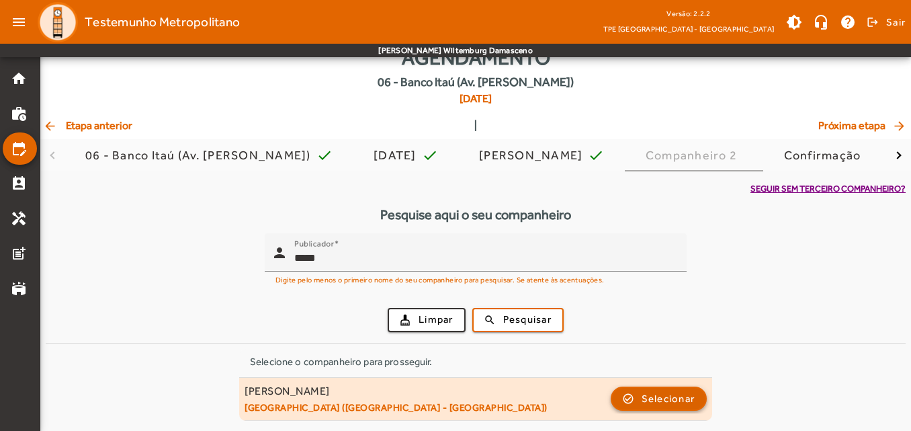
click at [631, 403] on span "button" at bounding box center [659, 398] width 94 height 32
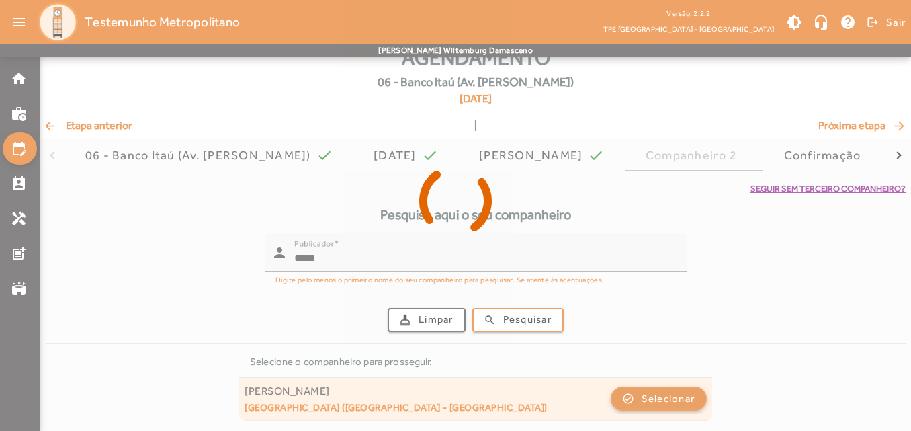
scroll to position [0, 0]
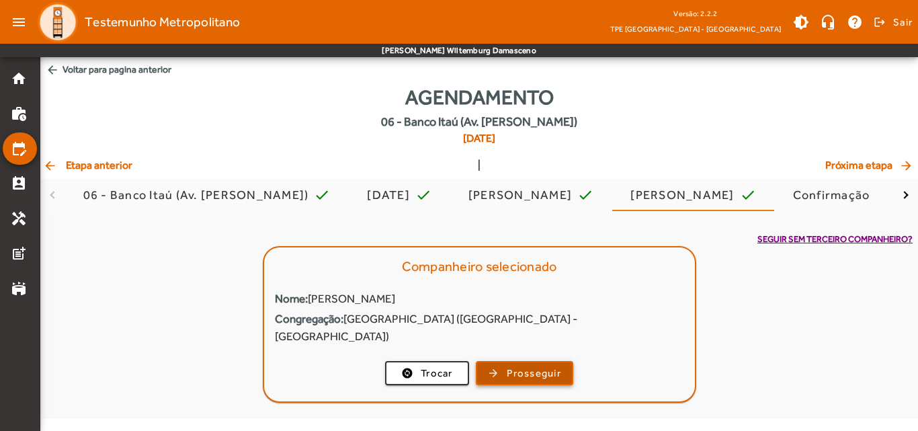
click at [548, 365] on span "Prosseguir" at bounding box center [534, 372] width 54 height 15
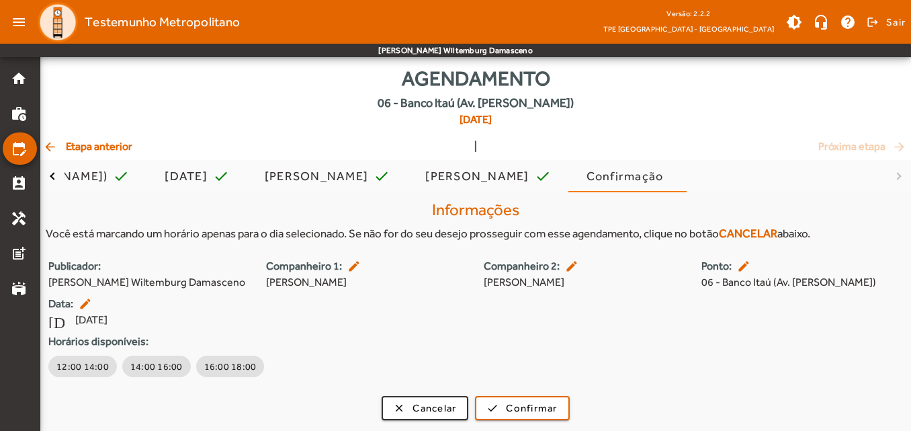
scroll to position [35, 0]
click at [85, 369] on span "12:00 14:00" at bounding box center [82, 365] width 52 height 13
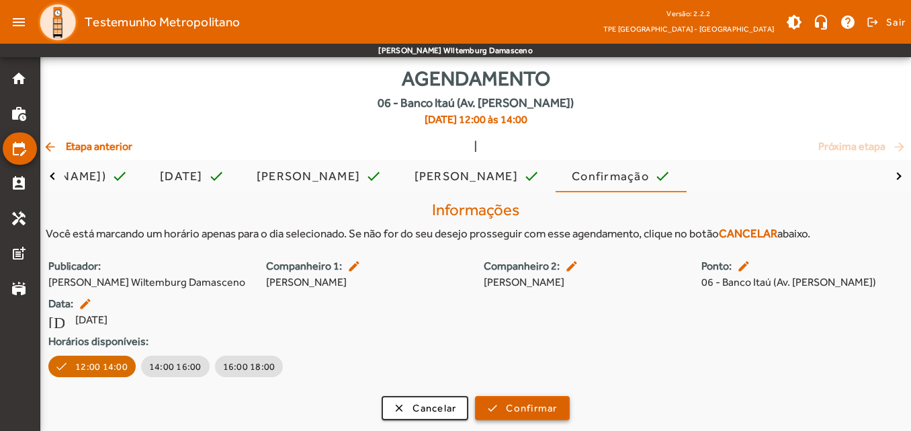
click at [533, 402] on span "Confirmar" at bounding box center [531, 407] width 51 height 15
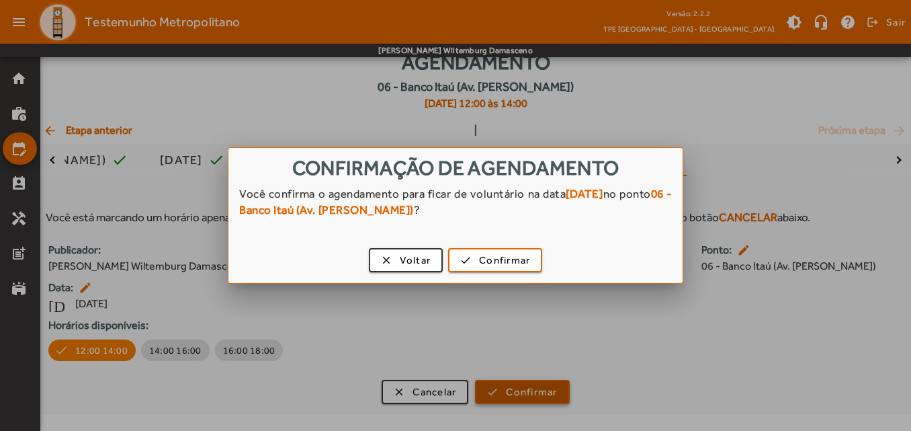
scroll to position [0, 0]
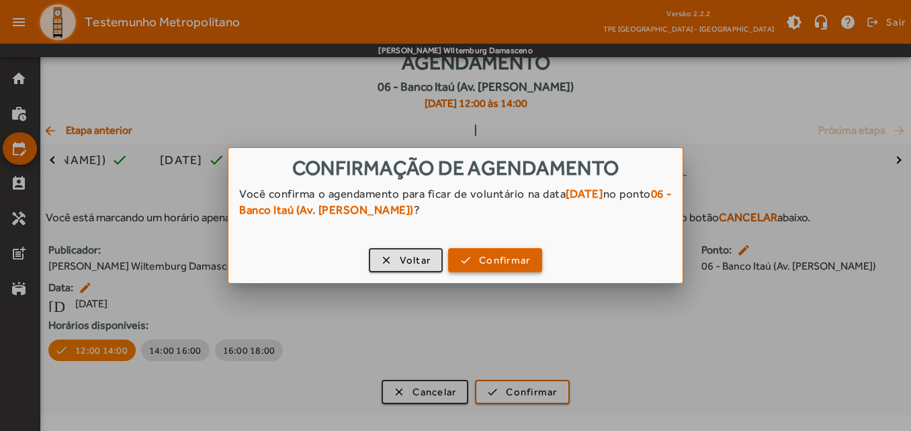
click at [527, 261] on span "Confirmar" at bounding box center [504, 260] width 51 height 15
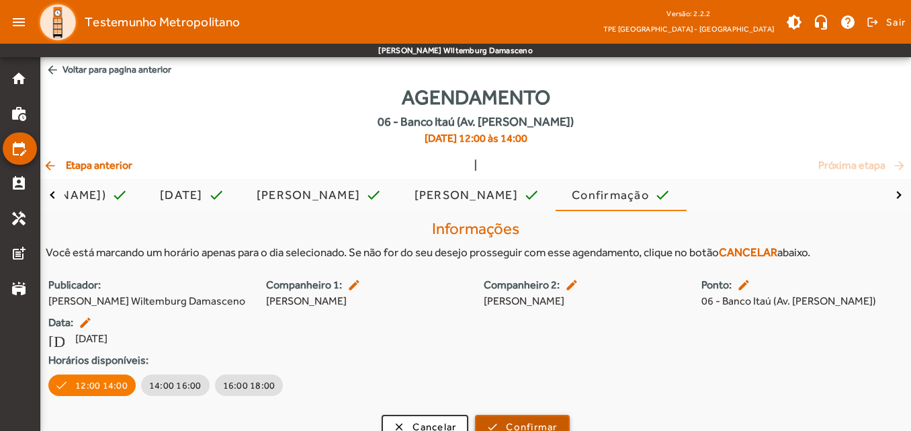
scroll to position [35, 0]
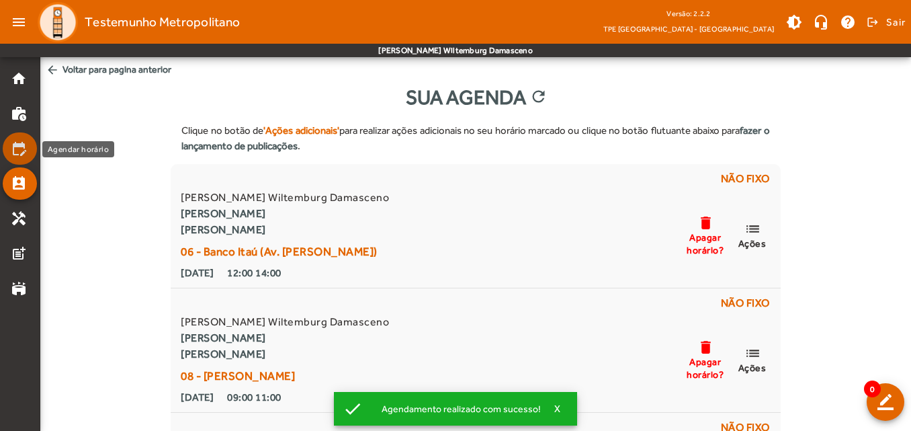
click at [14, 149] on mat-icon "edit_calendar" at bounding box center [19, 148] width 16 height 16
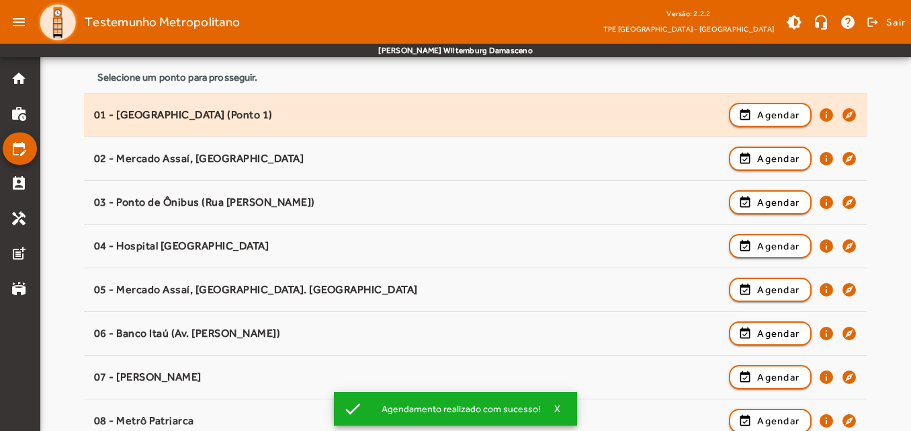
scroll to position [202, 0]
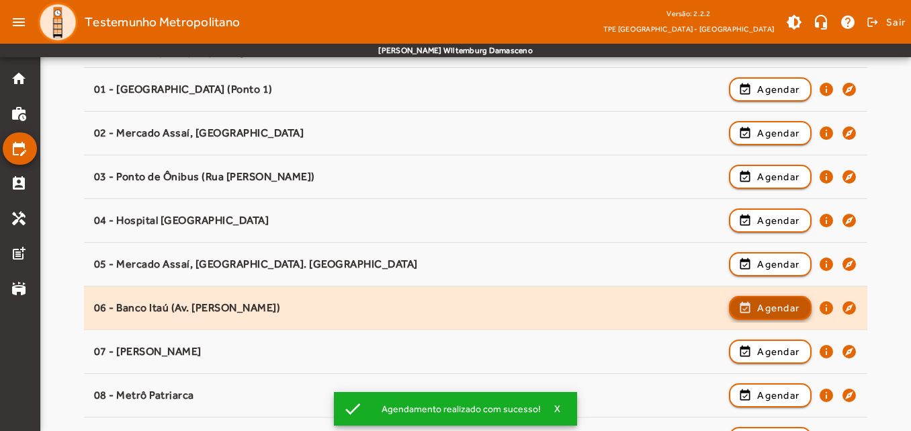
click at [744, 301] on span "button" at bounding box center [770, 308] width 80 height 32
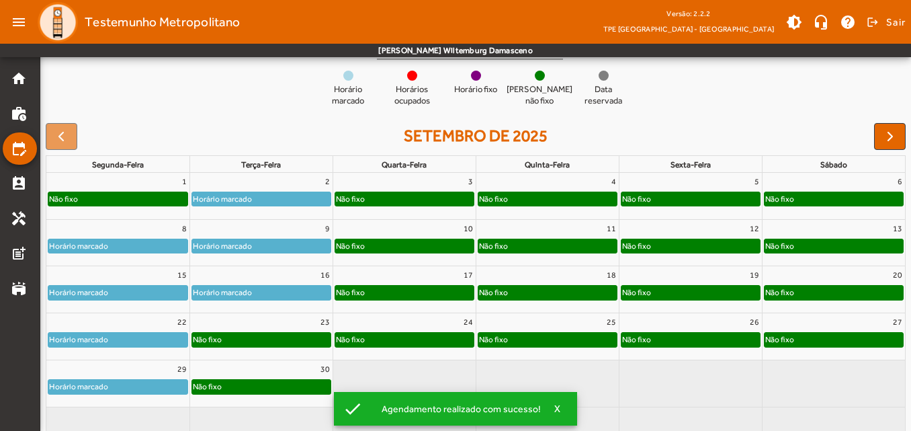
scroll to position [165, 0]
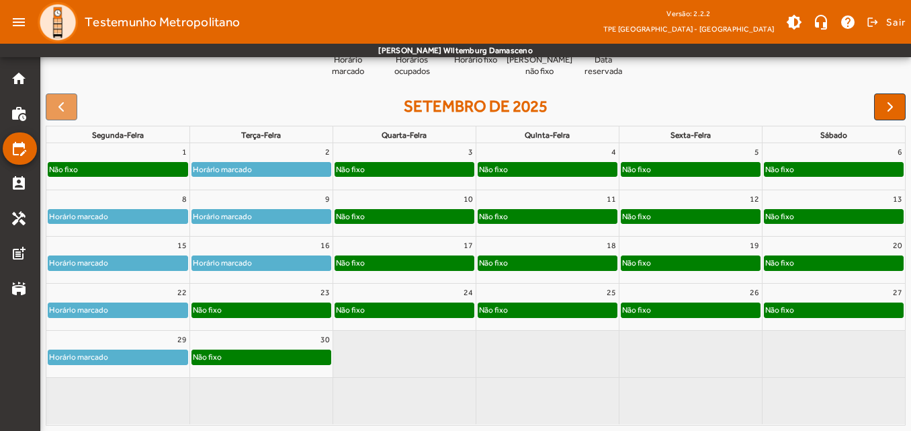
click at [287, 309] on div "Não fixo" at bounding box center [261, 309] width 138 height 13
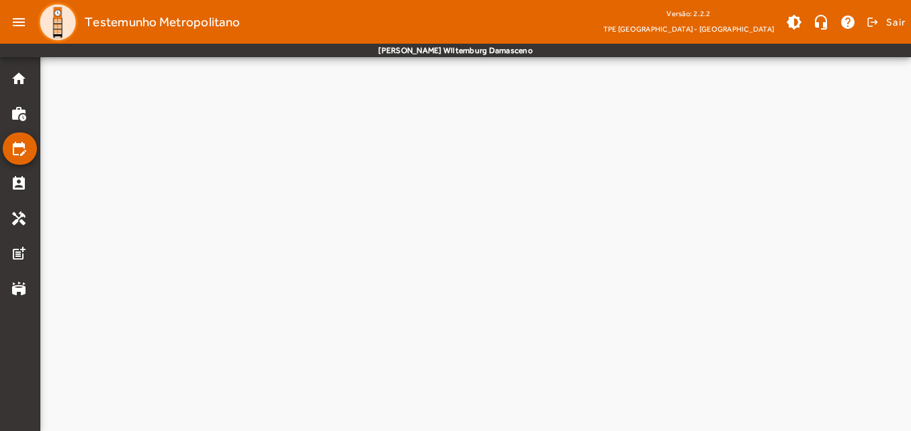
scroll to position [0, 0]
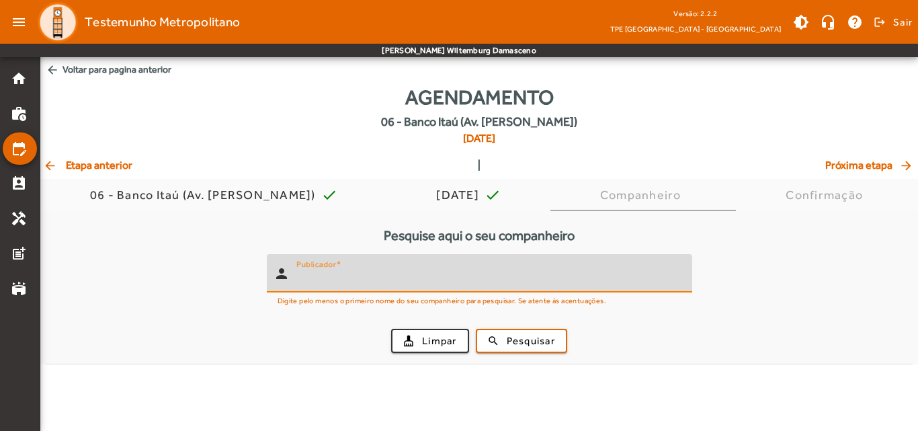
click at [541, 273] on input "Publicador" at bounding box center [488, 279] width 385 height 16
type input "******"
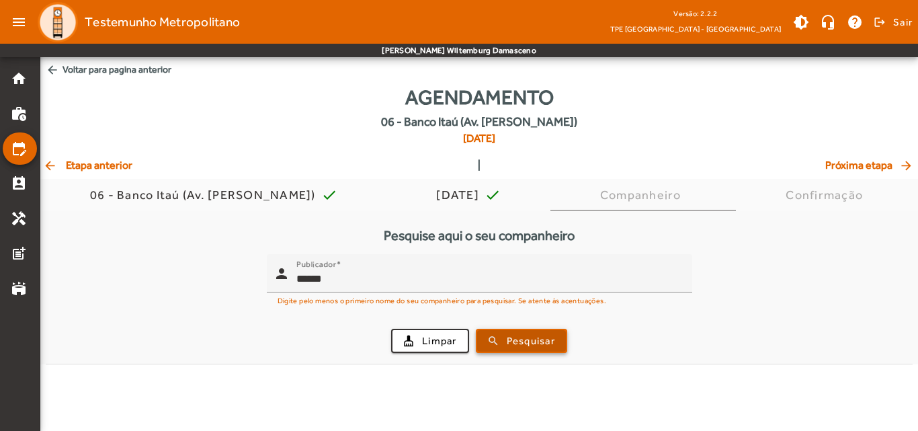
click at [533, 335] on span "Pesquisar" at bounding box center [531, 340] width 48 height 15
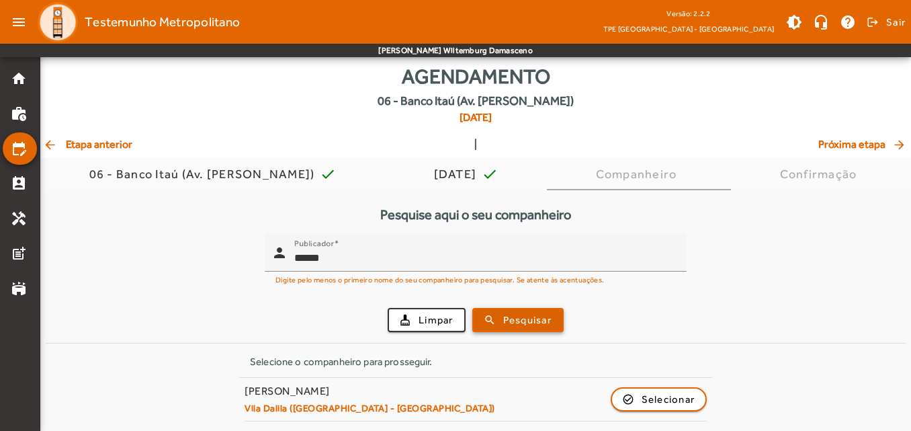
scroll to position [21, 0]
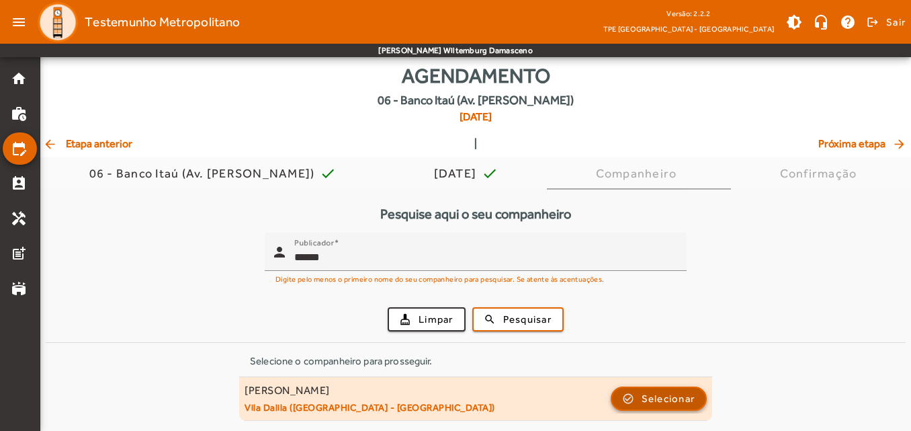
click at [687, 400] on span "Selecionar" at bounding box center [669, 398] width 54 height 16
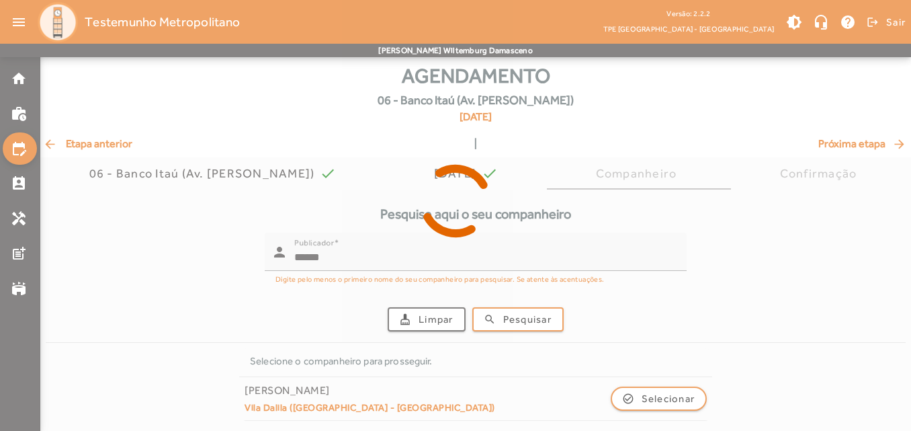
scroll to position [0, 0]
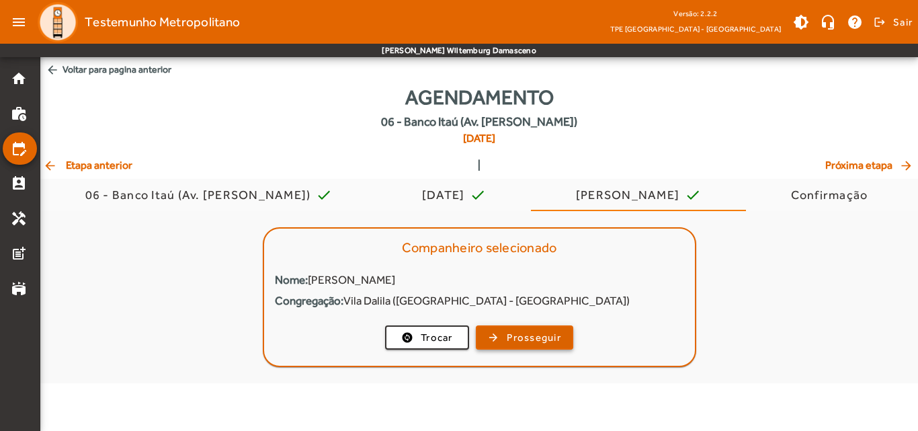
click at [510, 335] on span "Prosseguir" at bounding box center [534, 337] width 54 height 15
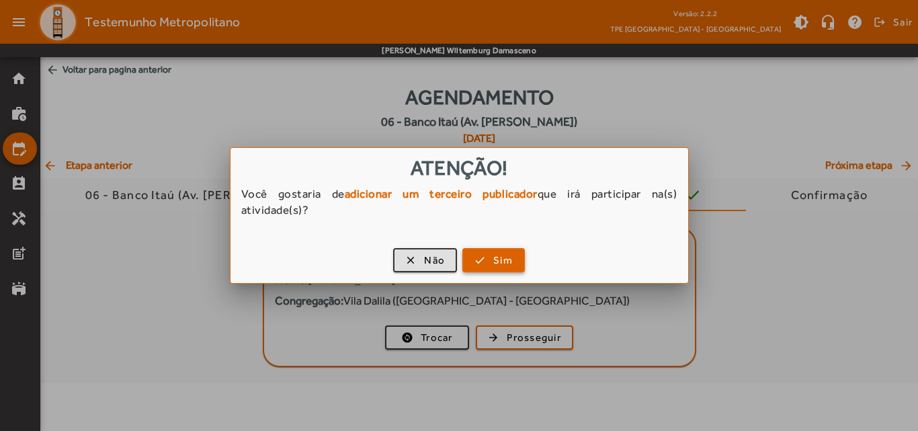
click at [502, 261] on span "Sim" at bounding box center [502, 260] width 19 height 15
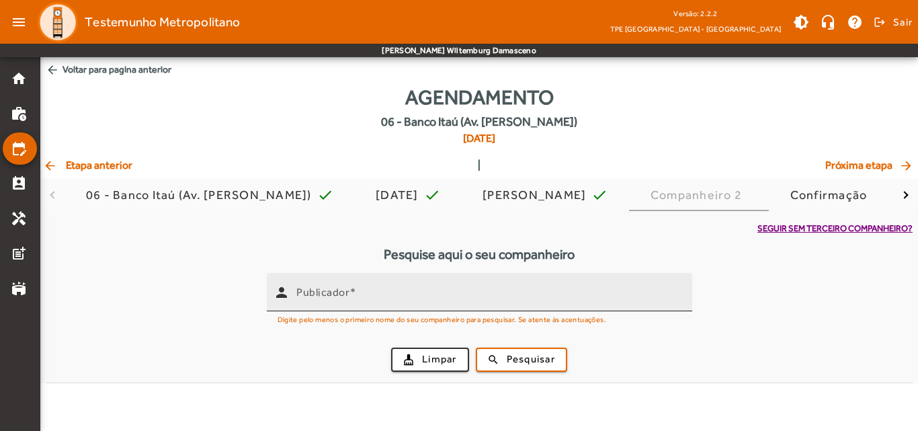
click at [505, 294] on input "Publicador" at bounding box center [488, 298] width 385 height 16
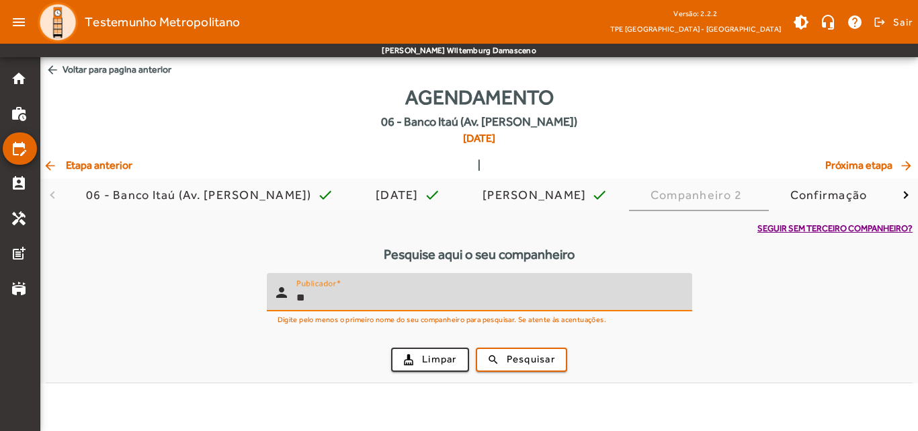
type input "*"
type input "*****"
click at [548, 356] on span "Pesquisar" at bounding box center [531, 358] width 48 height 15
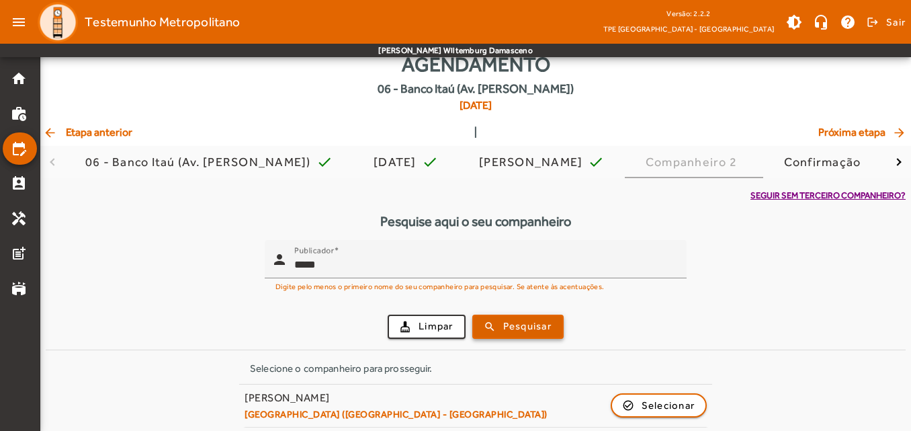
scroll to position [40, 0]
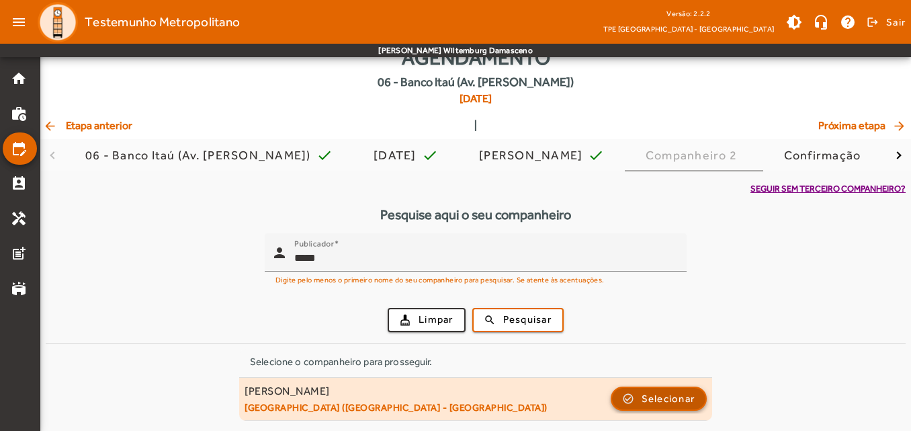
click at [673, 402] on span "Selecionar" at bounding box center [669, 398] width 54 height 16
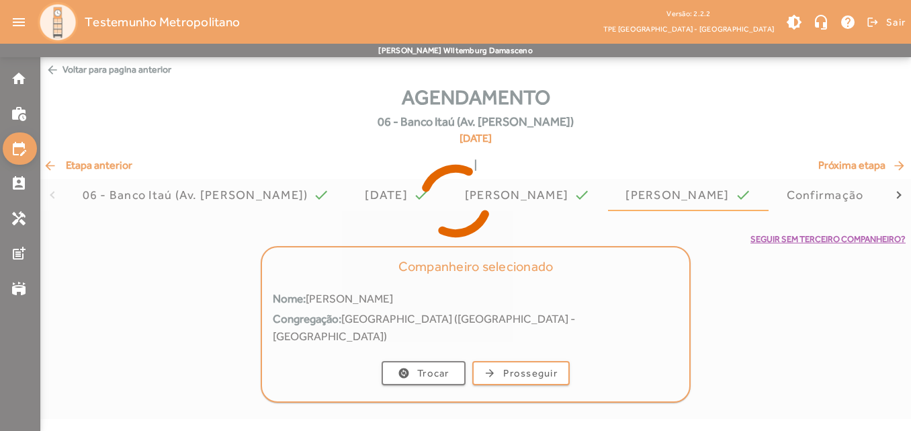
scroll to position [0, 0]
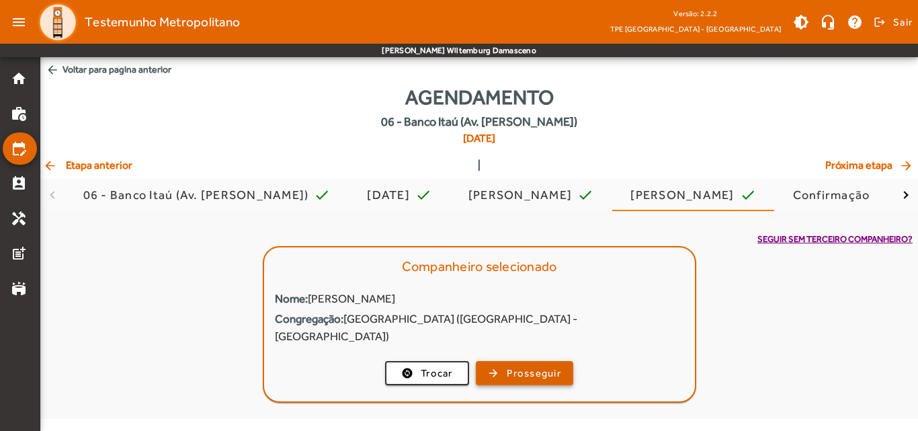
click at [537, 365] on span "Prosseguir" at bounding box center [534, 372] width 54 height 15
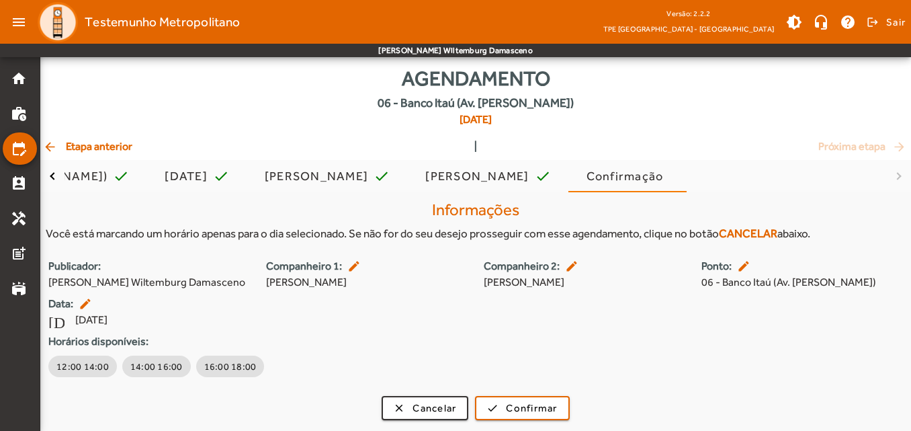
scroll to position [35, 0]
click at [81, 365] on span "12:00 14:00" at bounding box center [82, 365] width 52 height 13
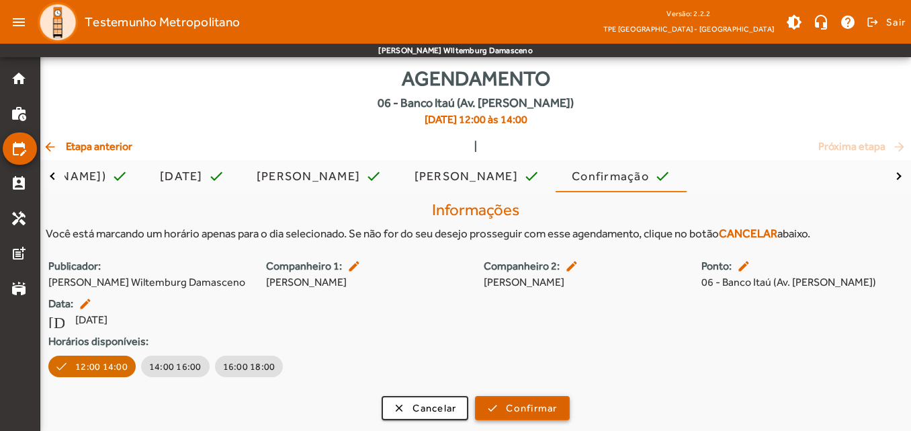
click at [507, 410] on span "Confirmar" at bounding box center [531, 407] width 51 height 15
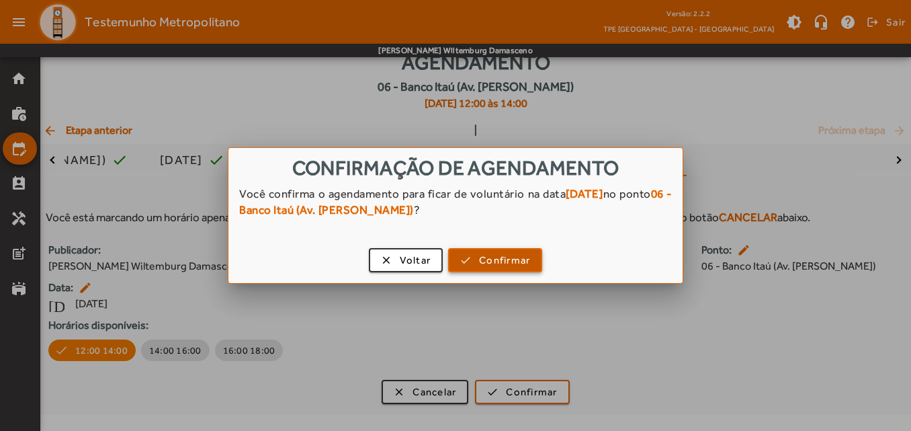
click at [468, 265] on span "button" at bounding box center [494, 260] width 91 height 32
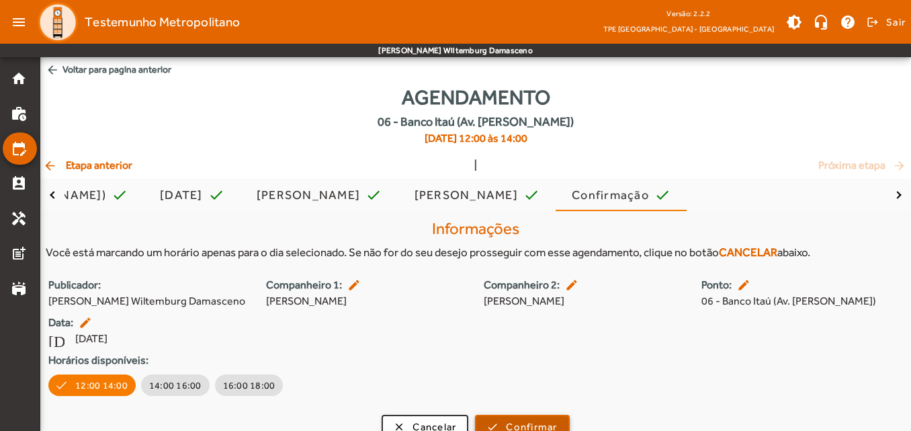
scroll to position [35, 0]
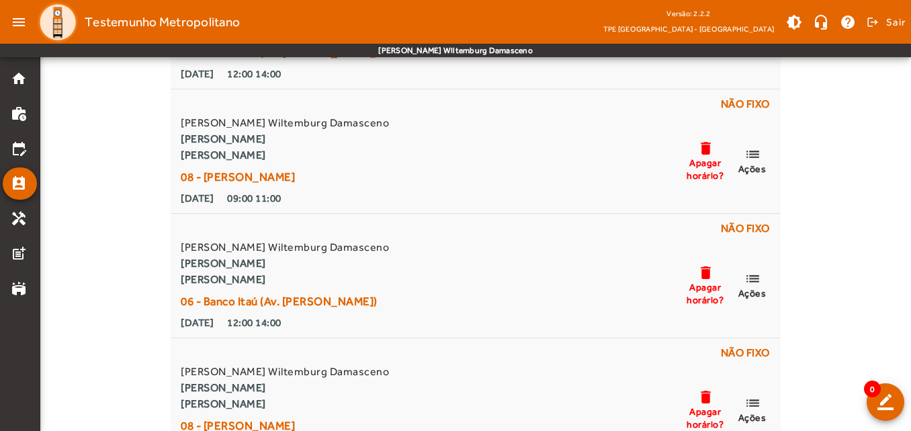
scroll to position [202, 0]
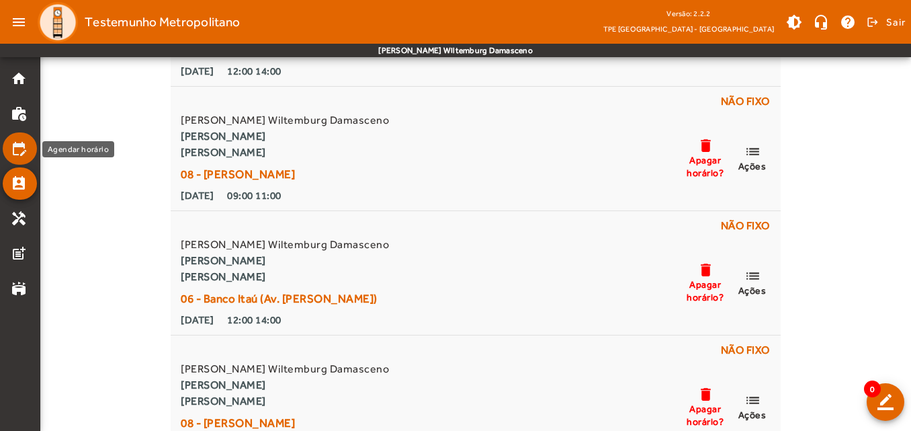
click at [11, 152] on mat-icon "edit_calendar" at bounding box center [19, 148] width 16 height 16
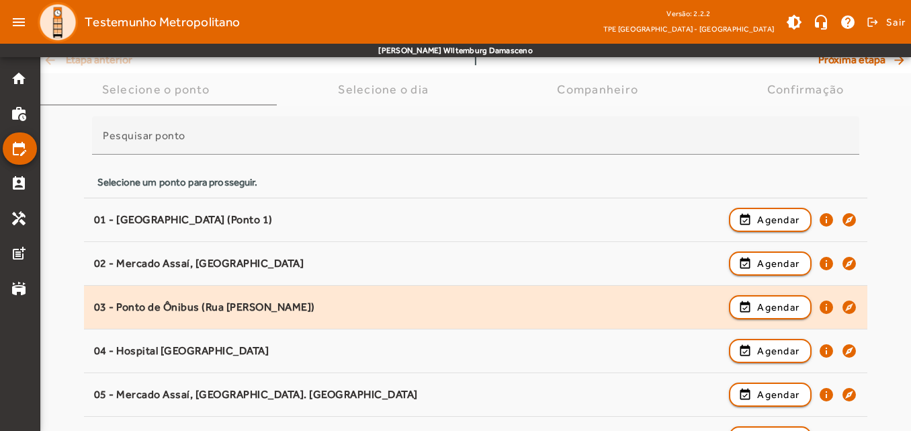
scroll to position [134, 0]
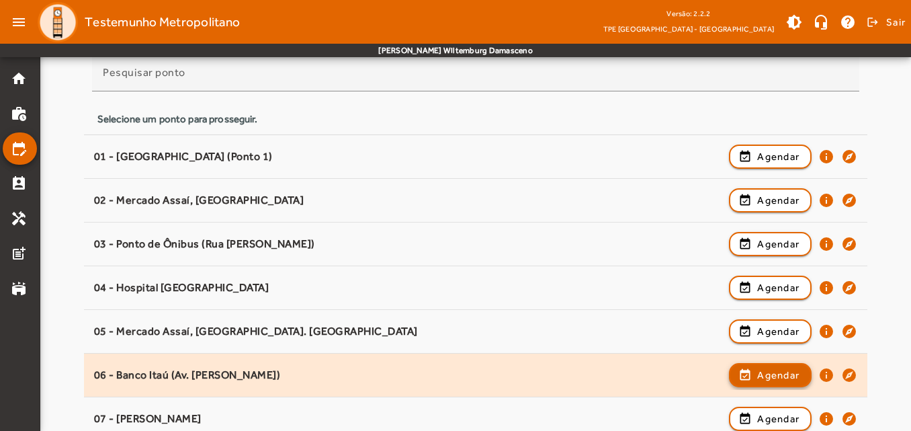
click at [771, 372] on span "Agendar" at bounding box center [778, 375] width 42 height 16
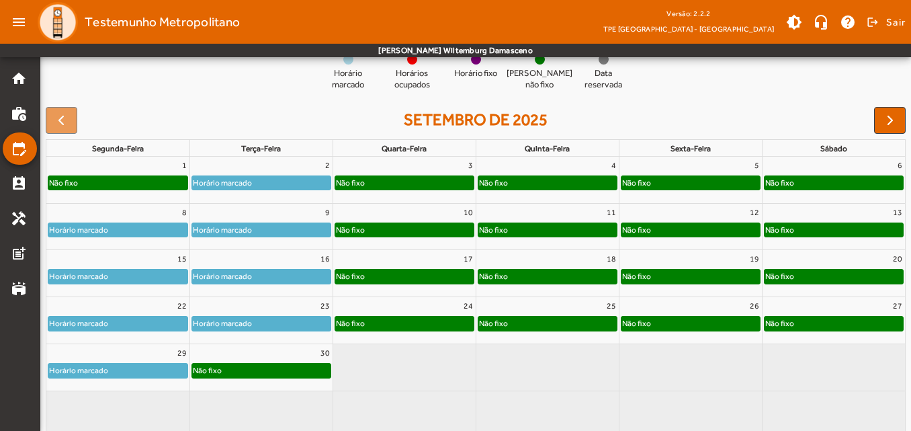
scroll to position [165, 0]
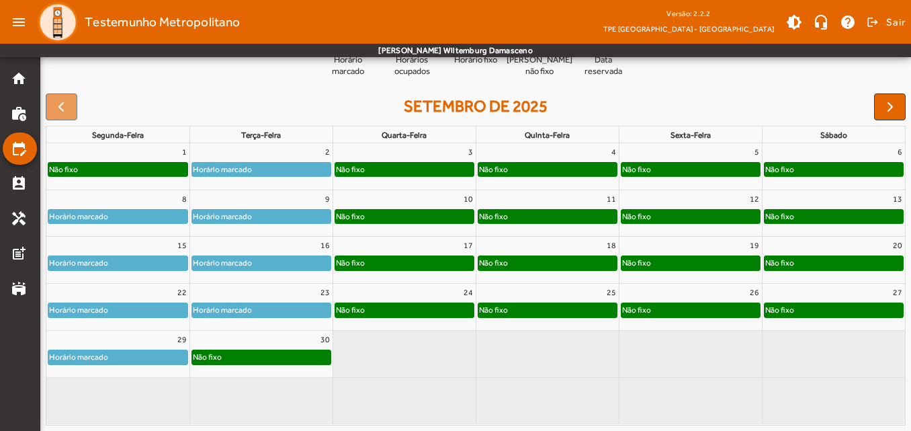
click at [306, 359] on div "Não fixo" at bounding box center [261, 356] width 138 height 13
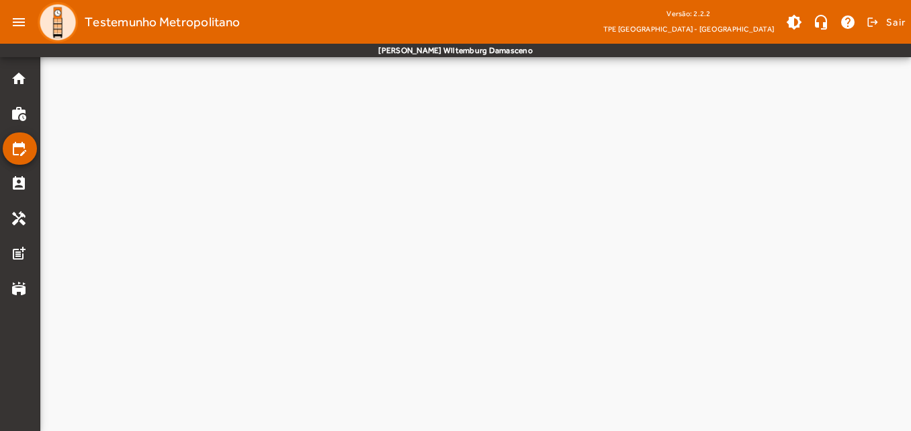
scroll to position [0, 0]
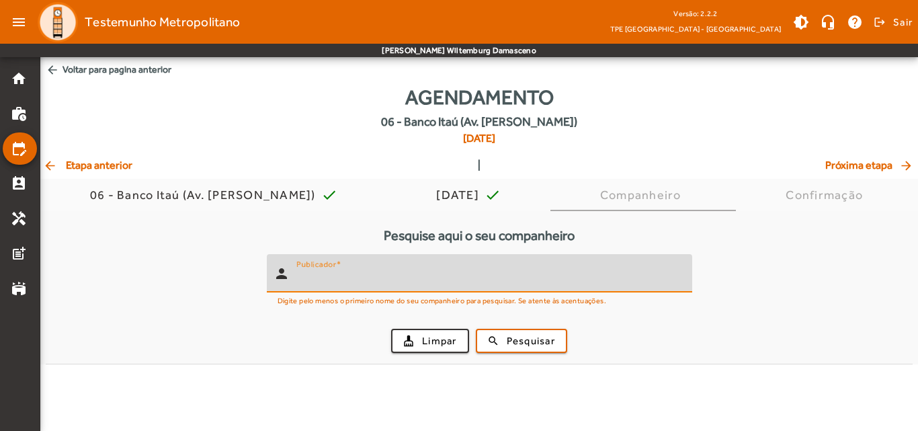
click at [412, 278] on input "Publicador" at bounding box center [488, 279] width 385 height 16
type input "*****"
click at [533, 346] on span "Pesquisar" at bounding box center [531, 340] width 48 height 15
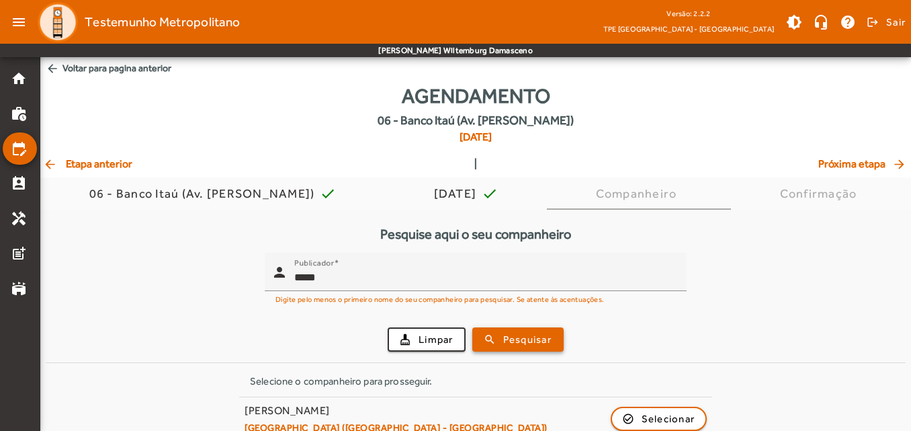
scroll to position [21, 0]
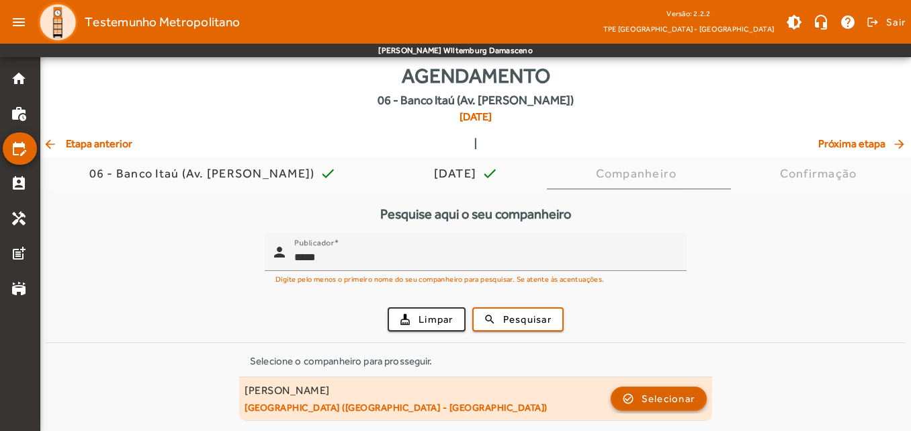
click at [623, 396] on span "button" at bounding box center [659, 398] width 94 height 32
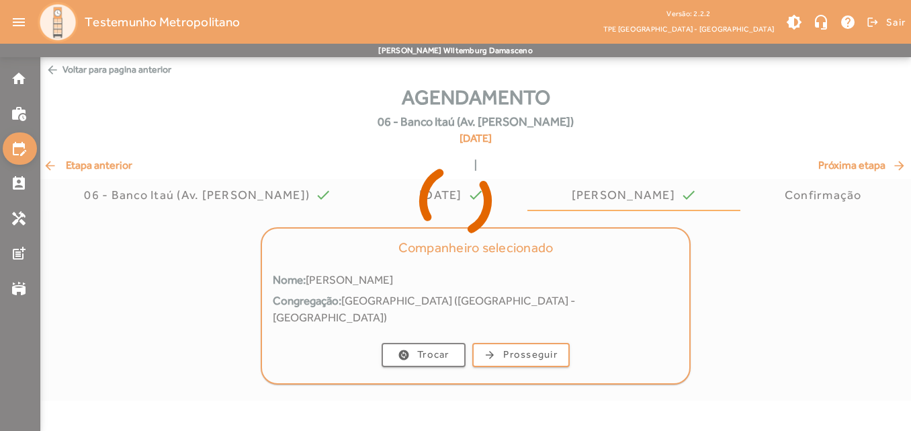
scroll to position [0, 0]
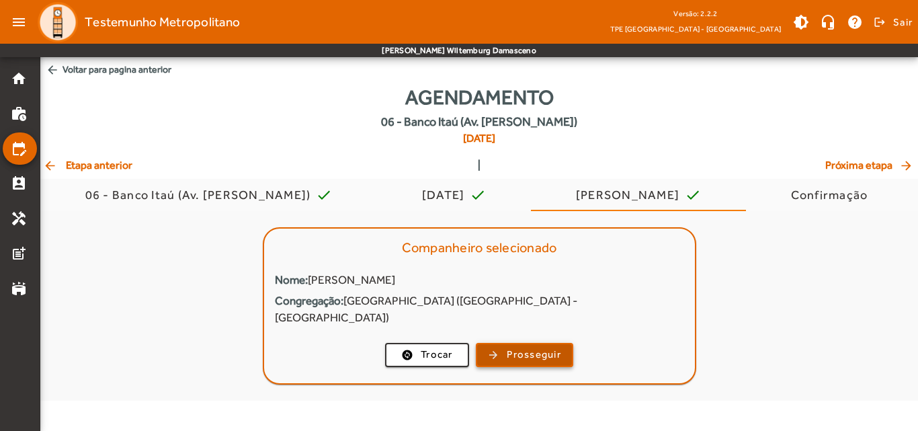
click at [513, 347] on span "button" at bounding box center [524, 355] width 95 height 32
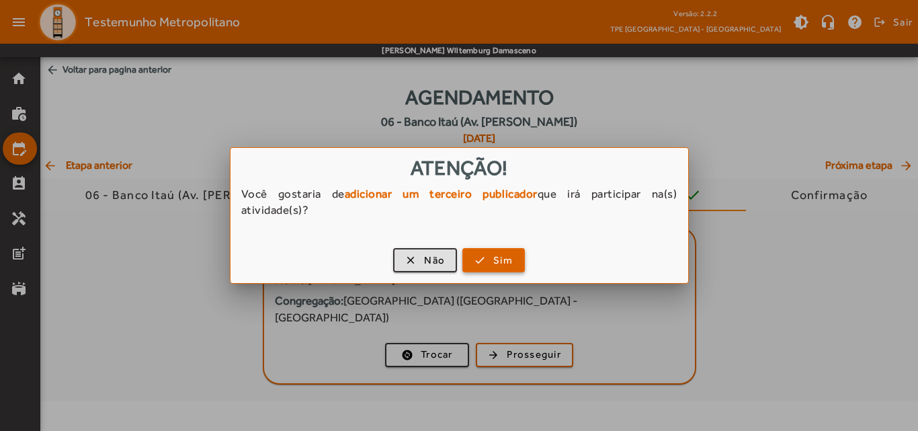
click at [476, 261] on span "button" at bounding box center [494, 260] width 60 height 32
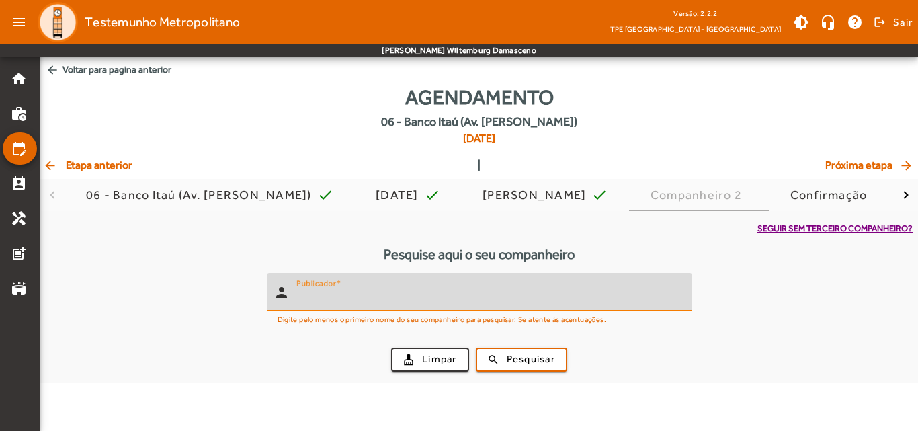
click at [465, 294] on input "Publicador" at bounding box center [488, 298] width 385 height 16
type input "******"
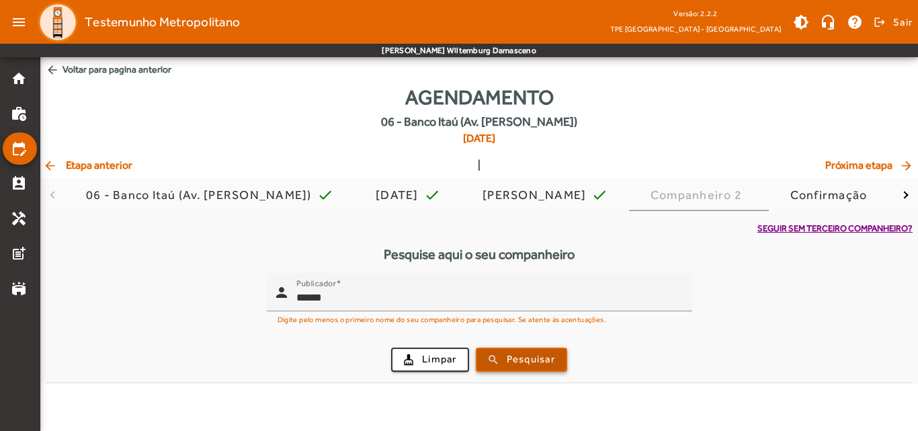
click at [497, 355] on span "submit" at bounding box center [521, 359] width 89 height 32
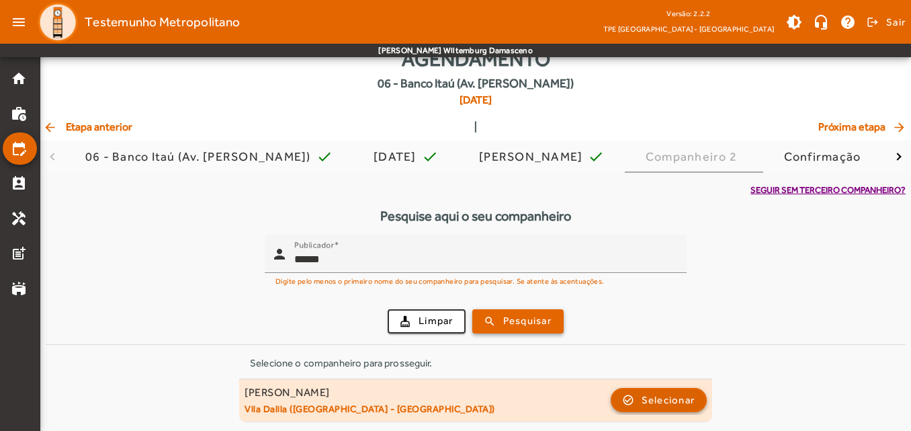
scroll to position [40, 0]
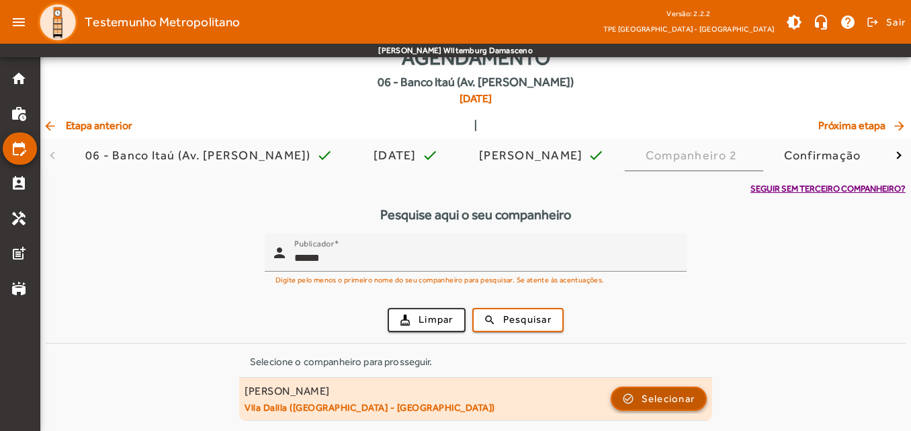
click at [636, 396] on span "button" at bounding box center [659, 398] width 94 height 32
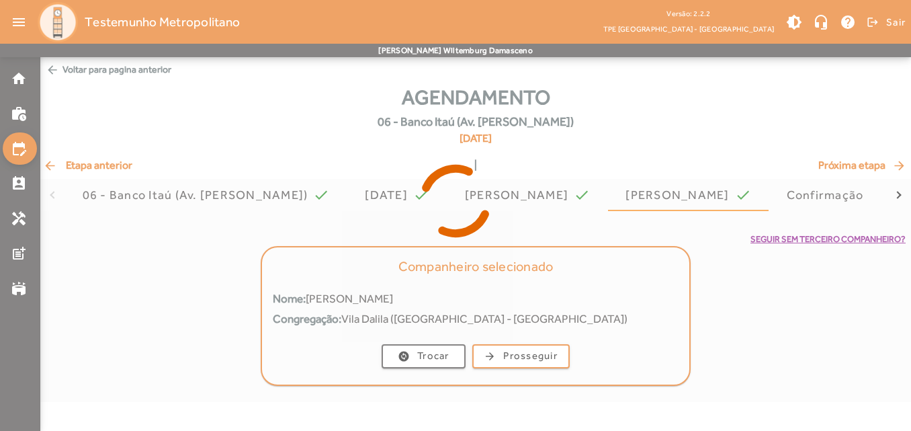
scroll to position [0, 0]
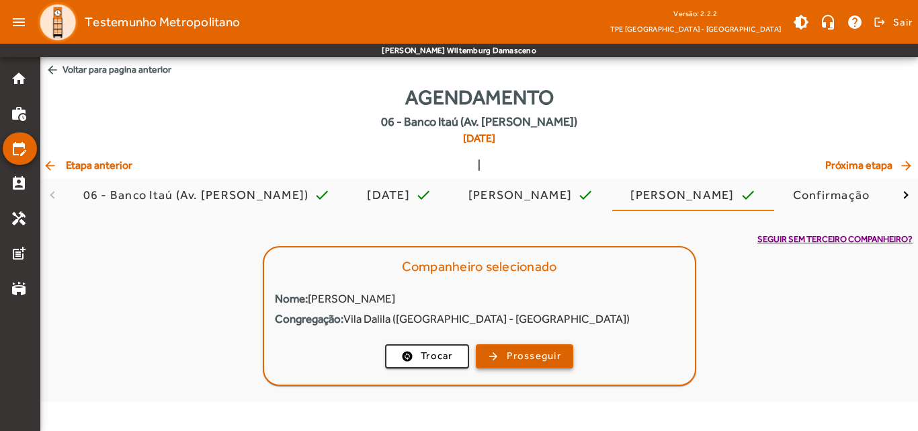
click at [526, 348] on span "Prosseguir" at bounding box center [534, 355] width 54 height 15
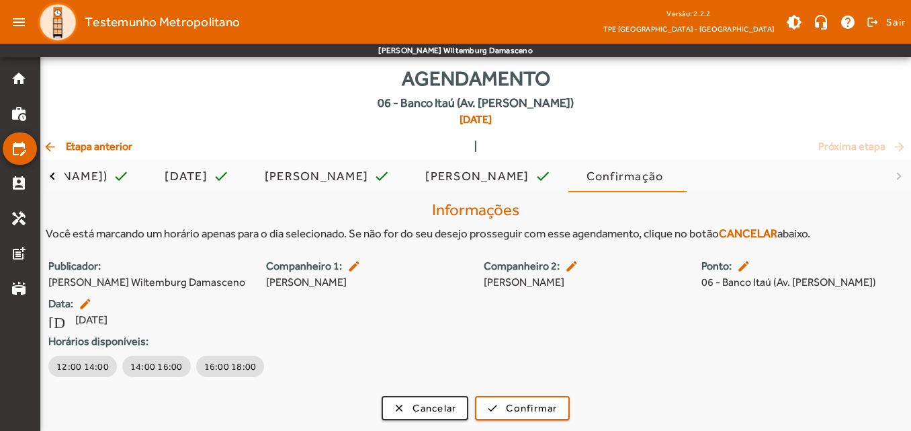
scroll to position [35, 0]
click at [103, 365] on span "12:00 14:00" at bounding box center [82, 365] width 52 height 13
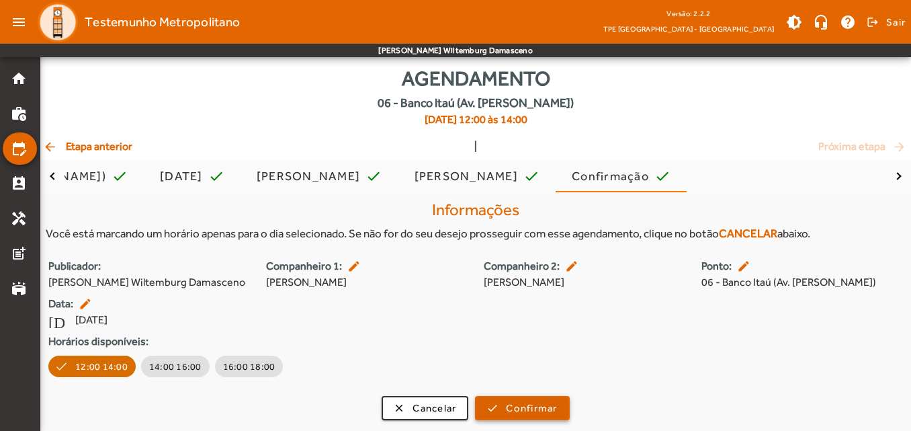
click at [505, 409] on span "submit" at bounding box center [521, 408] width 91 height 32
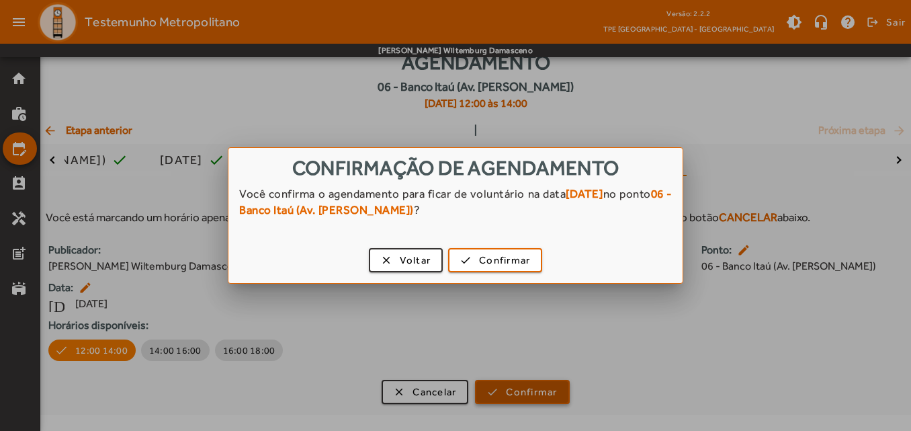
scroll to position [0, 0]
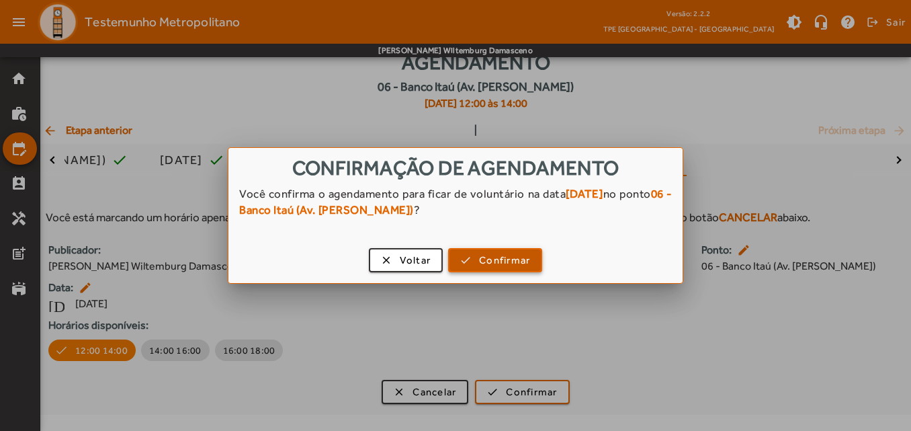
click at [479, 261] on span "Confirmar" at bounding box center [504, 260] width 51 height 15
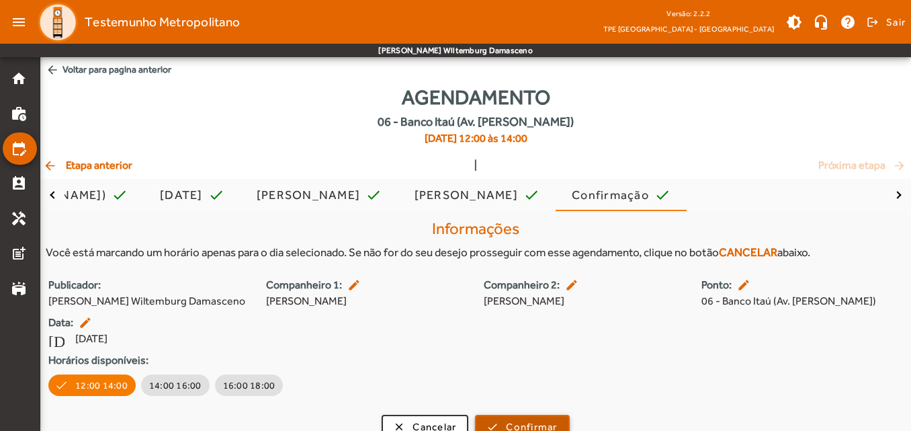
scroll to position [35, 0]
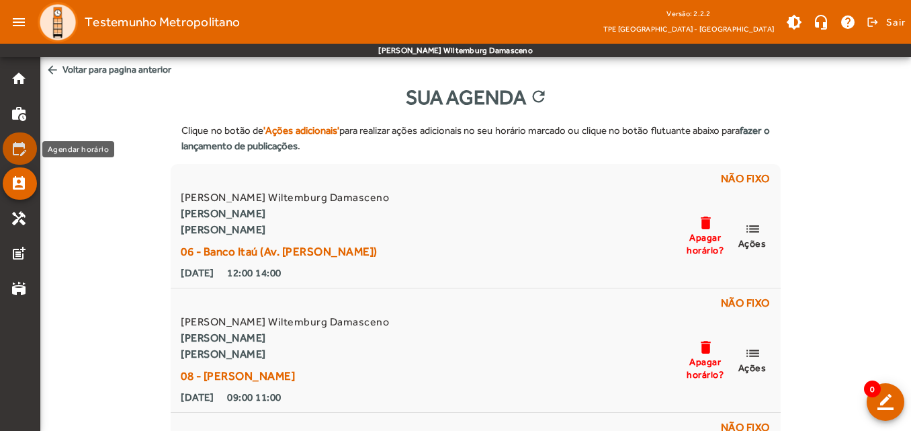
click at [21, 148] on mat-icon "edit_calendar" at bounding box center [19, 148] width 16 height 16
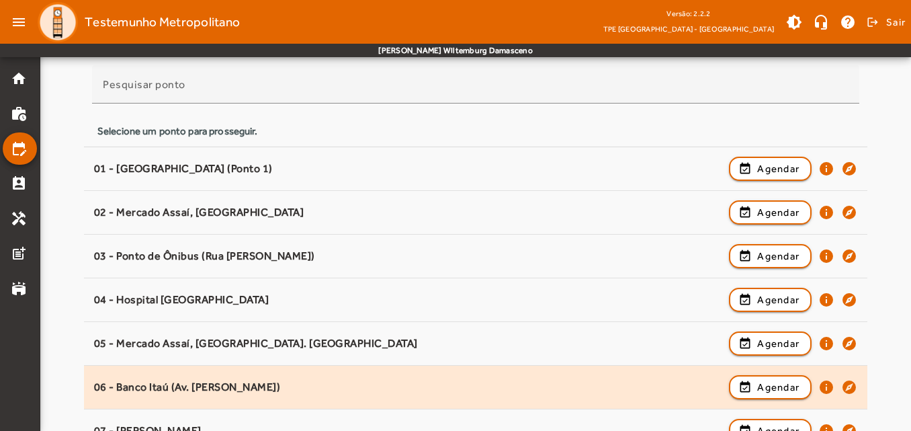
scroll to position [134, 0]
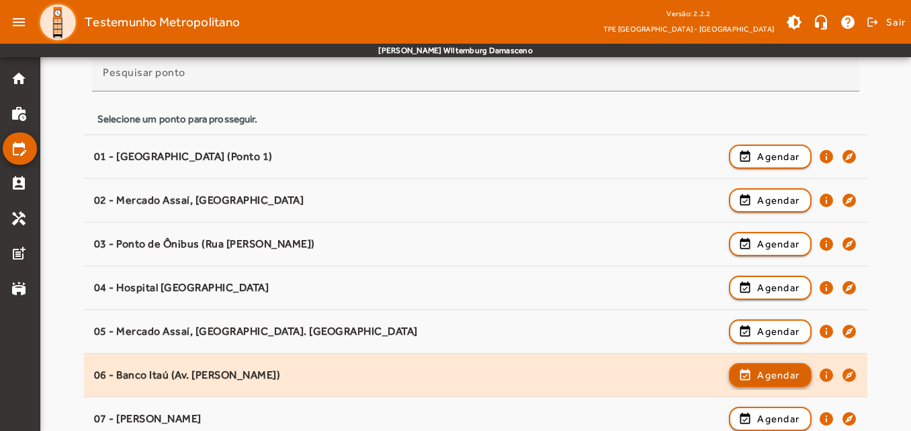
click at [780, 384] on span "button" at bounding box center [770, 375] width 80 height 32
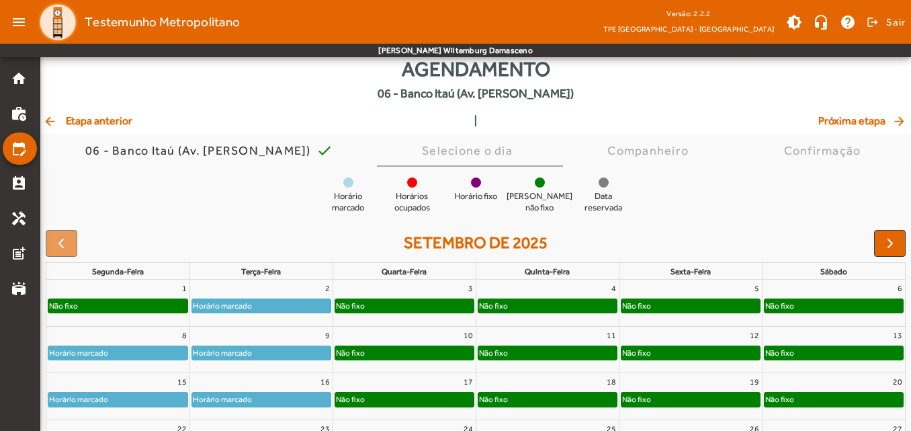
scroll to position [0, 0]
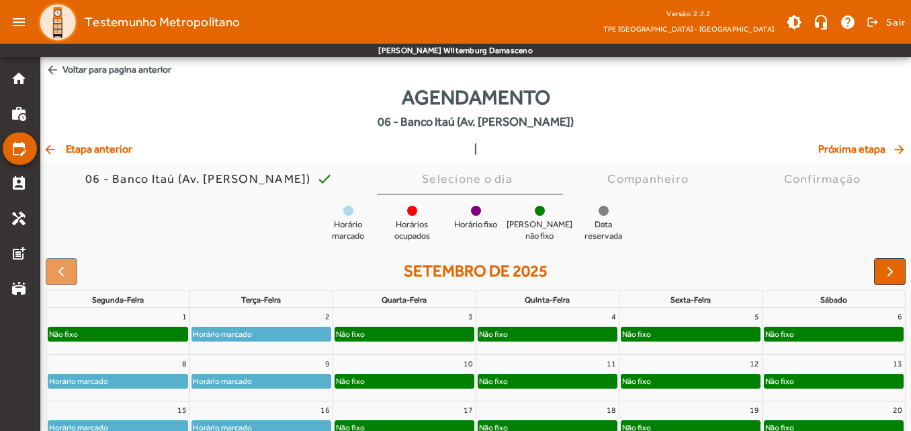
click at [70, 68] on span "arrow_back Voltar para pagina anterior" at bounding box center [475, 69] width 871 height 25
